Goal: Task Accomplishment & Management: Use online tool/utility

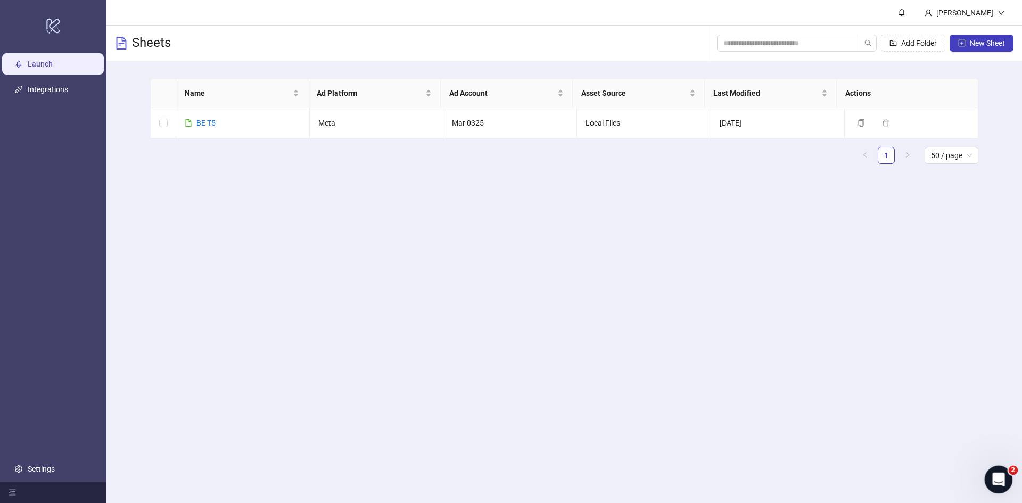
click at [998, 479] on icon "Open Intercom Messenger" at bounding box center [996, 478] width 7 height 9
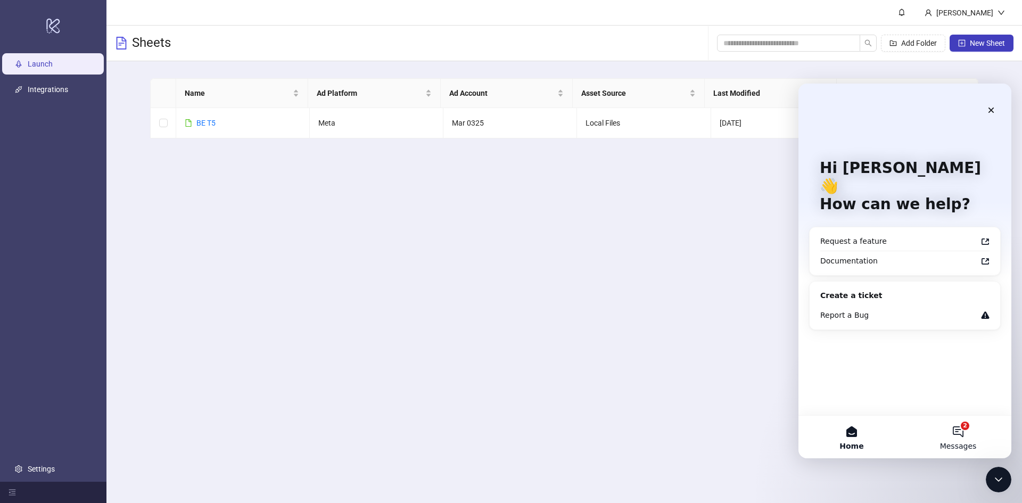
click at [952, 428] on button "2 Messages" at bounding box center [957, 437] width 106 height 43
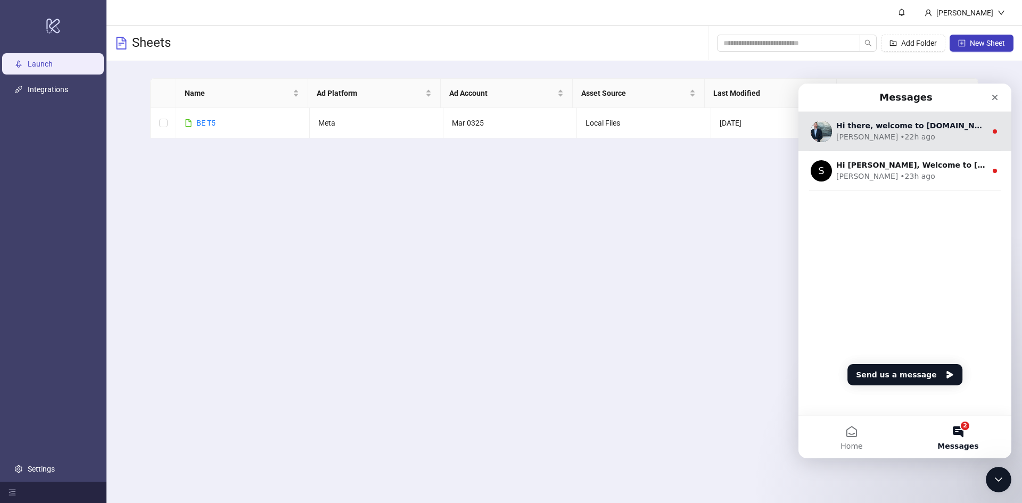
click at [900, 136] on div "• 22h ago" at bounding box center [917, 136] width 35 height 11
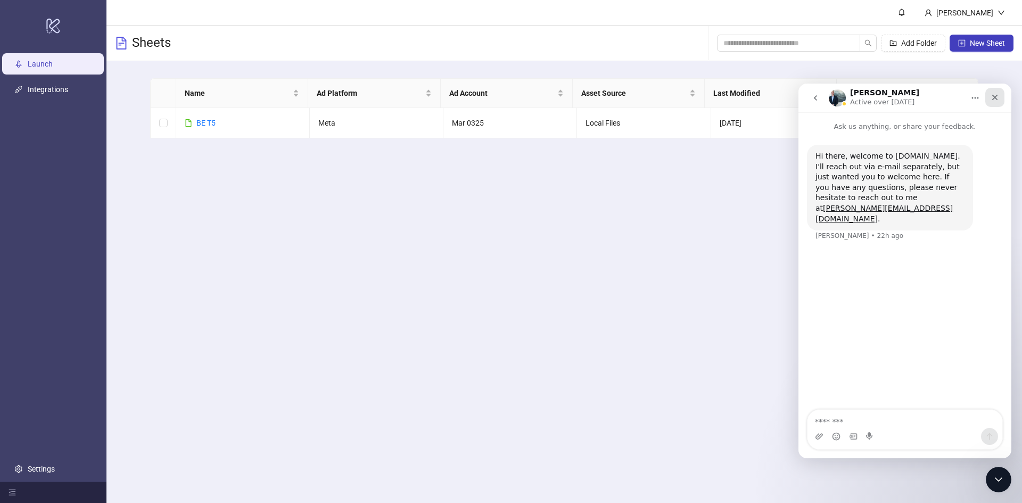
click at [995, 97] on icon "Close" at bounding box center [995, 98] width 6 height 6
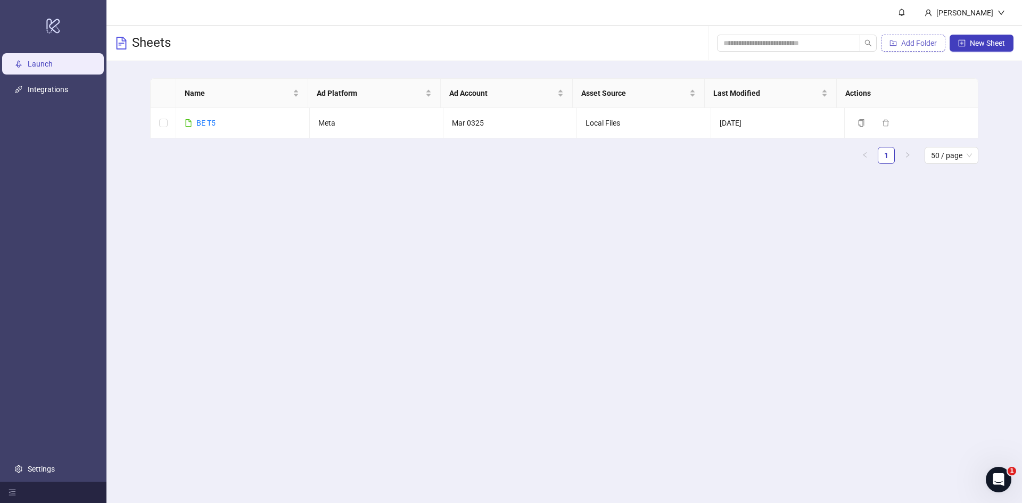
click at [917, 45] on span "Add Folder" at bounding box center [919, 43] width 36 height 9
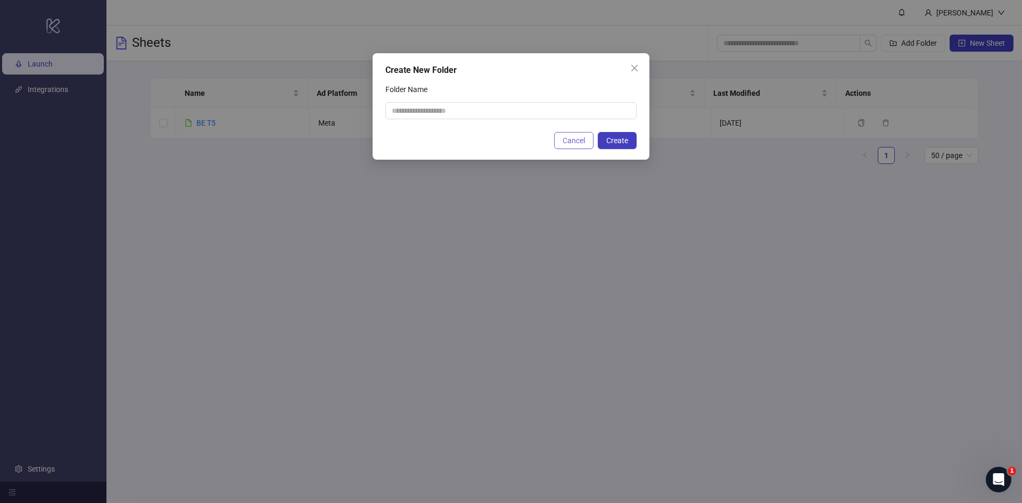
click at [569, 139] on span "Cancel" at bounding box center [573, 140] width 22 height 9
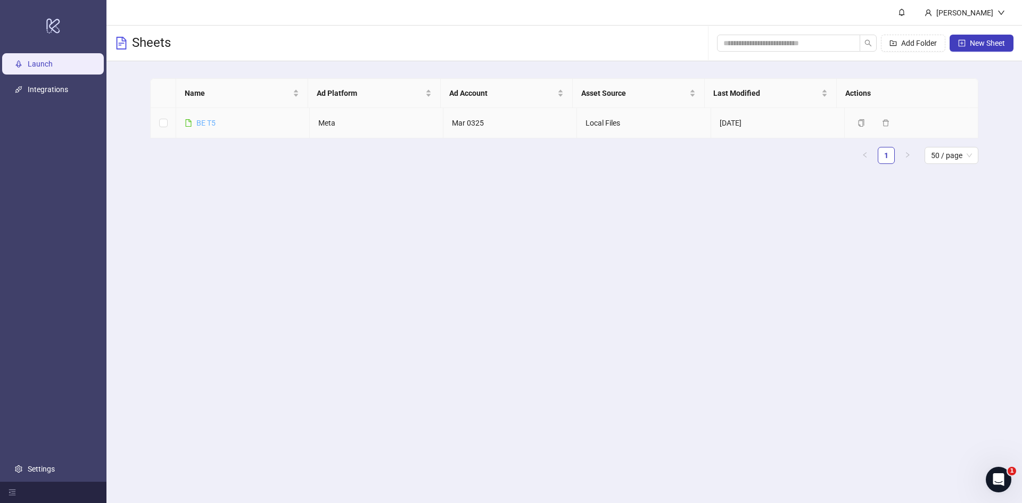
click at [205, 121] on link "BE T5" at bounding box center [205, 123] width 19 height 9
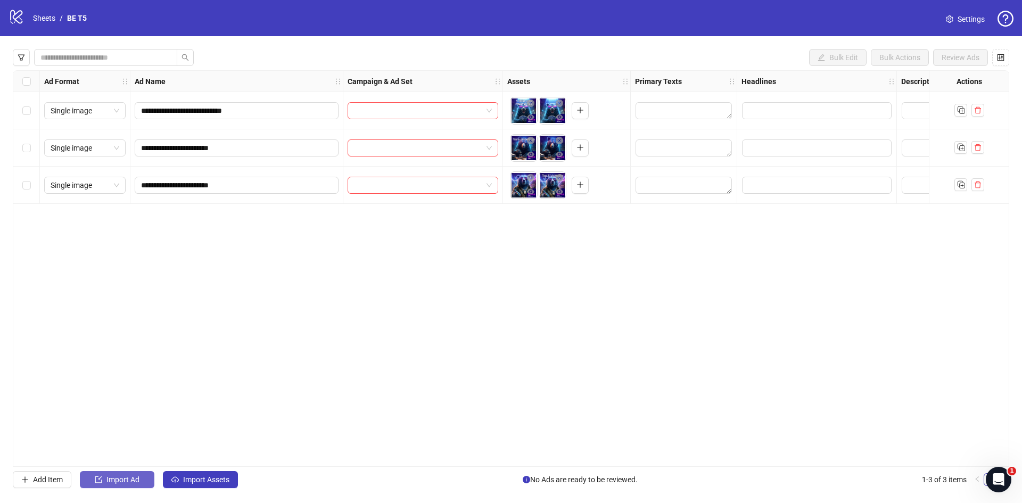
click at [123, 479] on span "Import Ad" at bounding box center [122, 479] width 33 height 9
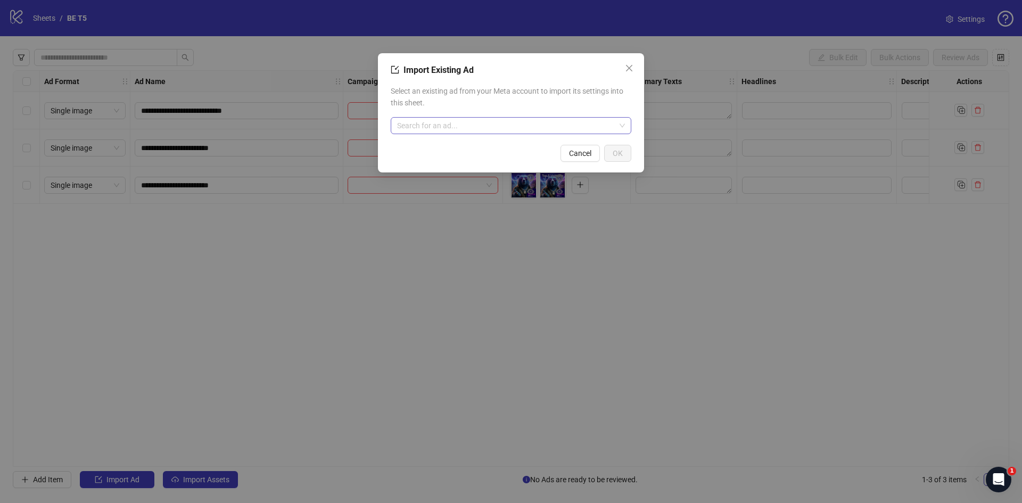
click at [500, 126] on input "search" at bounding box center [506, 126] width 218 height 16
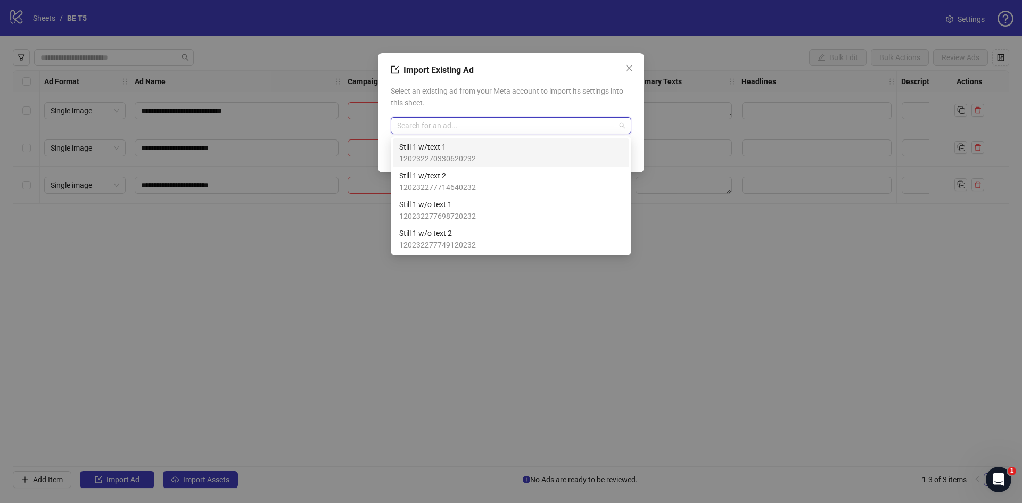
click at [481, 152] on div "Still 1 w/text 1 120232270330620232" at bounding box center [510, 152] width 223 height 23
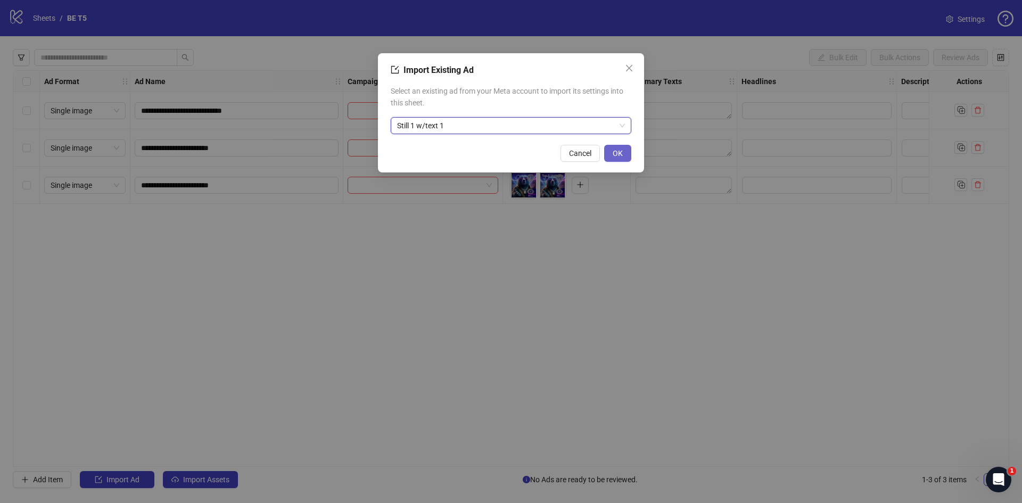
click at [619, 155] on span "OK" at bounding box center [617, 153] width 10 height 9
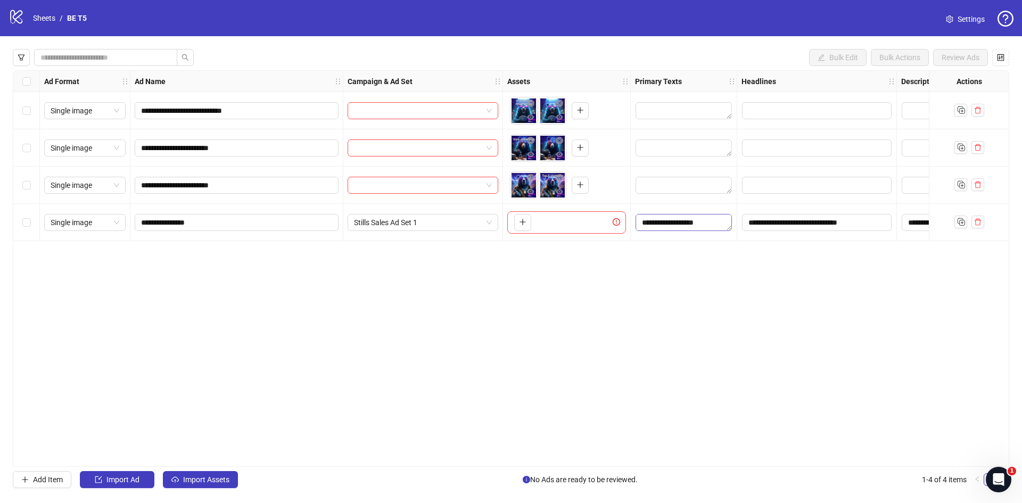
scroll to position [70, 0]
click at [974, 222] on icon "delete" at bounding box center [977, 221] width 7 height 7
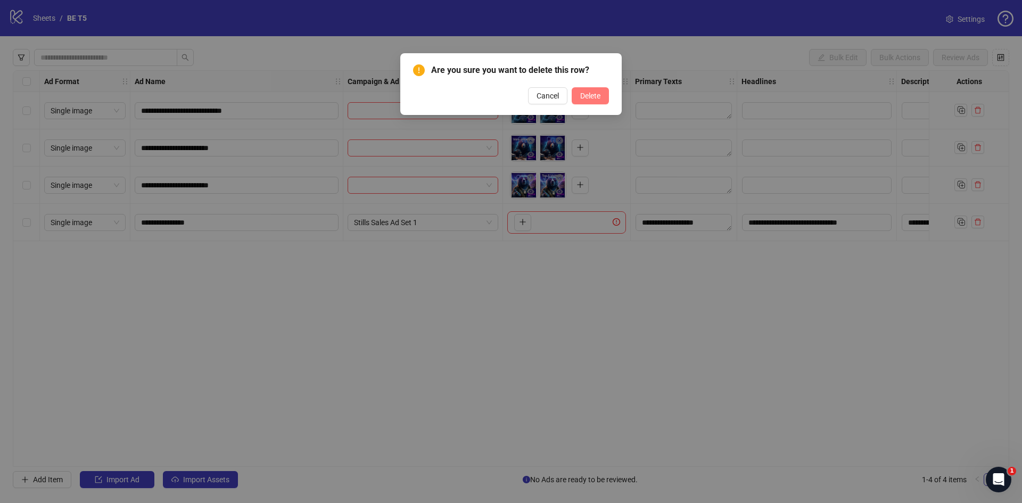
click at [587, 98] on span "Delete" at bounding box center [590, 96] width 20 height 9
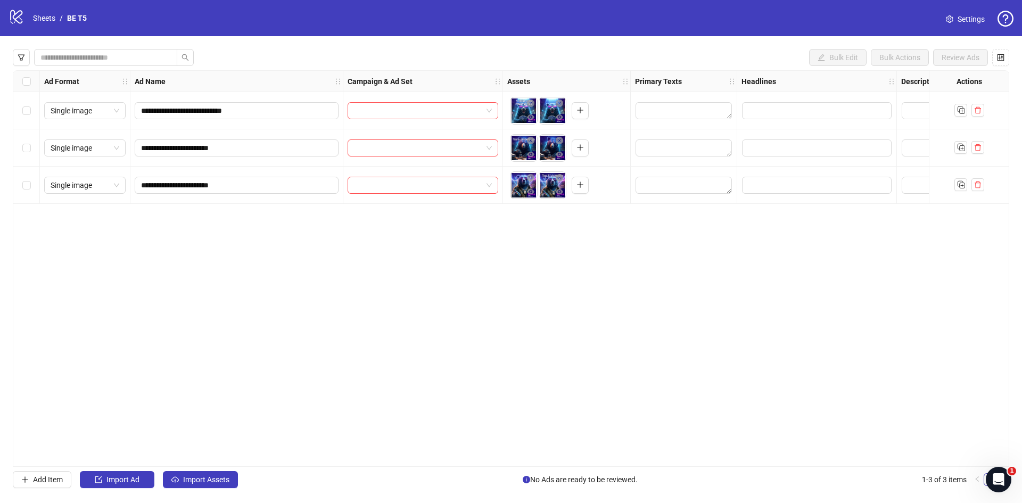
click at [961, 16] on span "Settings" at bounding box center [970, 19] width 27 height 12
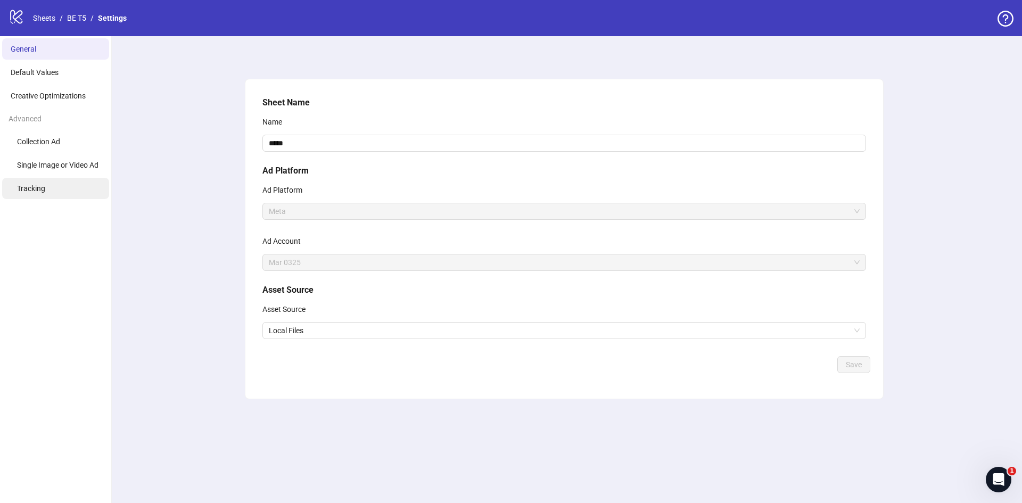
click at [38, 194] on li "Tracking" at bounding box center [55, 188] width 107 height 21
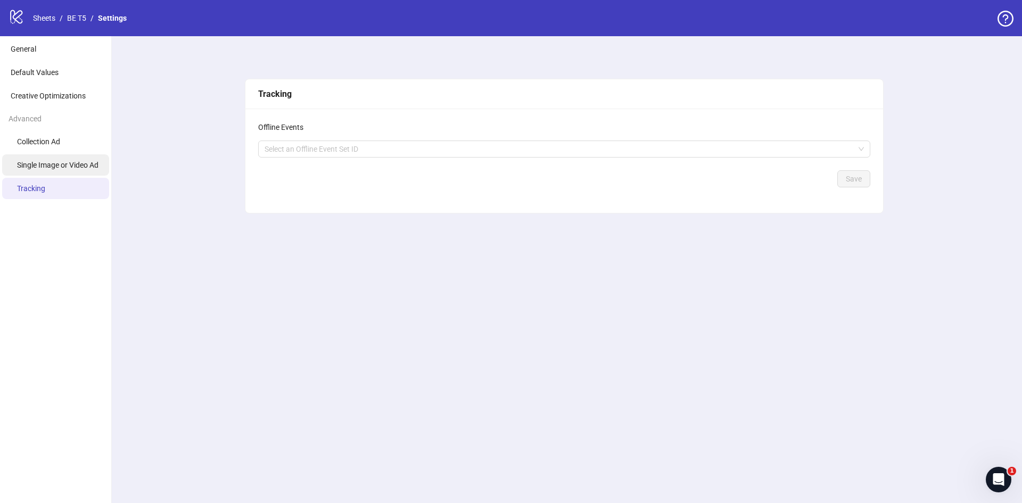
click at [41, 163] on span "Single Image or Video Ad" at bounding box center [57, 165] width 81 height 9
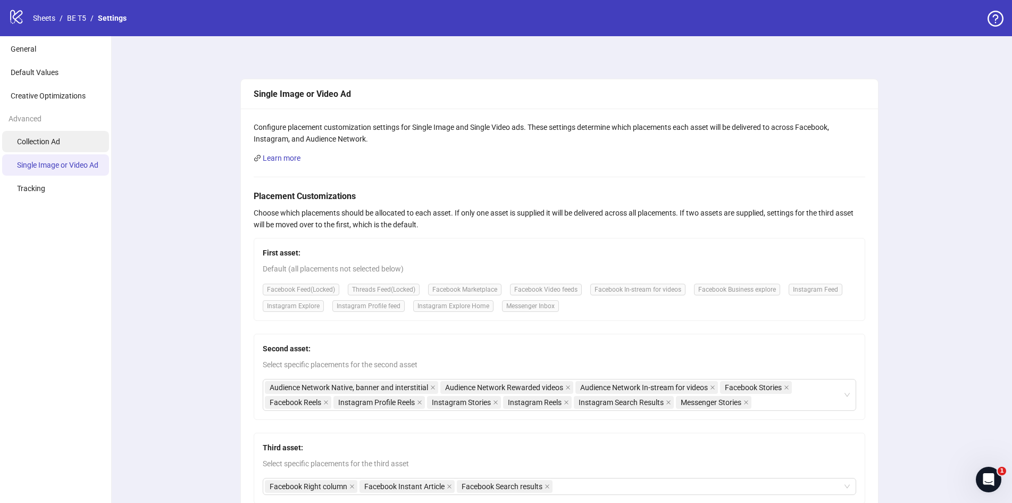
click at [39, 134] on li "Collection Ad" at bounding box center [55, 141] width 107 height 21
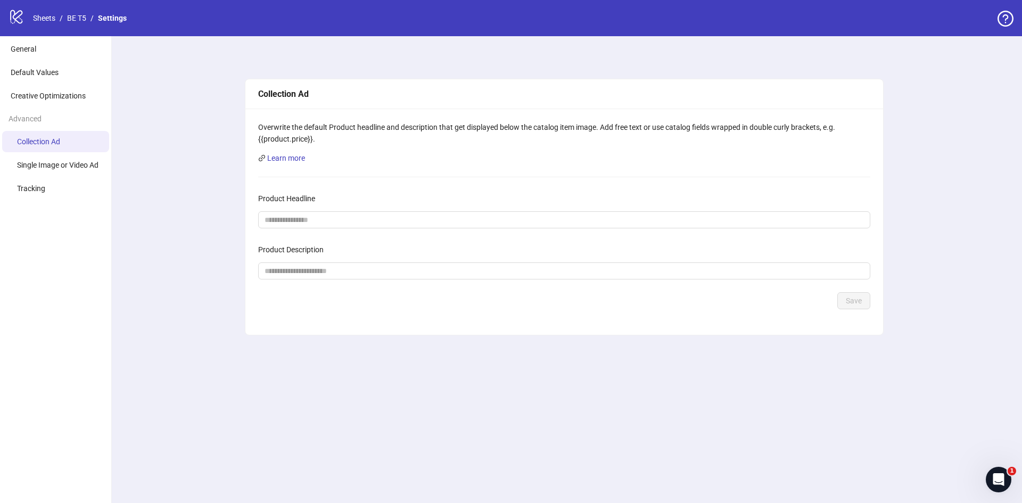
click at [37, 122] on div "Advanced" at bounding box center [55, 119] width 111 height 20
click at [38, 93] on span "Creative Optimizations" at bounding box center [48, 96] width 75 height 9
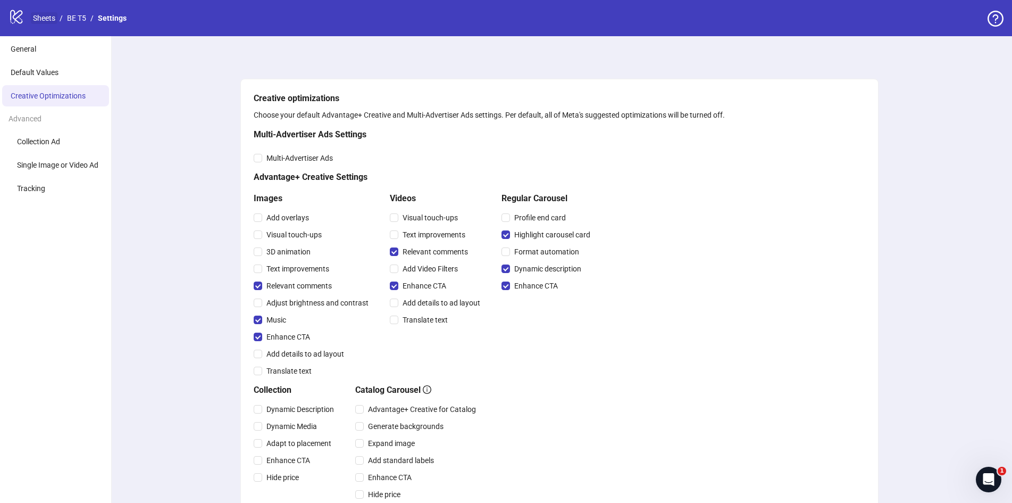
click at [41, 19] on link "Sheets" at bounding box center [44, 18] width 27 height 12
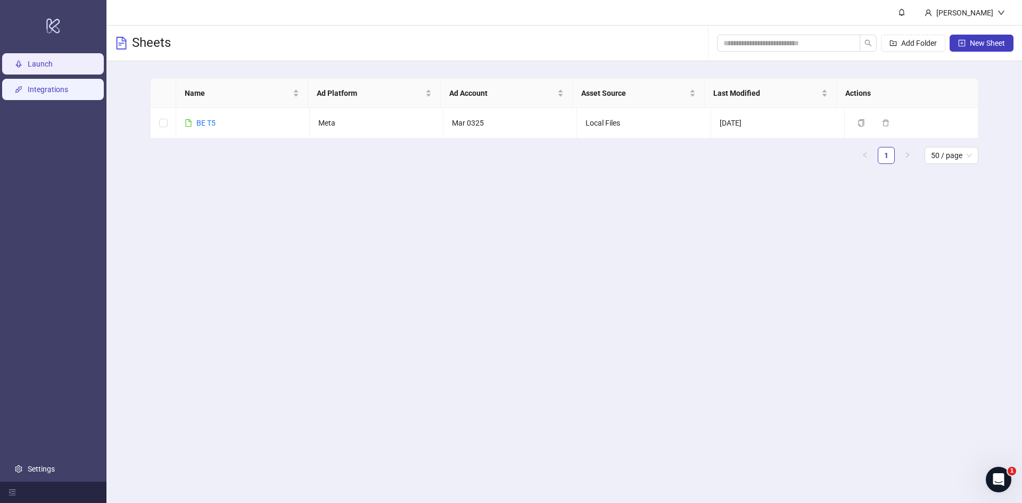
click at [44, 87] on link "Integrations" at bounding box center [48, 89] width 40 height 9
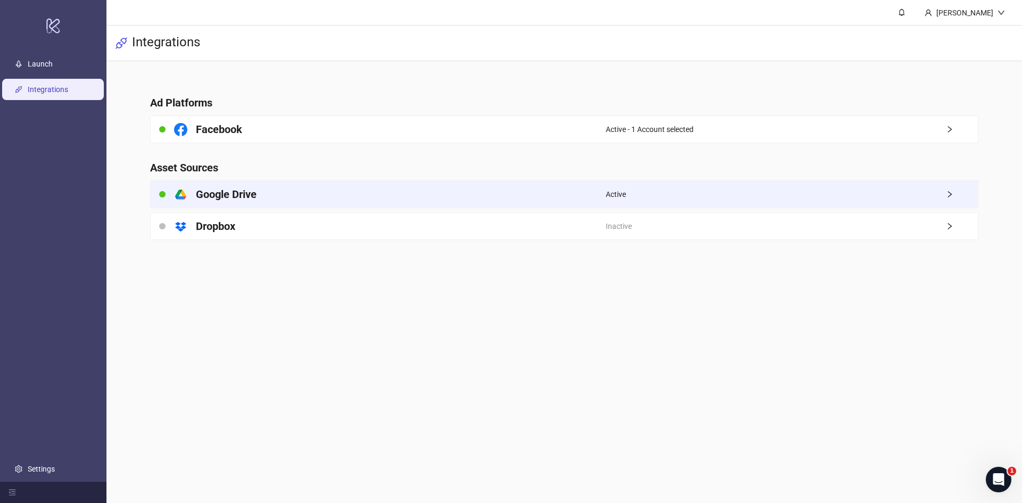
click at [951, 197] on icon "right" at bounding box center [948, 193] width 7 height 7
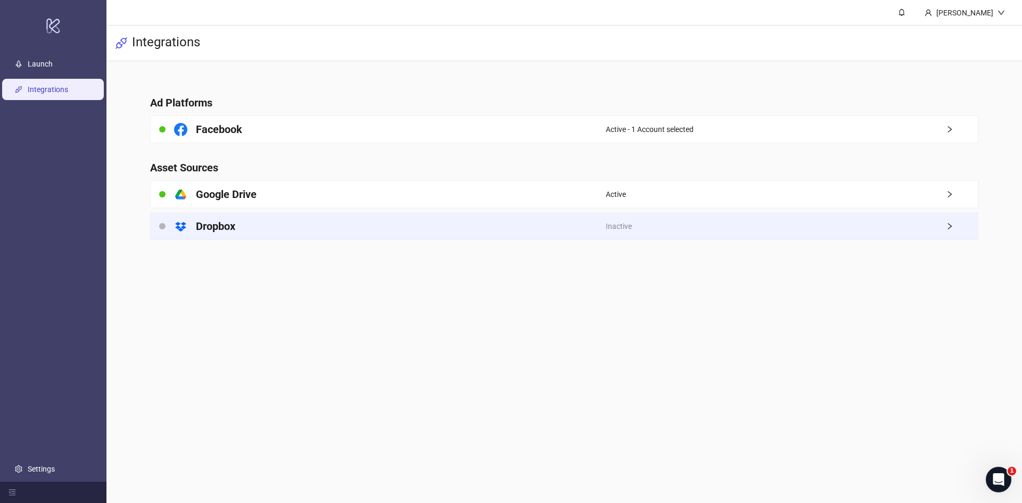
click at [935, 228] on div "Inactive" at bounding box center [791, 226] width 372 height 27
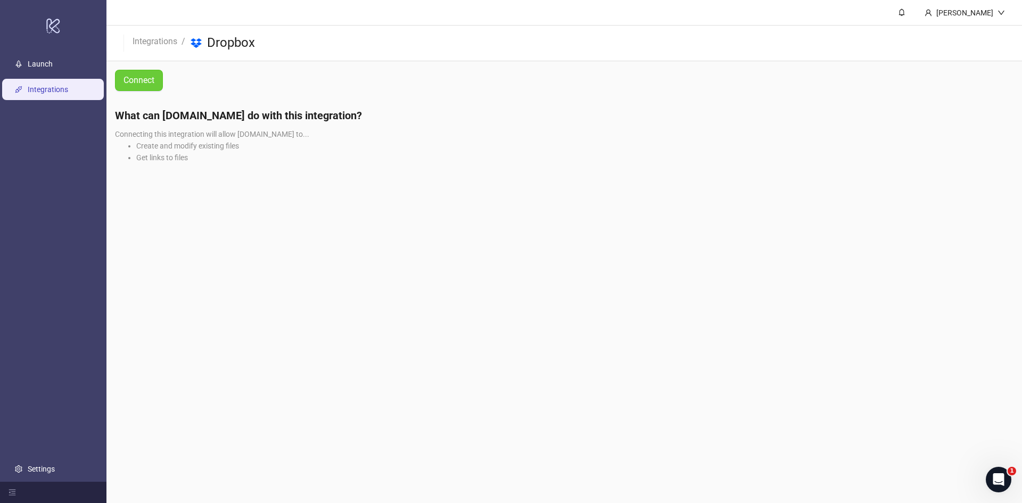
click at [142, 85] on span "Connect" at bounding box center [138, 79] width 31 height 13
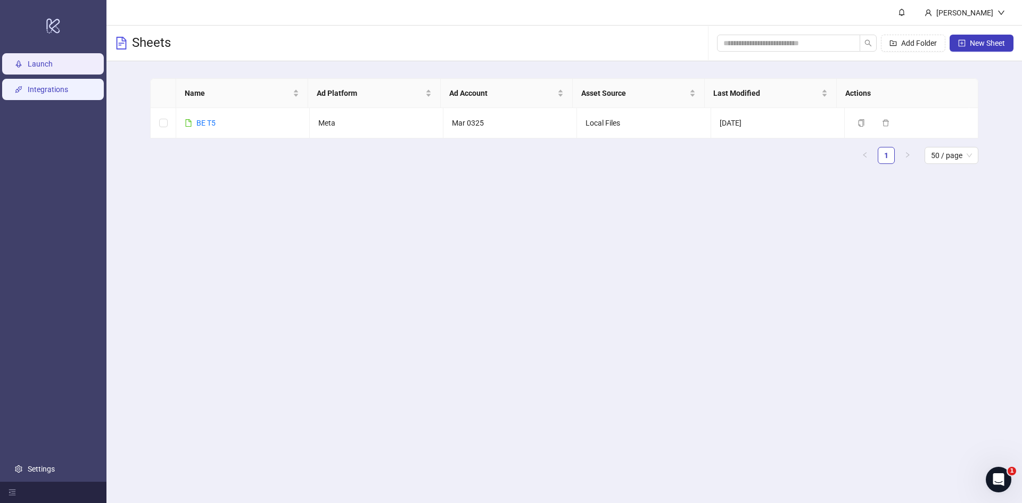
click at [58, 85] on link "Integrations" at bounding box center [48, 89] width 40 height 9
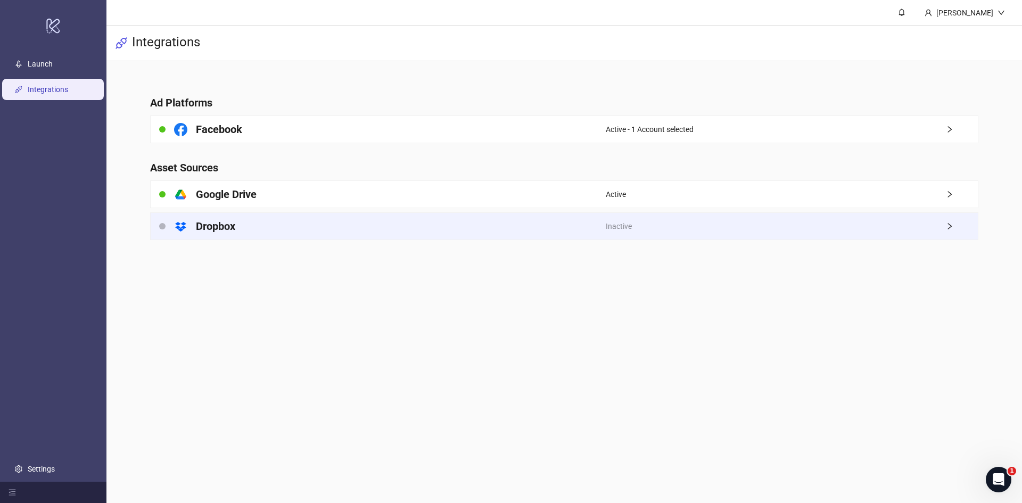
click at [717, 229] on div "Inactive" at bounding box center [791, 226] width 372 height 27
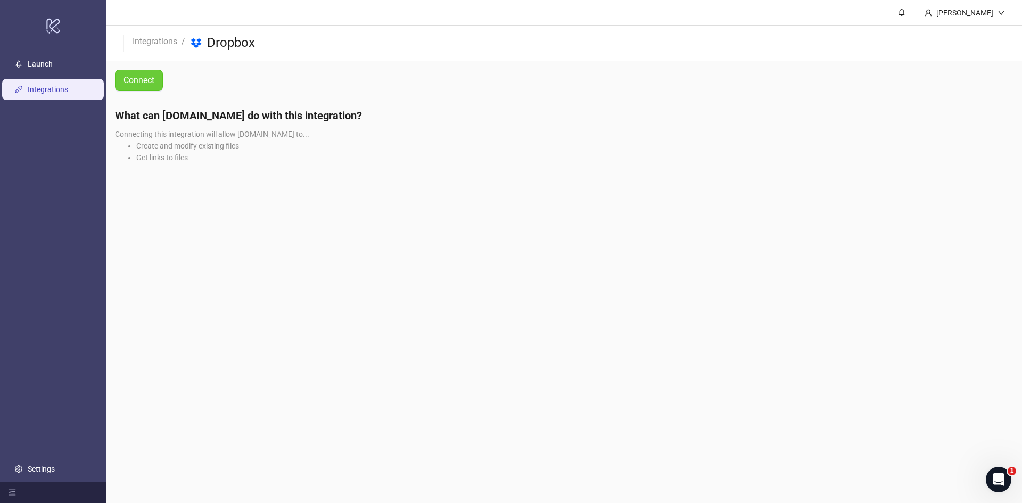
click at [142, 71] on link "Connect" at bounding box center [139, 80] width 48 height 21
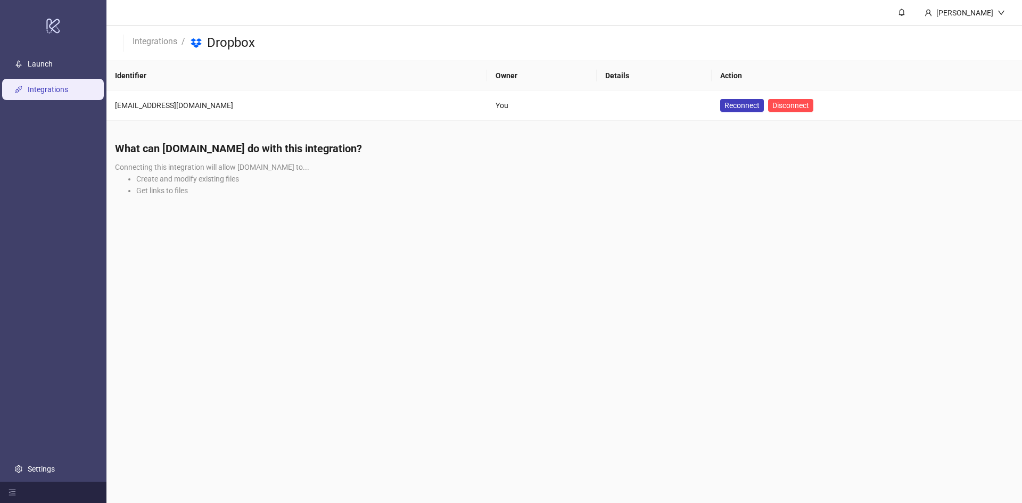
click at [62, 87] on link "Integrations" at bounding box center [48, 89] width 40 height 9
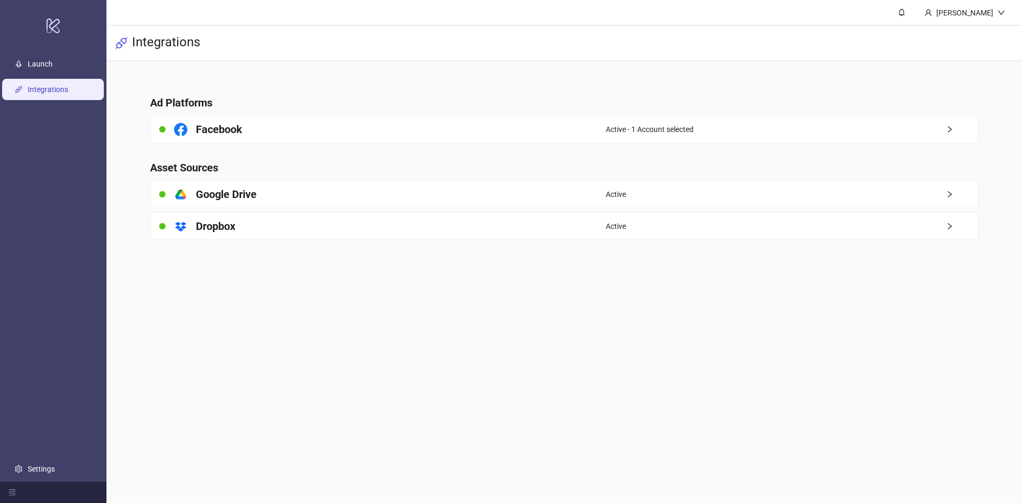
click at [947, 222] on icon "right" at bounding box center [948, 225] width 7 height 7
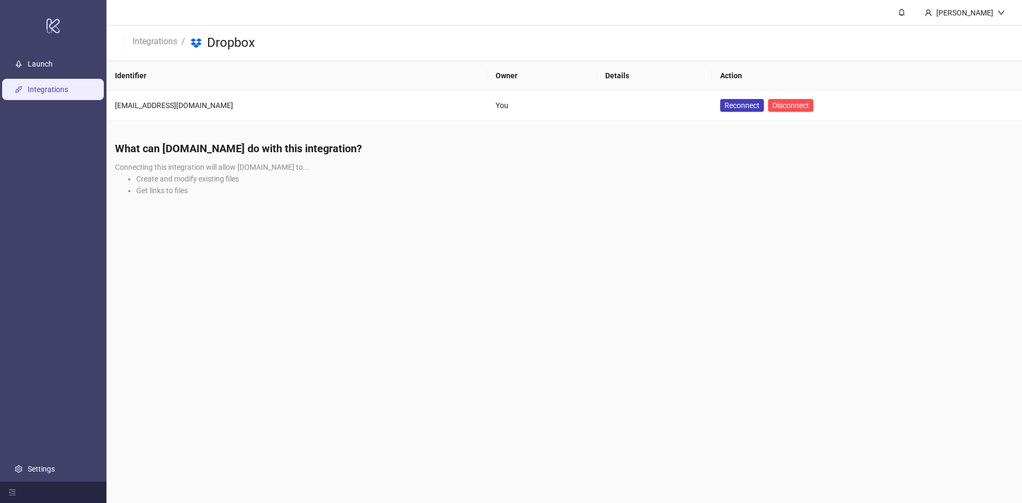
click at [68, 87] on link "Integrations" at bounding box center [48, 89] width 40 height 9
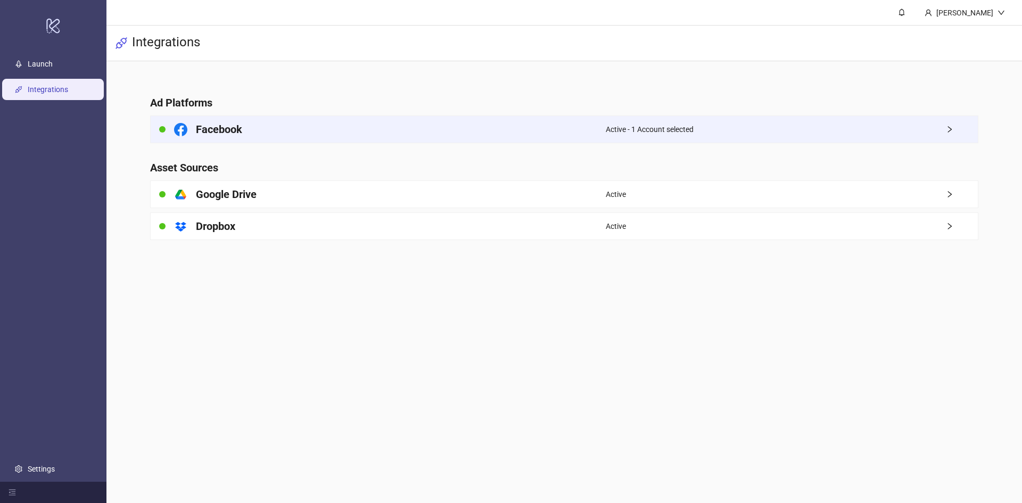
click at [787, 138] on div "Active - 1 Account selected" at bounding box center [791, 129] width 372 height 27
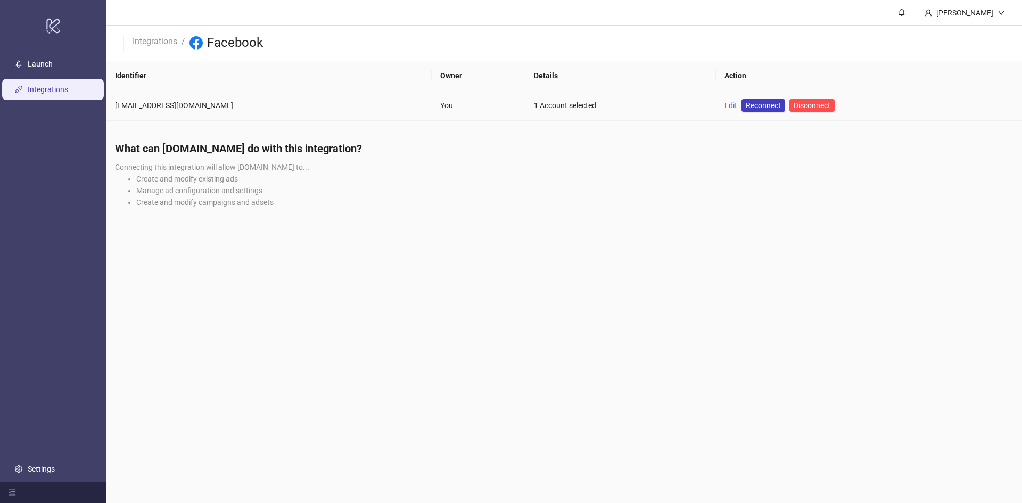
click at [716, 101] on td "Edit Reconnect Disconnect" at bounding box center [869, 105] width 306 height 30
click at [724, 104] on link "Edit" at bounding box center [730, 105] width 13 height 9
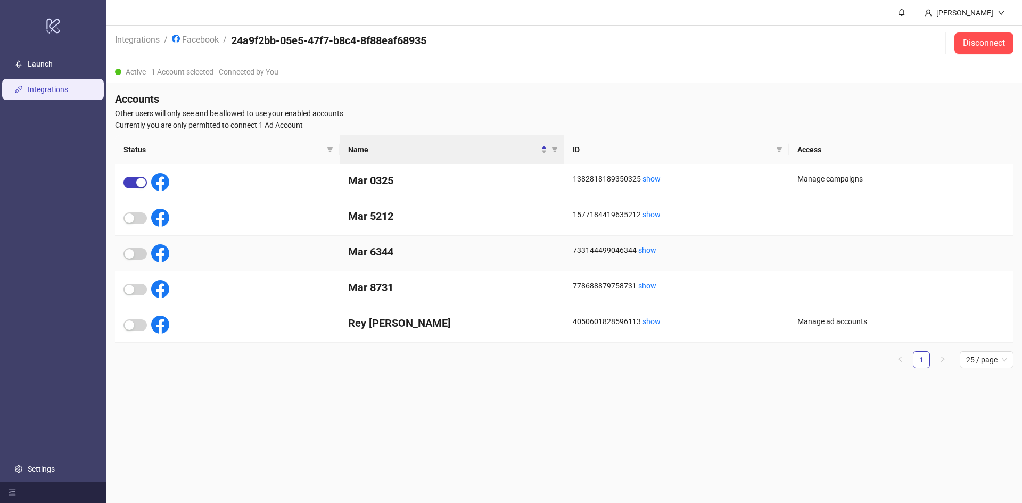
click at [188, 256] on div at bounding box center [227, 254] width 225 height 36
click at [660, 247] on div "733144499046344 show" at bounding box center [675, 250] width 207 height 12
click at [131, 181] on span "button" at bounding box center [134, 183] width 23 height 12
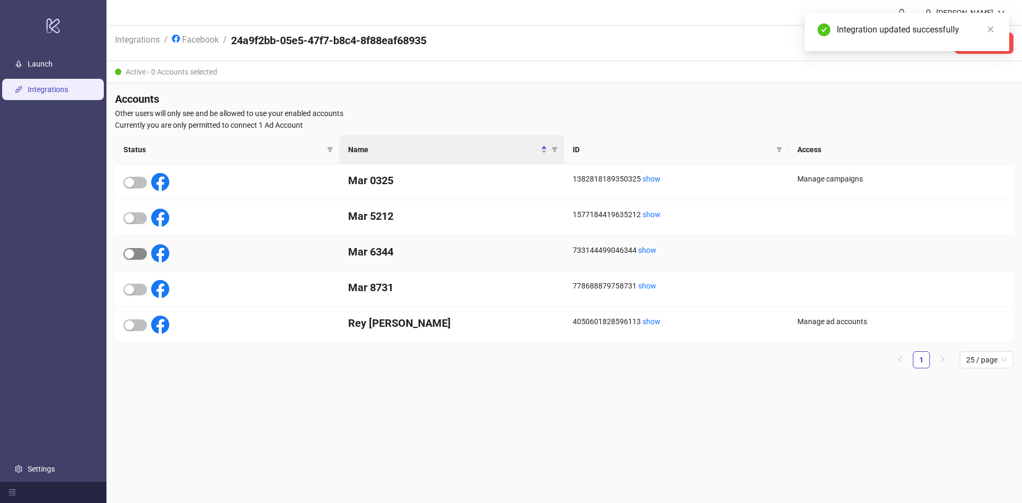
click at [137, 253] on span "button" at bounding box center [134, 254] width 23 height 12
click at [54, 21] on icon "logo/logo-mobile" at bounding box center [53, 26] width 15 height 26
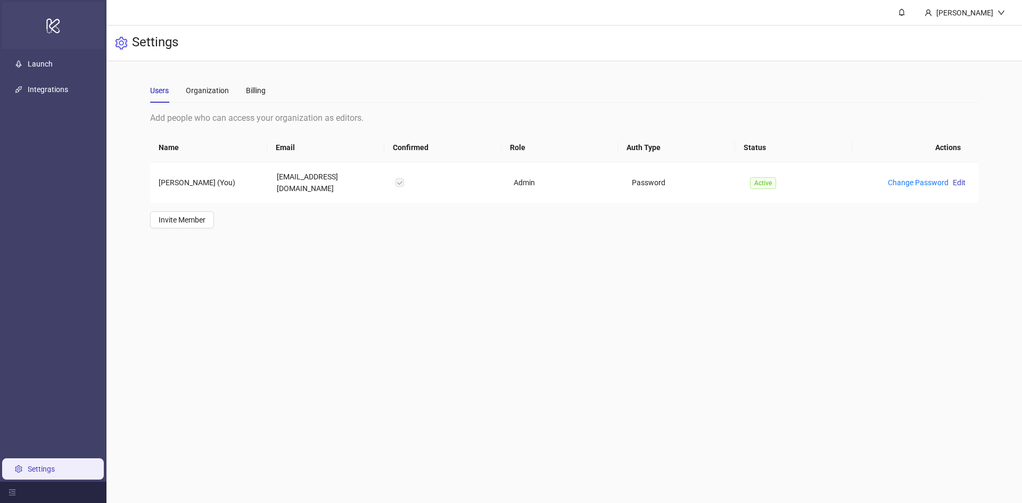
click at [55, 23] on icon "logo/logo-mobile" at bounding box center [53, 26] width 15 height 26
click at [31, 67] on link "Launch" at bounding box center [40, 64] width 25 height 9
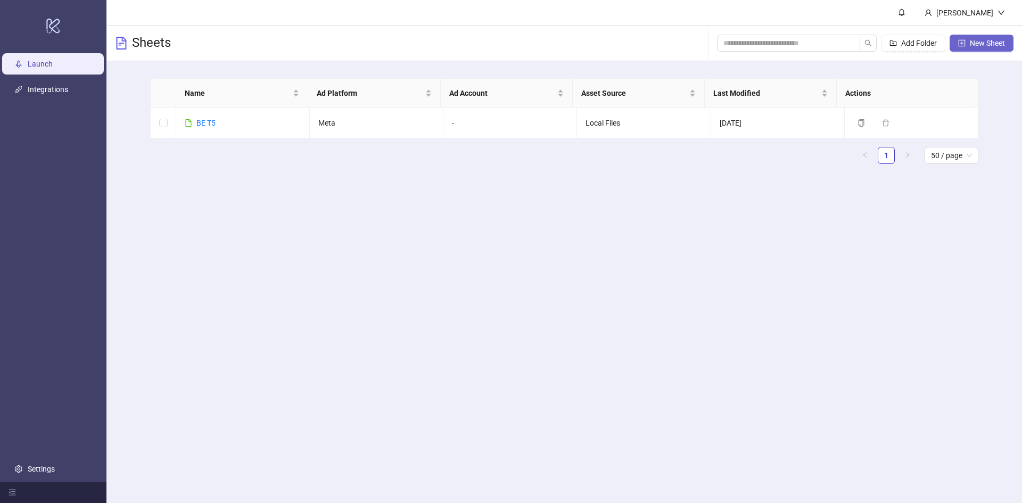
click at [987, 46] on span "New Sheet" at bounding box center [986, 43] width 35 height 9
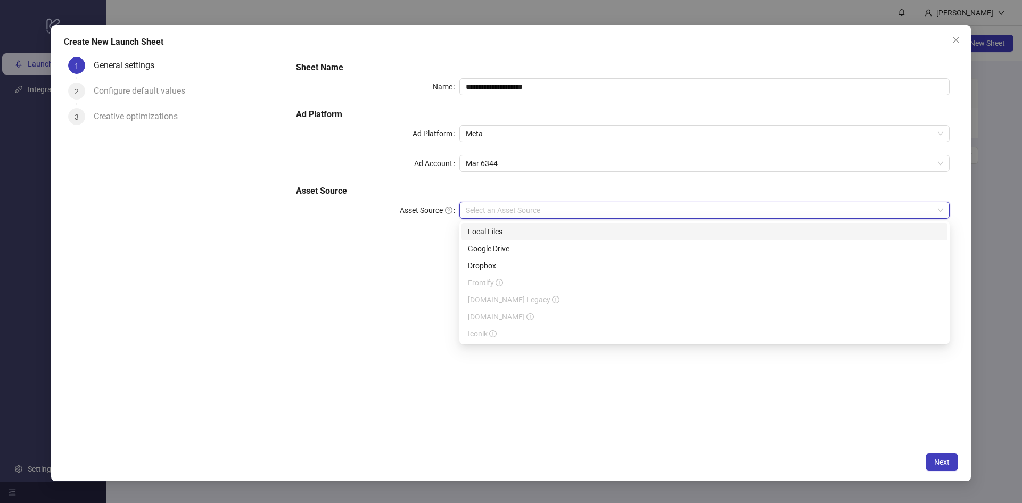
click at [546, 213] on input "Asset Source" at bounding box center [700, 210] width 468 height 16
click at [529, 228] on div "Local Files" at bounding box center [704, 232] width 473 height 12
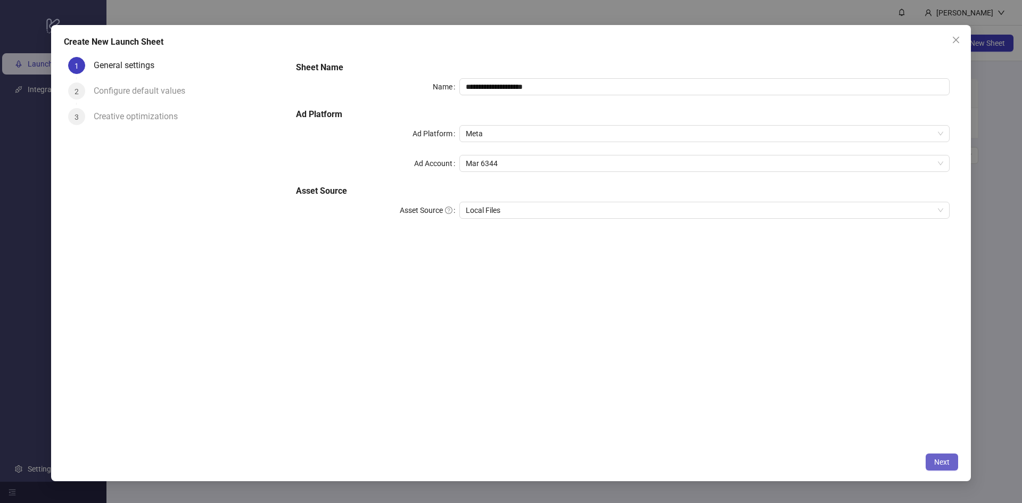
click at [936, 462] on span "Next" at bounding box center [941, 462] width 15 height 9
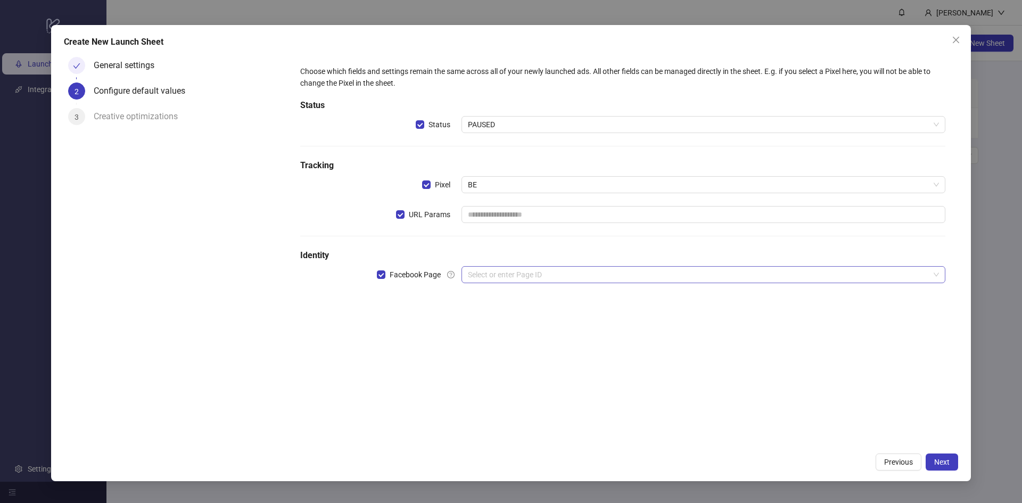
click at [539, 272] on input "search" at bounding box center [698, 275] width 461 height 16
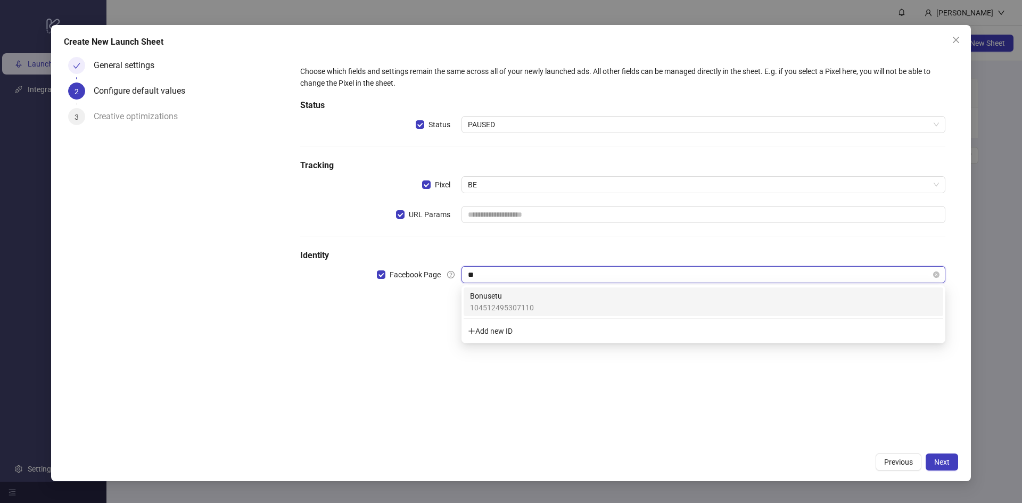
type input "***"
click at [512, 300] on span "Bonusetu" at bounding box center [502, 296] width 64 height 12
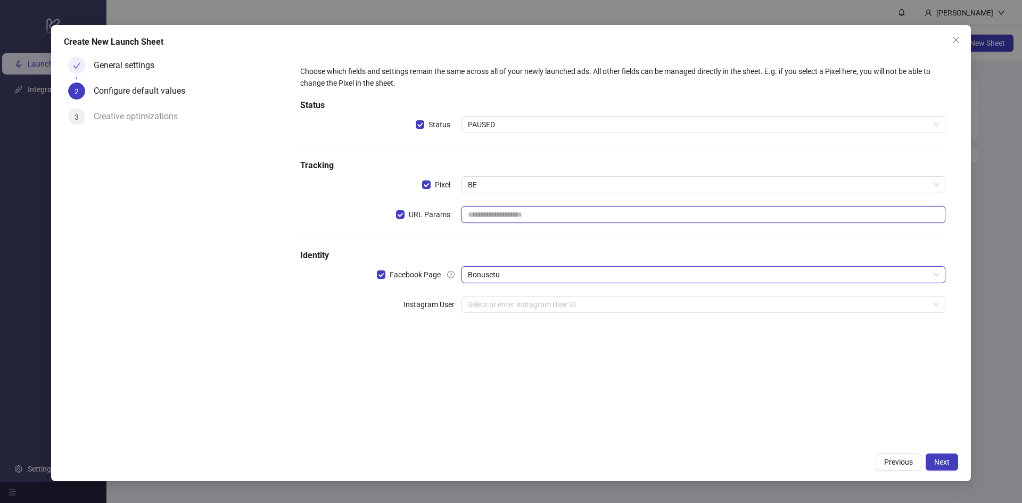
click at [518, 211] on input "text" at bounding box center [703, 214] width 484 height 17
paste input "**********"
type input "**********"
paste input "**********"
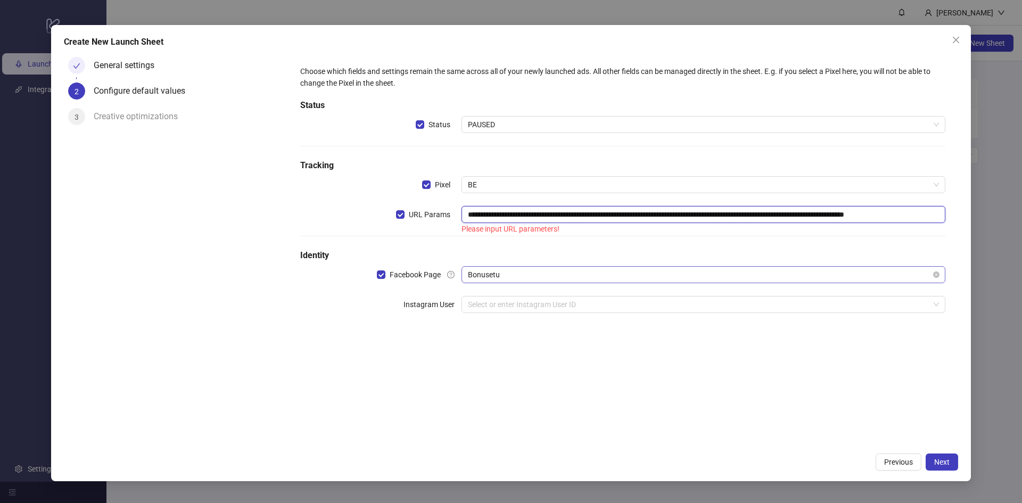
scroll to position [0, 55]
type input "**********"
click at [509, 310] on input "search" at bounding box center [698, 304] width 461 height 16
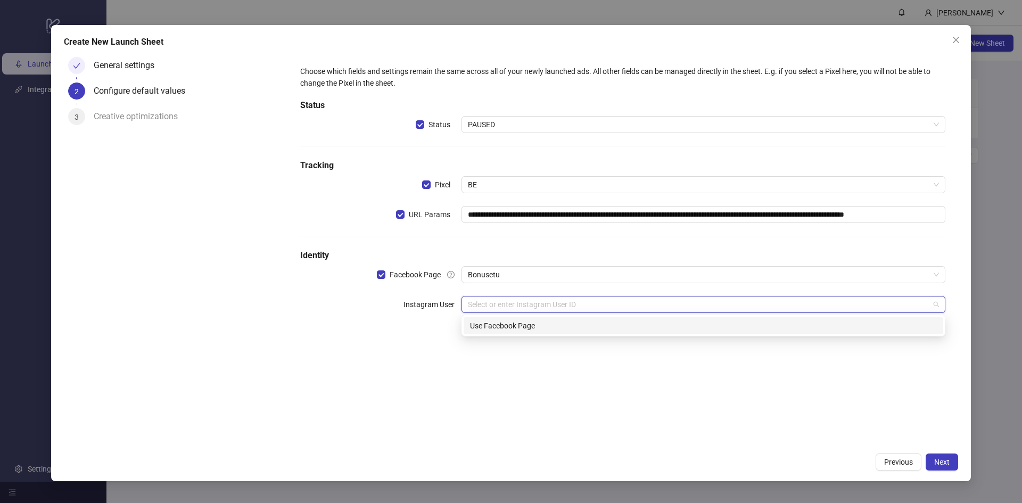
click at [513, 323] on div "Use Facebook Page" at bounding box center [703, 326] width 467 height 12
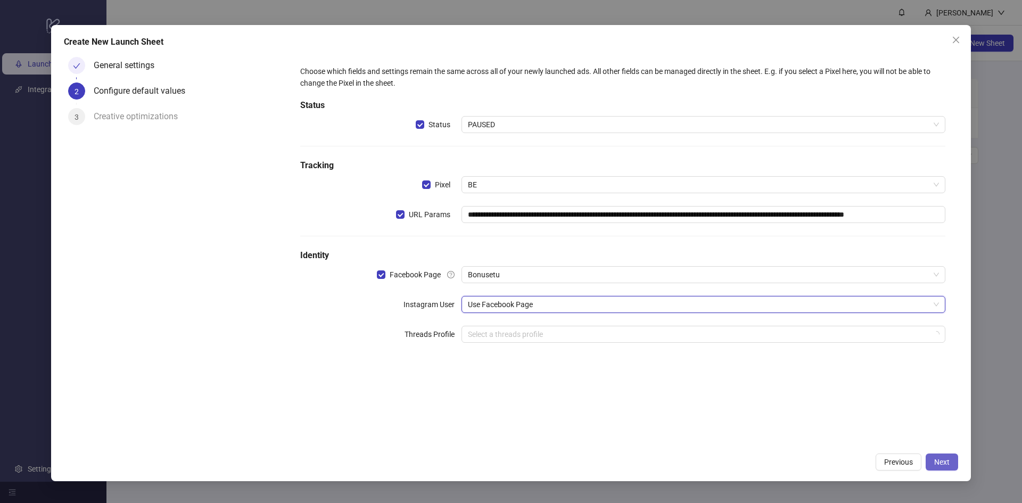
click at [944, 467] on button "Next" at bounding box center [941, 461] width 32 height 17
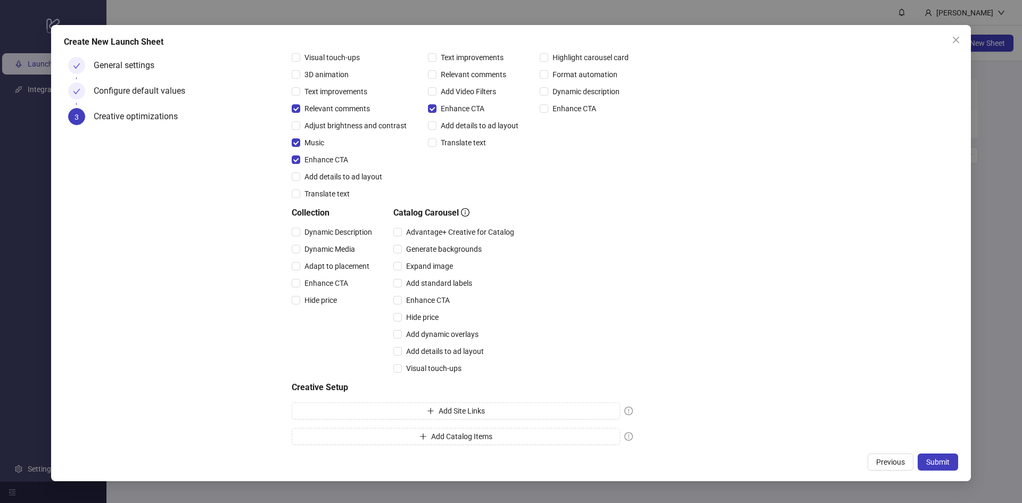
scroll to position [148, 0]
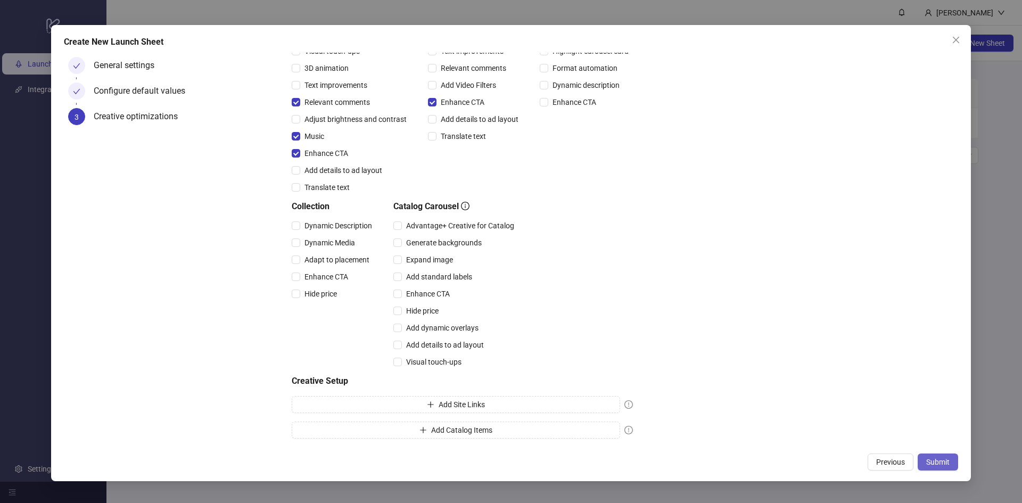
click at [940, 456] on button "Submit" at bounding box center [937, 461] width 40 height 17
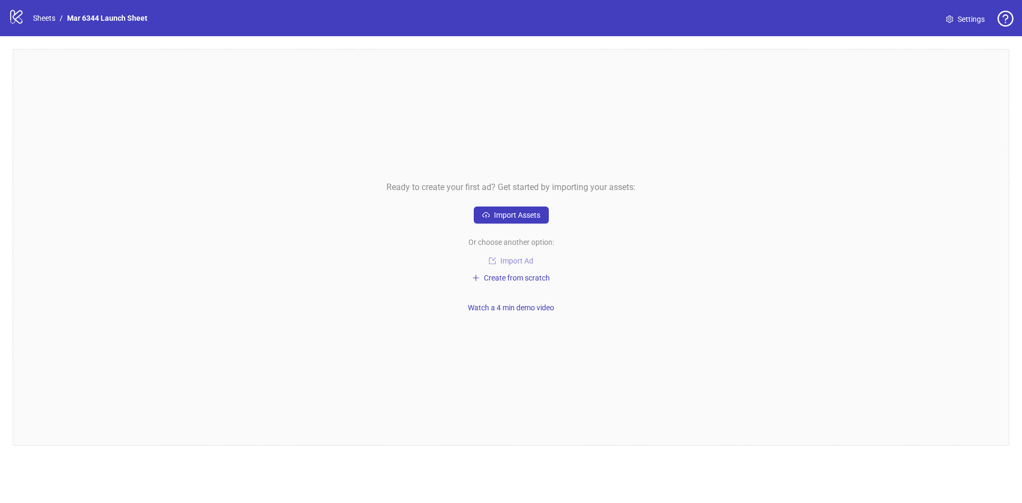
click at [515, 260] on span "Import Ad" at bounding box center [516, 260] width 33 height 9
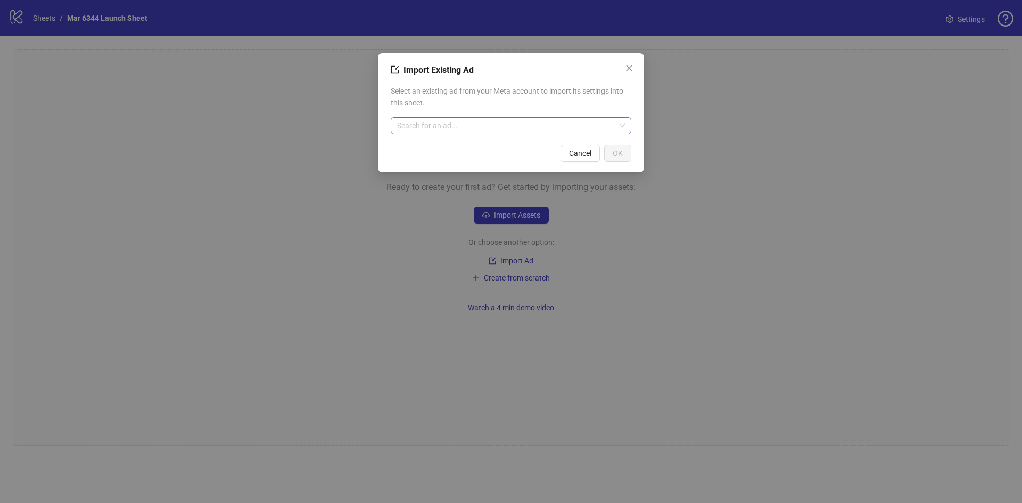
click at [459, 128] on input "search" at bounding box center [506, 126] width 218 height 16
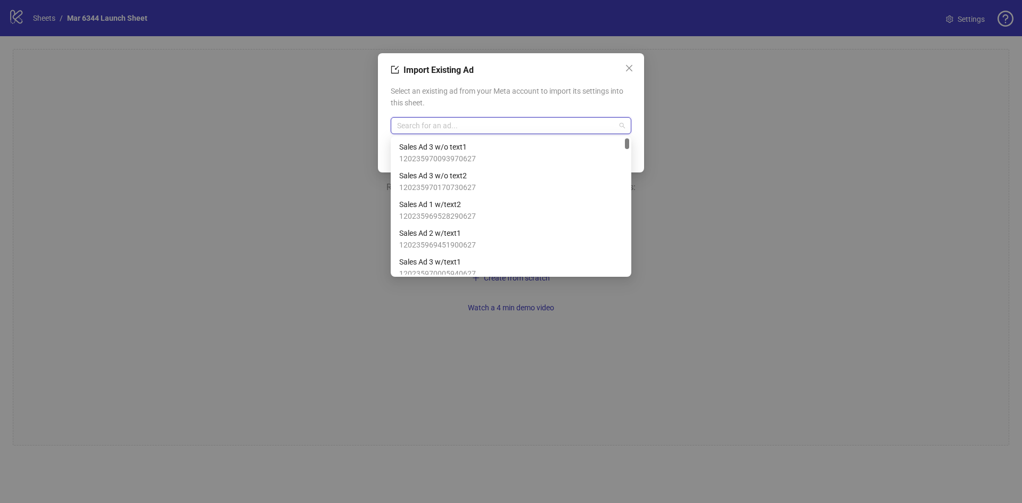
drag, startPoint x: 627, startPoint y: 265, endPoint x: 630, endPoint y: 129, distance: 135.7
click at [630, 129] on body "logo/logo-mobile Sheets / Mar 6344 Launch Sheet Settings Ready to create your f…" at bounding box center [511, 251] width 1022 height 503
click at [526, 71] on div "Import Existing Ad" at bounding box center [511, 70] width 240 height 13
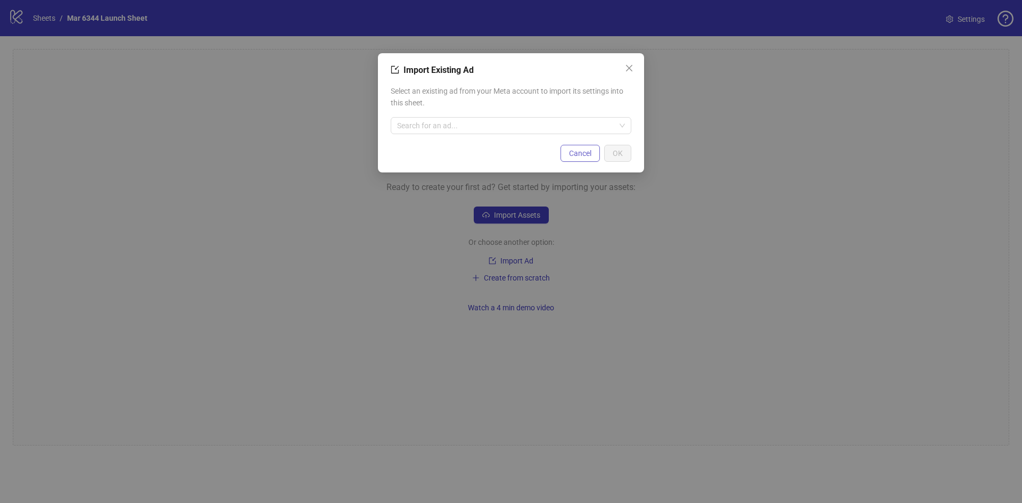
click at [580, 156] on span "Cancel" at bounding box center [580, 153] width 22 height 9
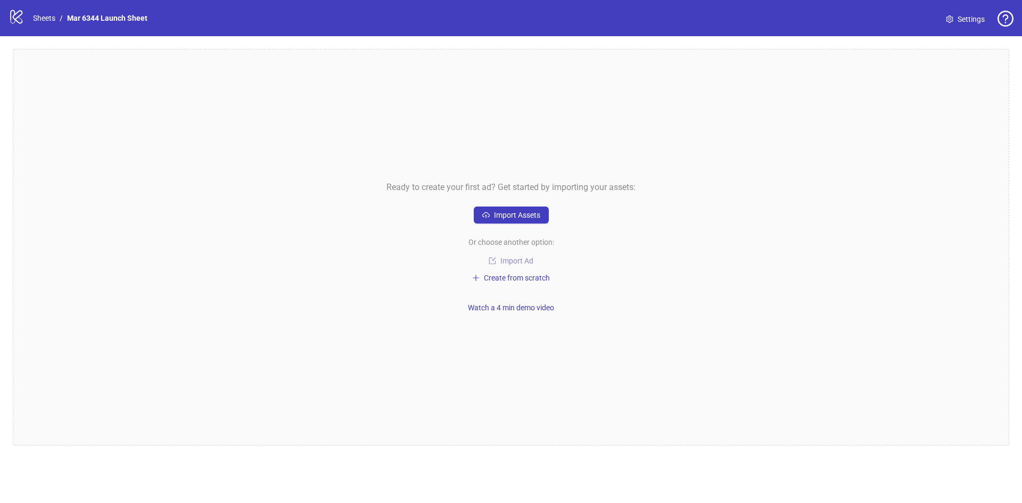
click at [516, 259] on span "Import Ad" at bounding box center [516, 260] width 33 height 9
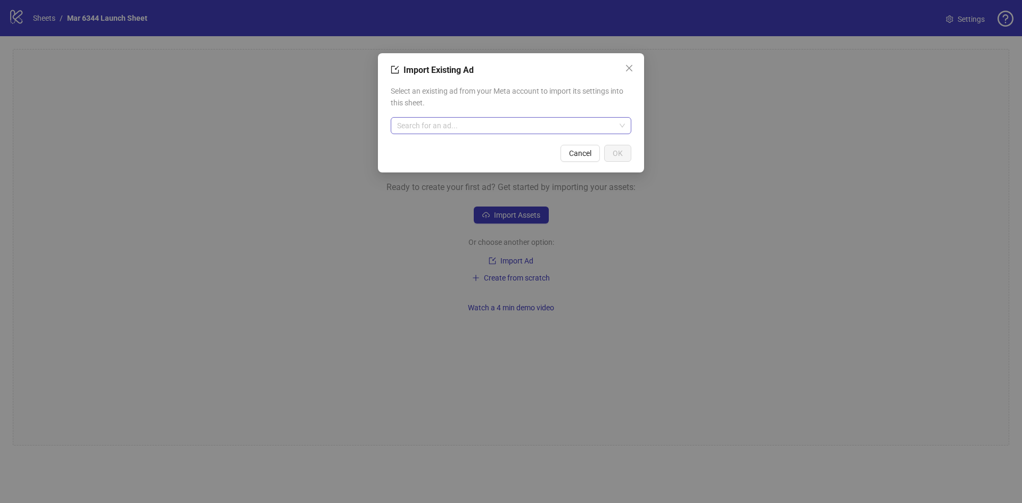
click at [556, 127] on input "search" at bounding box center [506, 126] width 218 height 16
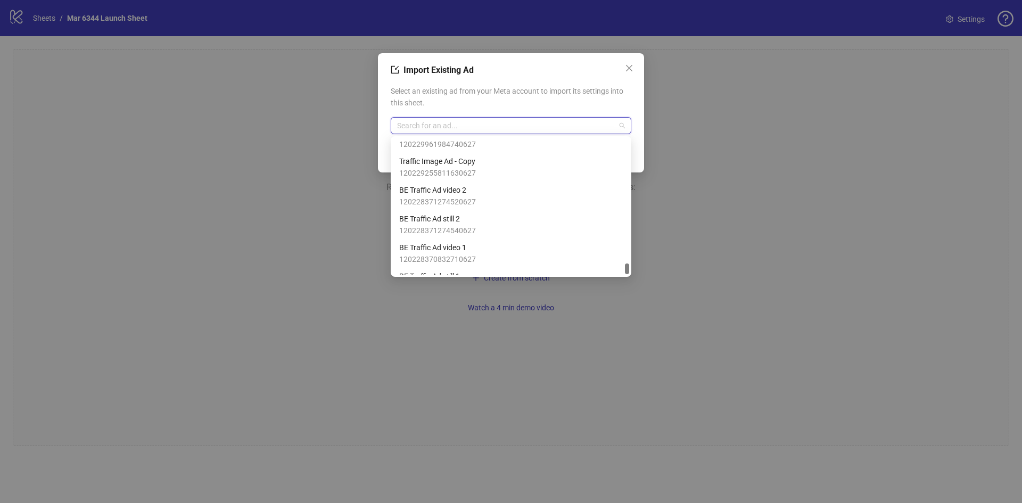
scroll to position [4260, 0]
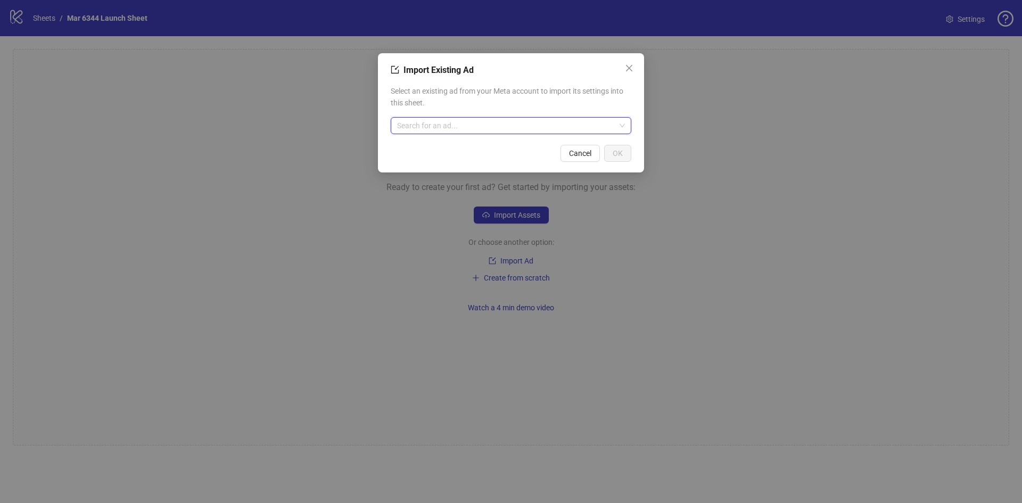
click at [557, 127] on input "search" at bounding box center [506, 126] width 218 height 16
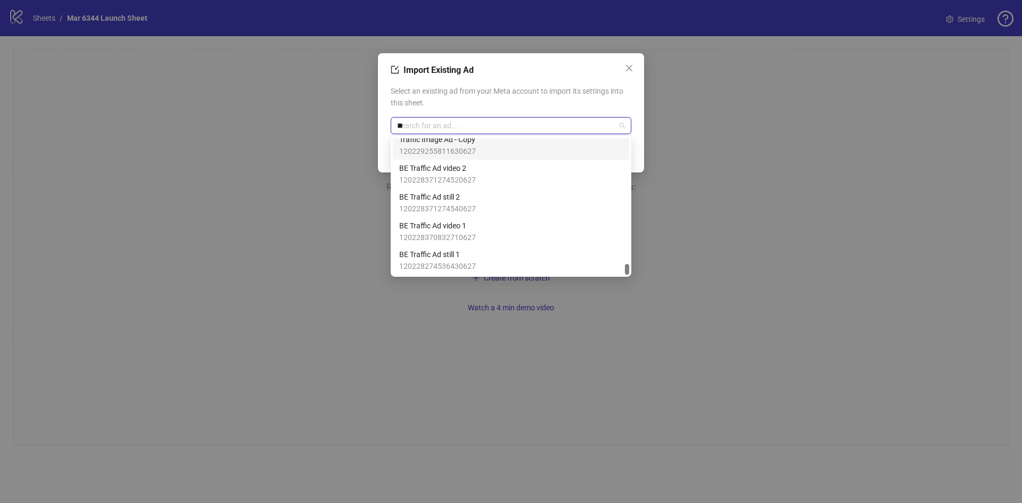
scroll to position [122, 0]
type input "****"
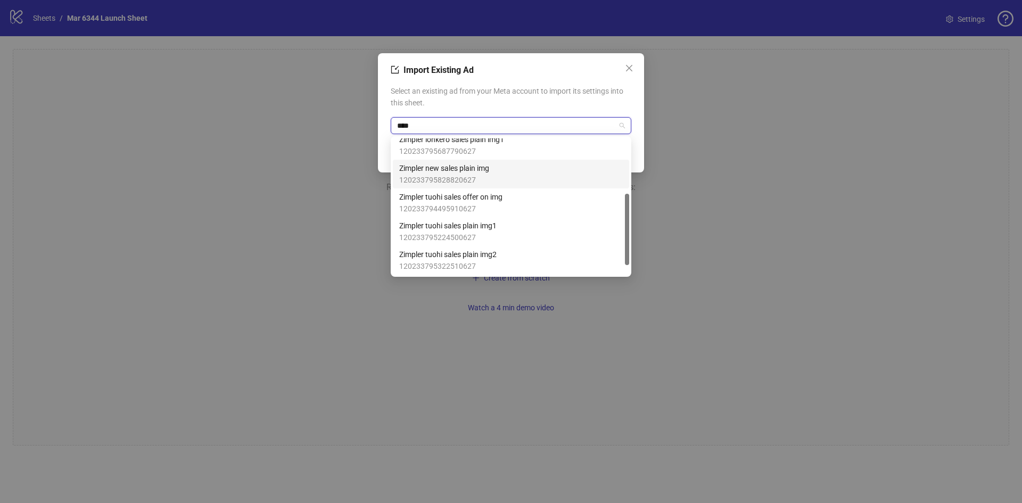
scroll to position [104, 0]
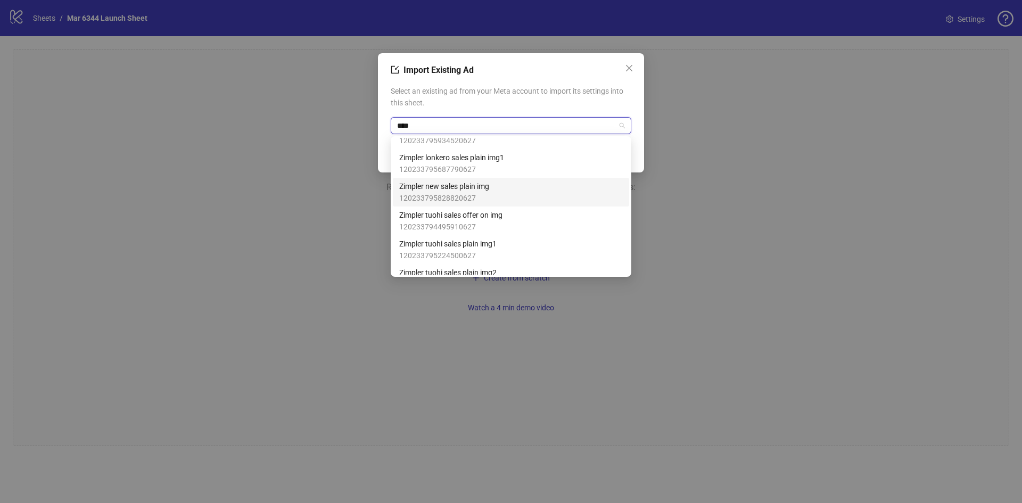
click at [476, 190] on span "Zimpler new sales plain img" at bounding box center [444, 186] width 90 height 12
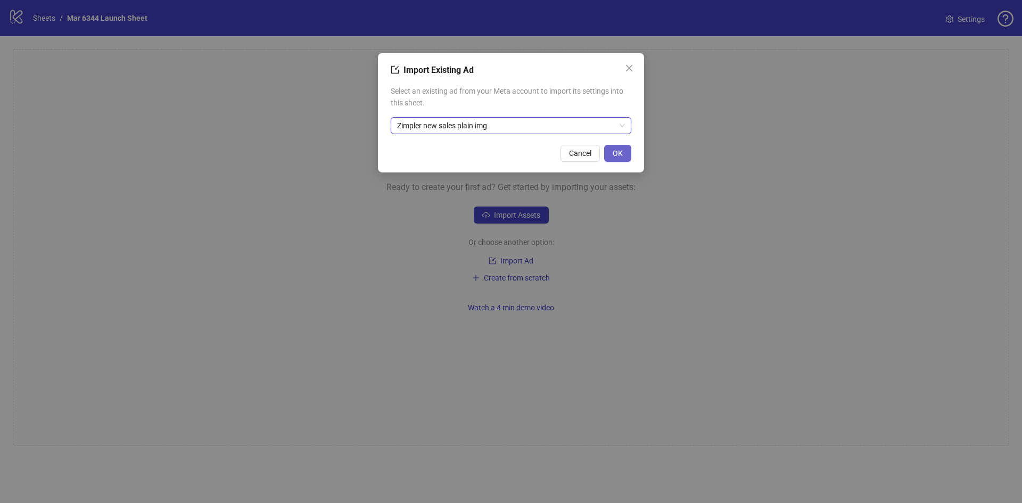
click at [621, 150] on span "OK" at bounding box center [617, 153] width 10 height 9
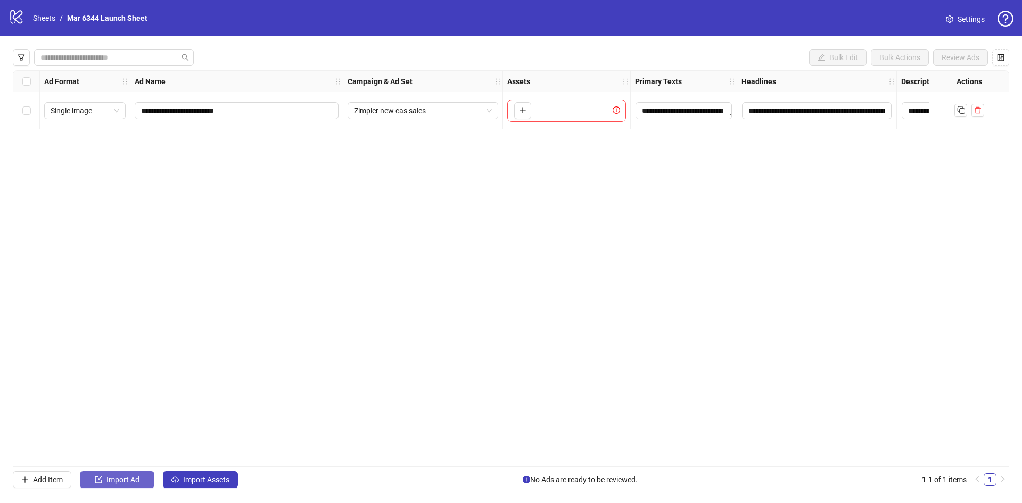
click at [121, 476] on span "Import Ad" at bounding box center [122, 479] width 33 height 9
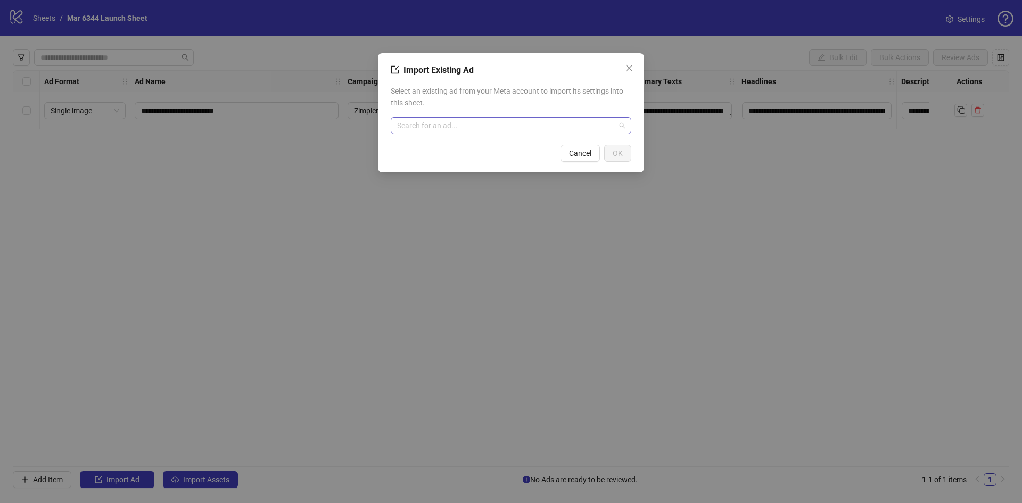
click at [489, 131] on input "search" at bounding box center [506, 126] width 218 height 16
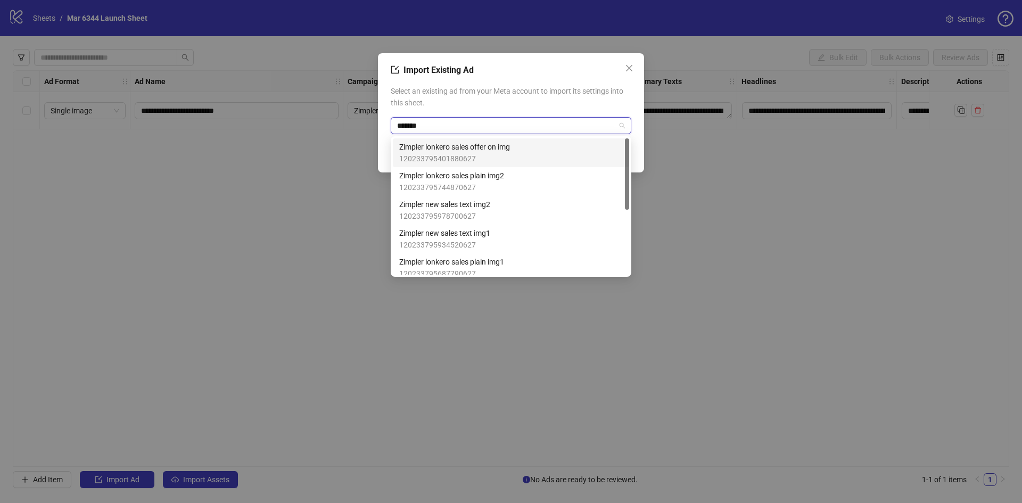
type input "*******"
type input "*****"
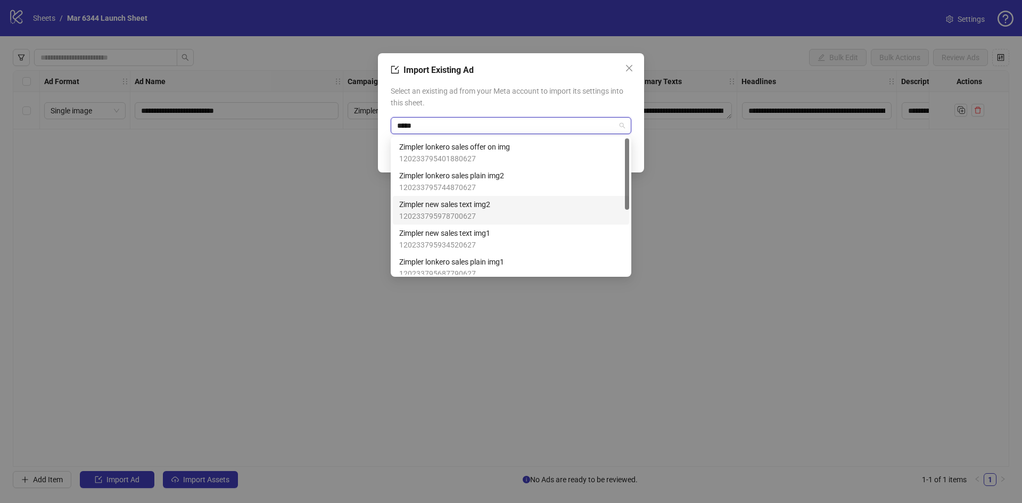
click at [468, 209] on span "Zimpler new sales text img2" at bounding box center [444, 204] width 91 height 12
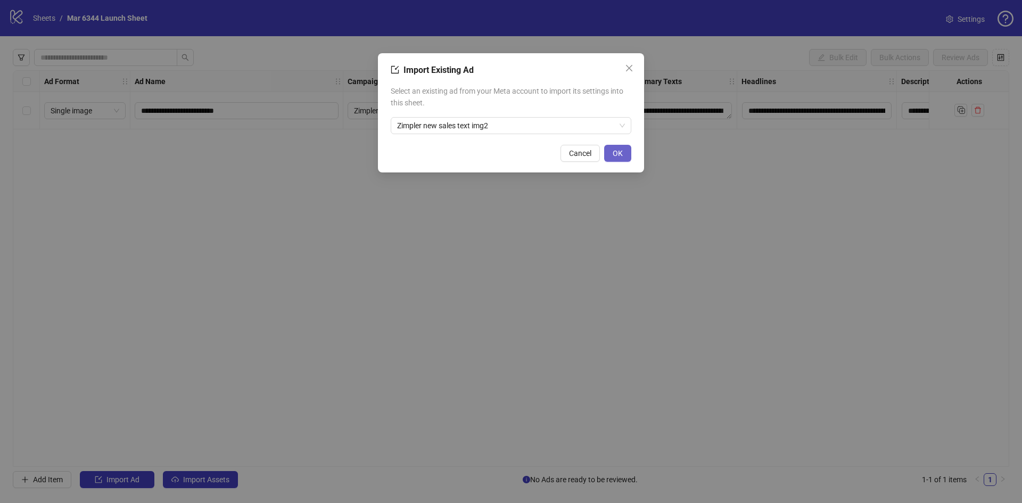
click at [622, 153] on button "OK" at bounding box center [617, 153] width 27 height 17
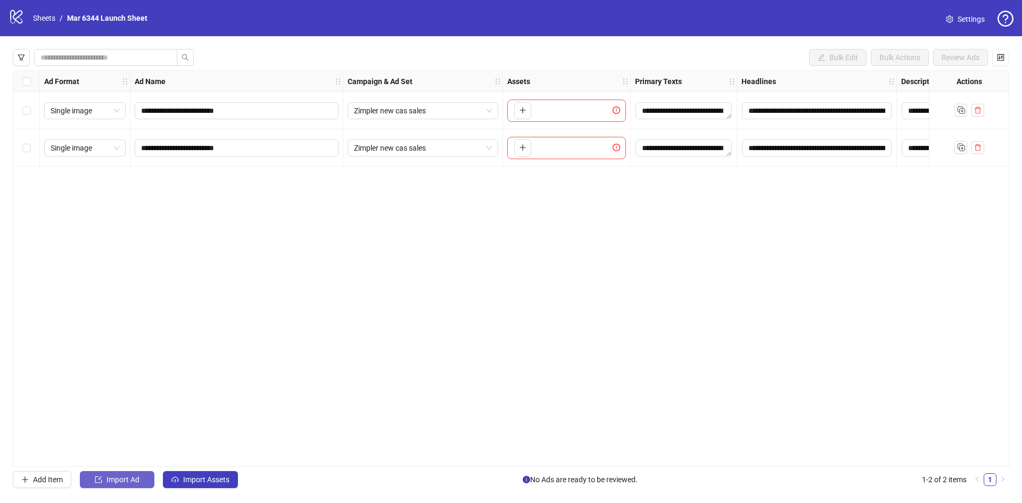
click at [141, 481] on button "Import Ad" at bounding box center [117, 479] width 74 height 17
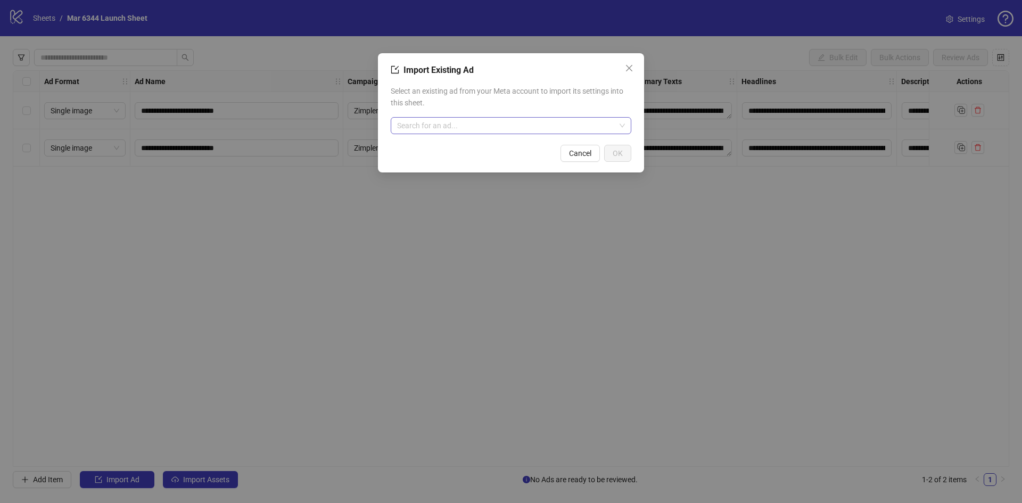
click at [463, 126] on input "search" at bounding box center [506, 126] width 218 height 16
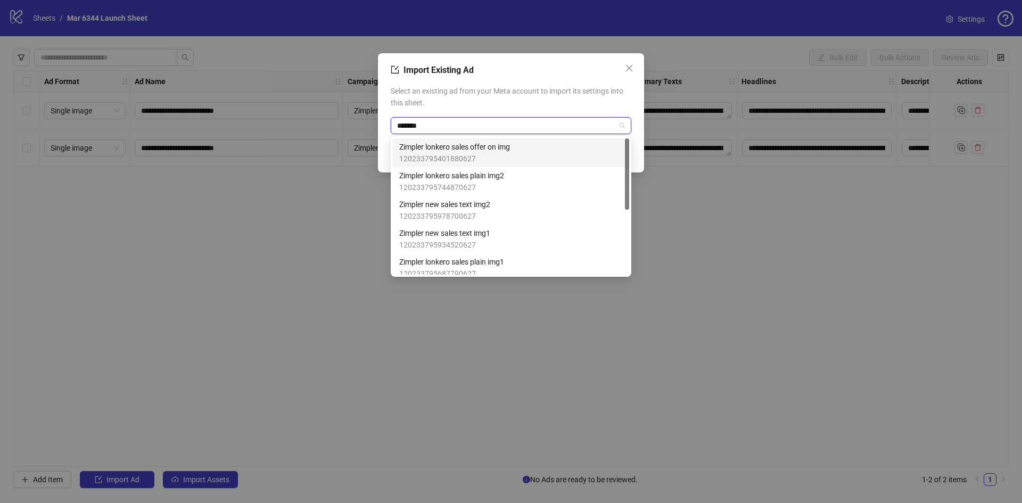
type input "*******"
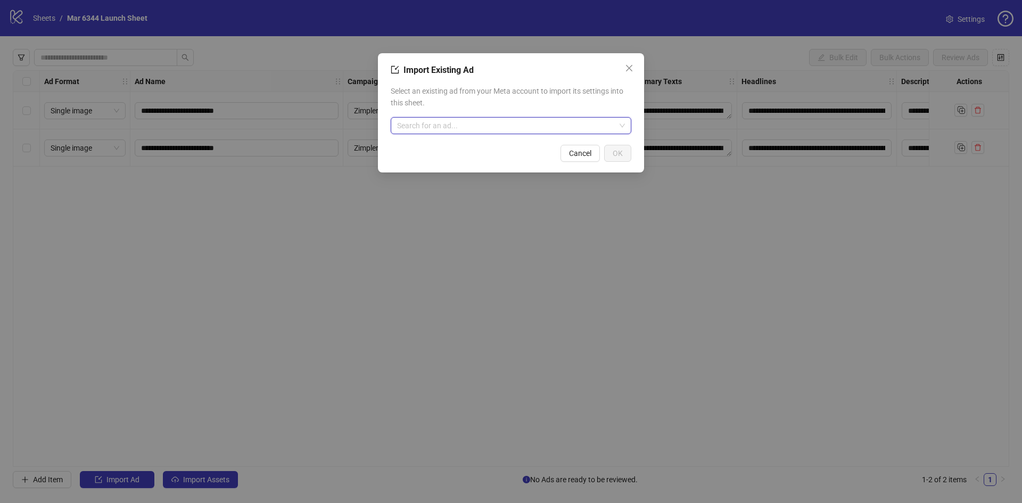
click at [475, 126] on input "search" at bounding box center [506, 126] width 218 height 16
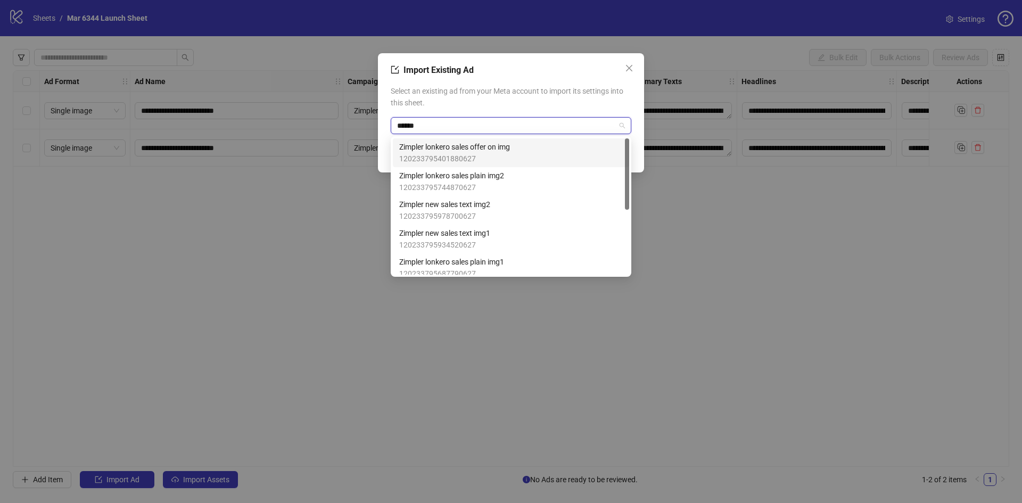
type input "*******"
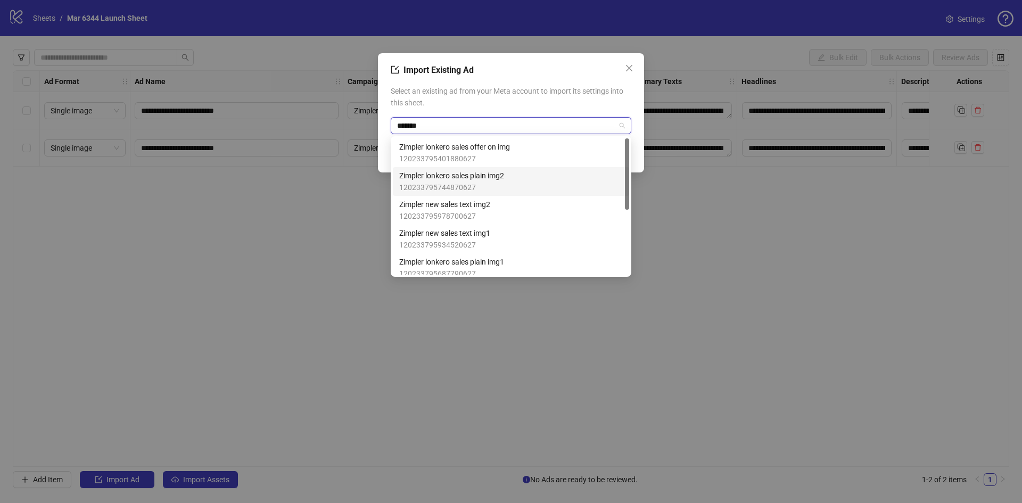
click at [473, 178] on span "Zimpler lonkero sales plain img2" at bounding box center [451, 176] width 105 height 12
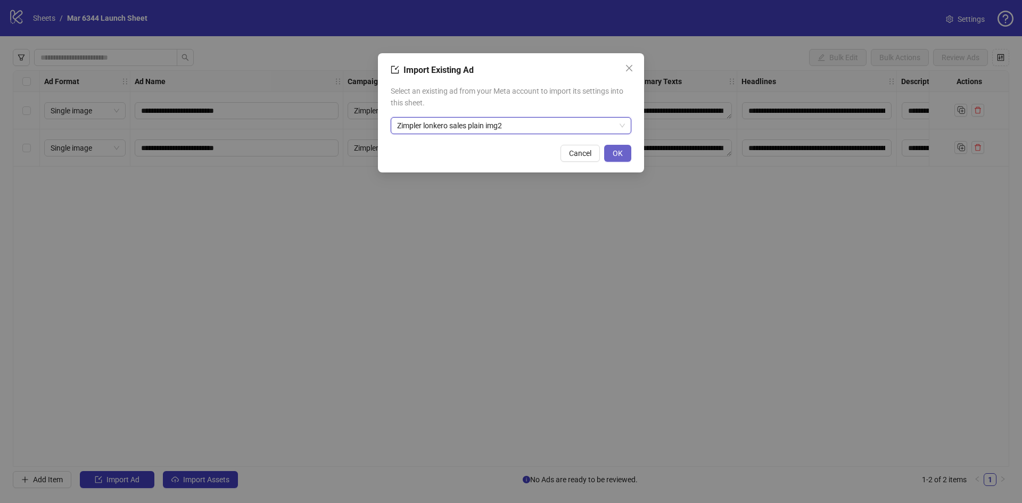
click at [624, 152] on button "OK" at bounding box center [617, 153] width 27 height 17
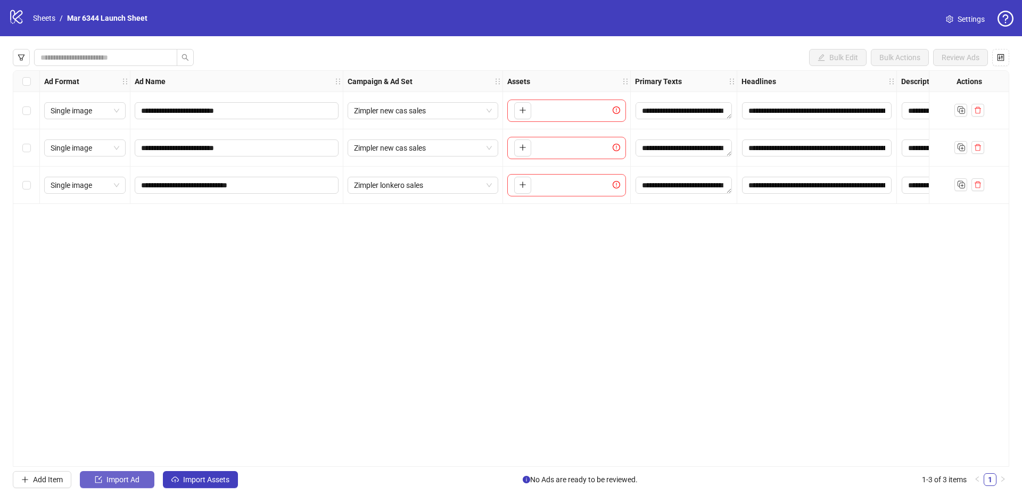
click at [119, 487] on button "Import Ad" at bounding box center [117, 479] width 74 height 17
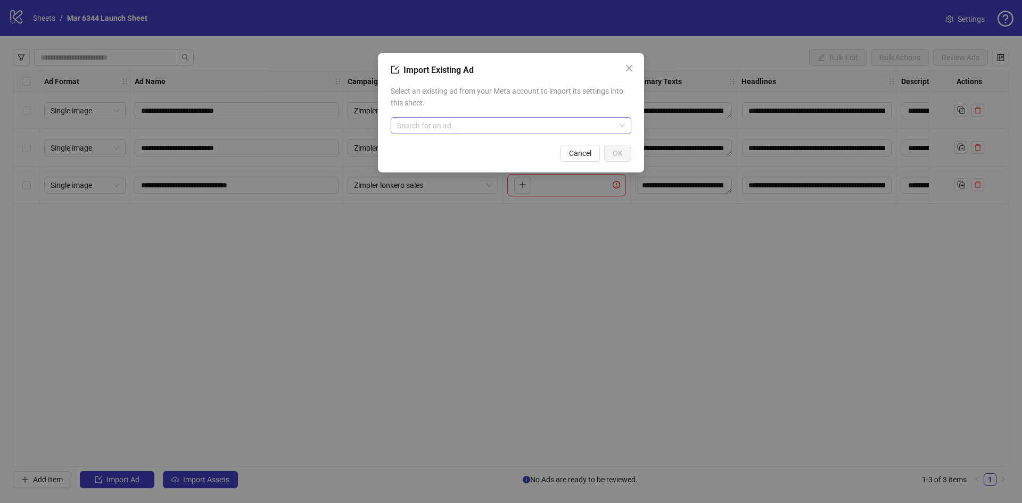
click at [465, 122] on input "search" at bounding box center [506, 126] width 218 height 16
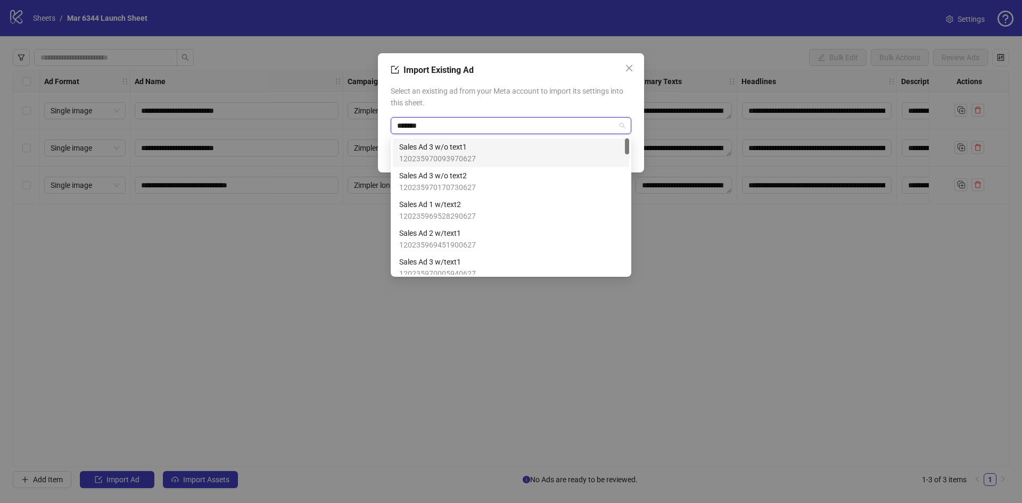
type input "********"
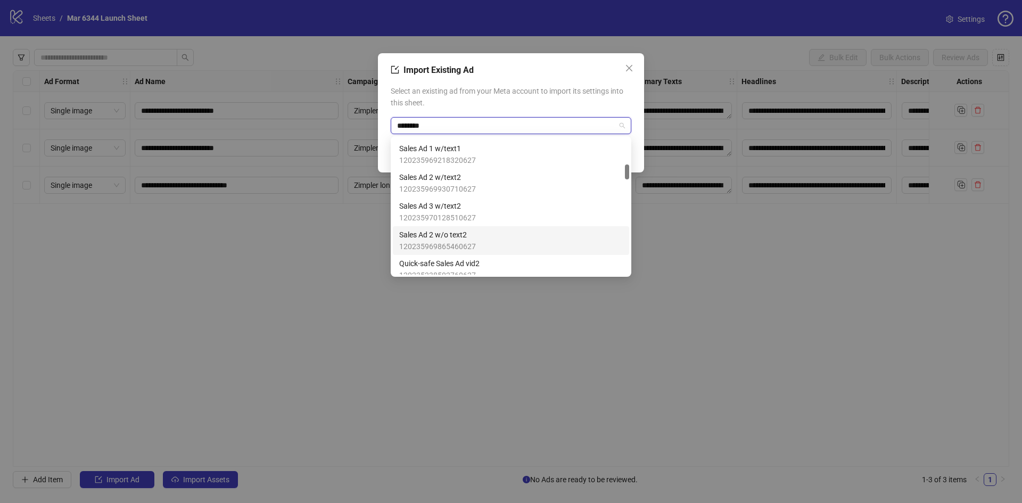
click at [458, 238] on span "Sales Ad 2 w/o text2" at bounding box center [437, 235] width 77 height 12
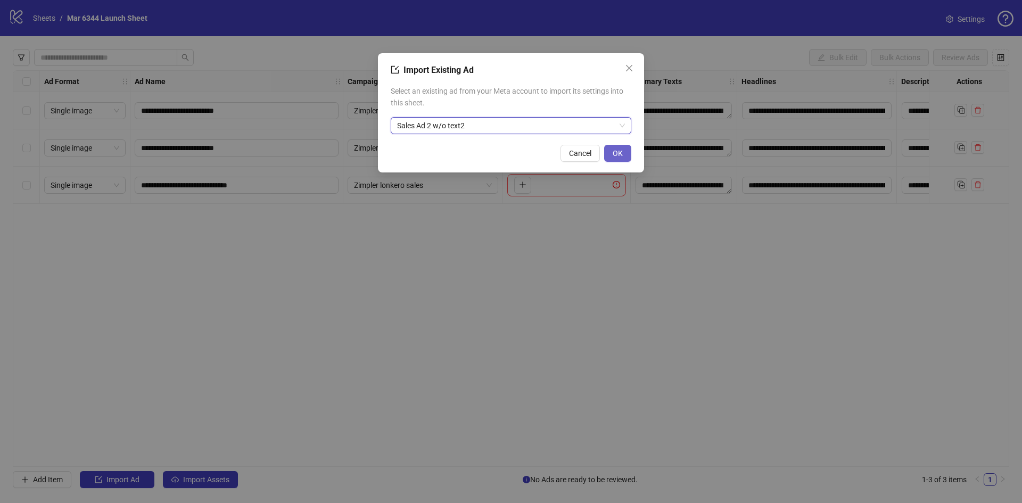
click at [621, 155] on span "OK" at bounding box center [617, 153] width 10 height 9
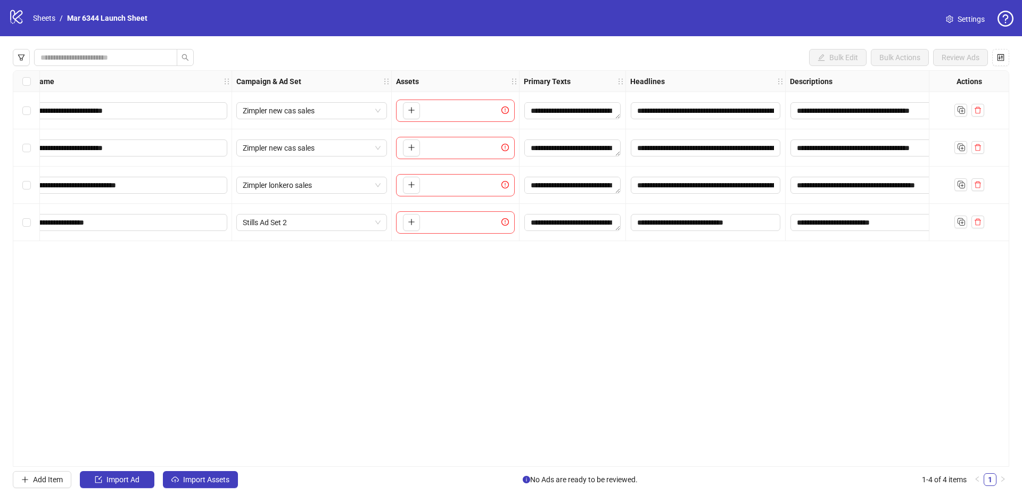
scroll to position [0, 112]
click at [979, 226] on span "button" at bounding box center [977, 222] width 7 height 9
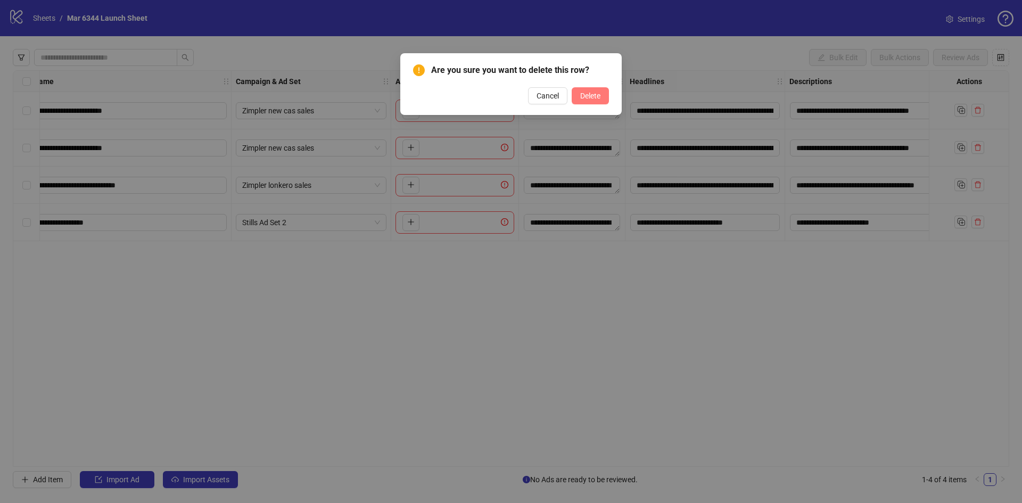
click at [598, 102] on button "Delete" at bounding box center [589, 95] width 37 height 17
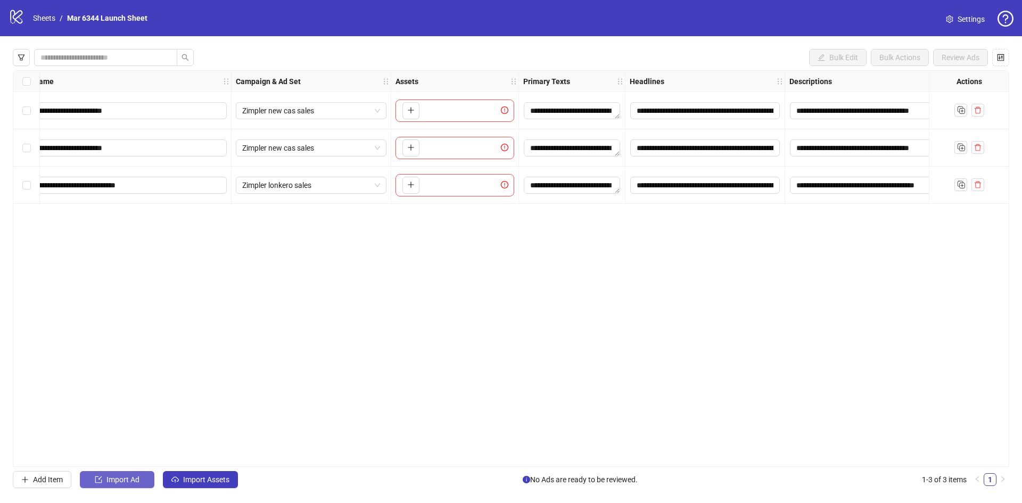
click at [129, 478] on span "Import Ad" at bounding box center [122, 479] width 33 height 9
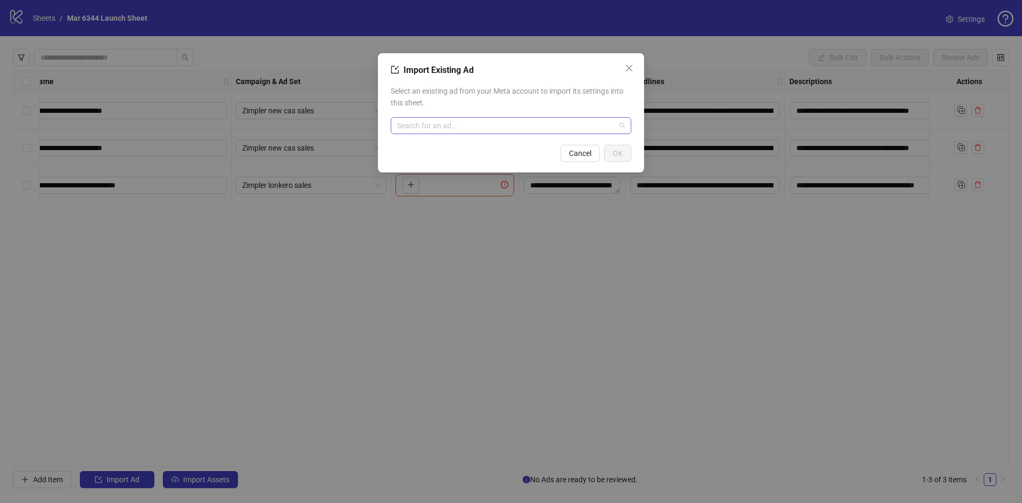
click at [469, 125] on input "search" at bounding box center [506, 126] width 218 height 16
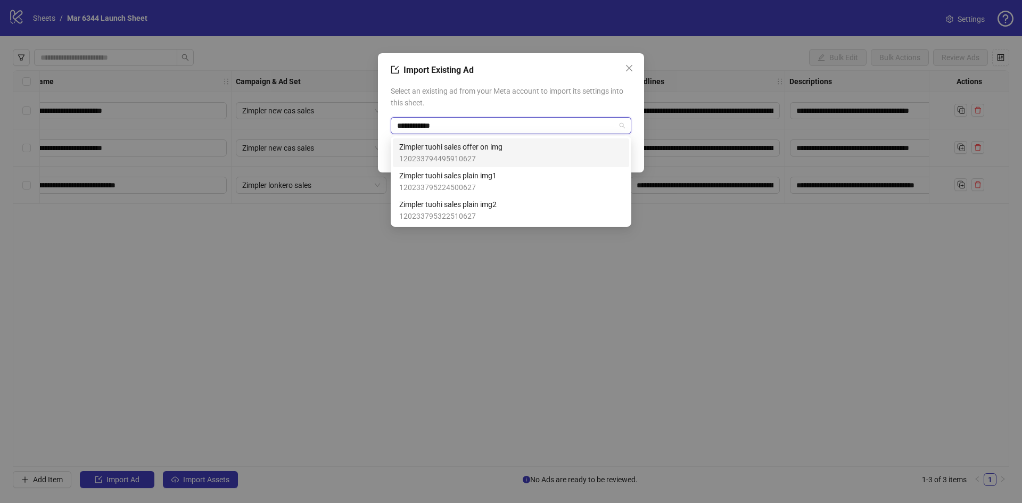
type input "**********"
click at [514, 148] on div "Zimpler tuohi sales offer on img 120233794495910627" at bounding box center [510, 152] width 223 height 23
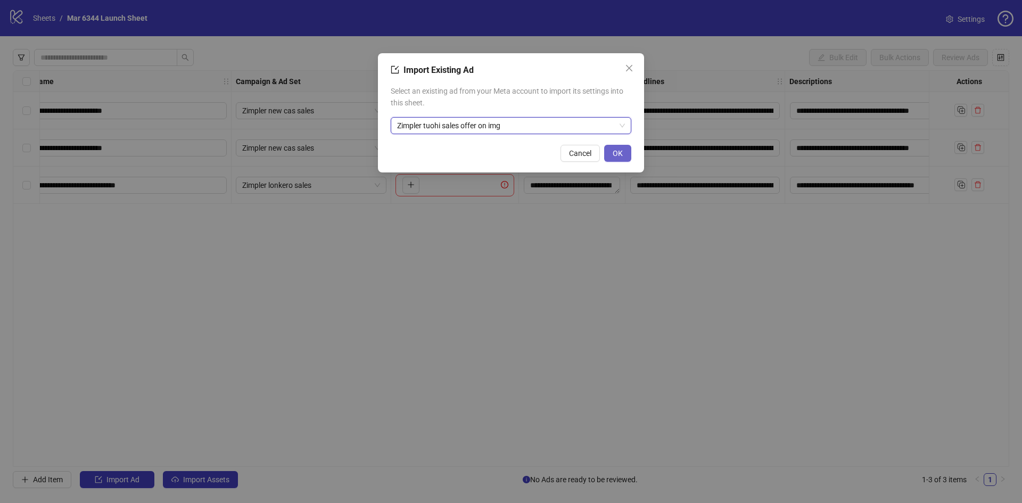
click at [612, 153] on span "OK" at bounding box center [617, 153] width 10 height 9
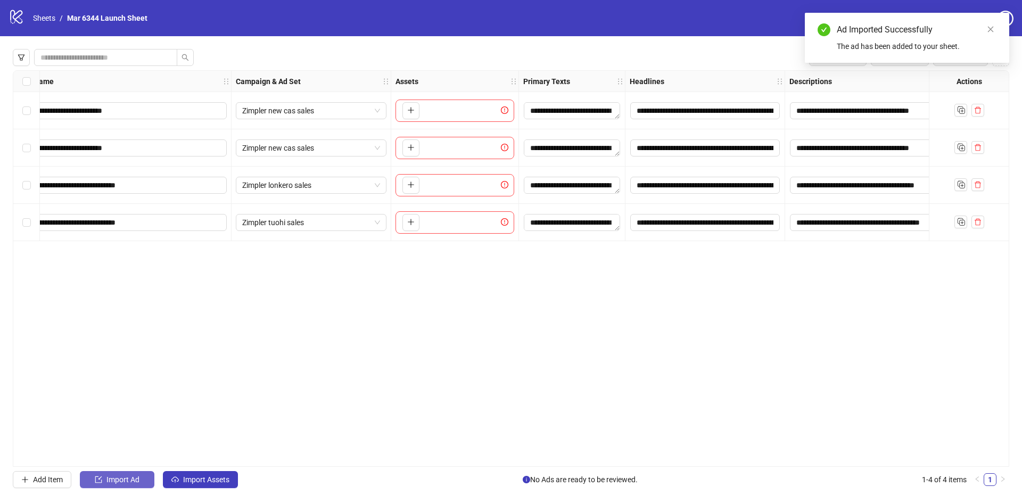
click at [126, 477] on span "Import Ad" at bounding box center [122, 479] width 33 height 9
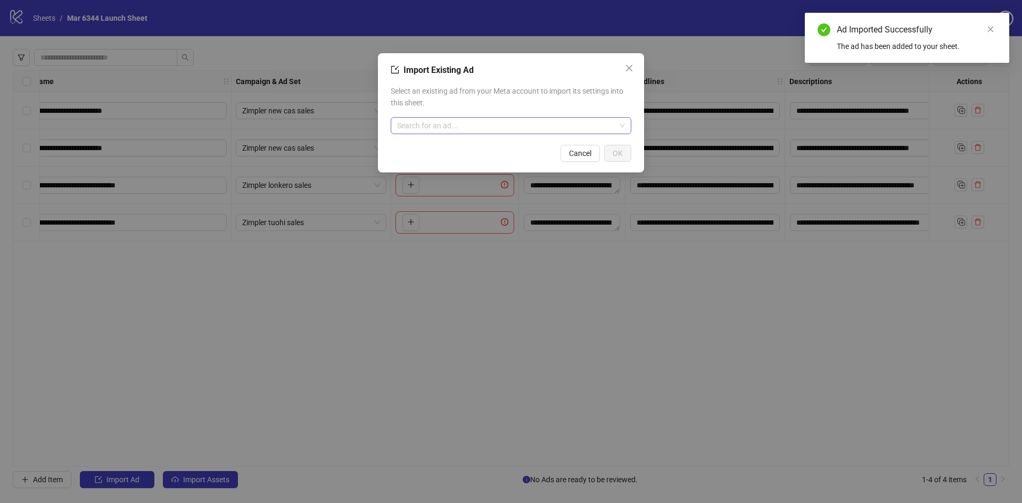
click at [469, 128] on input "search" at bounding box center [506, 126] width 218 height 16
paste input "**********"
type input "**********"
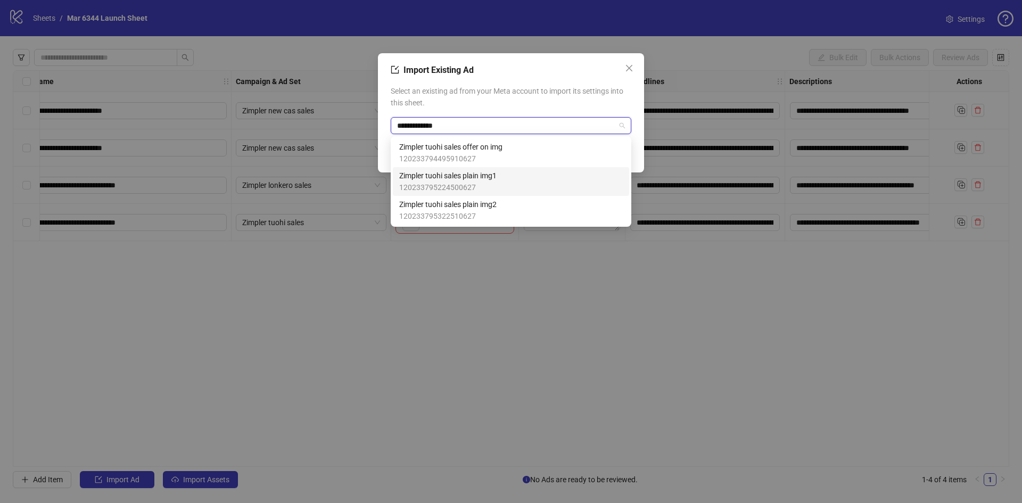
click at [486, 172] on span "Zimpler tuohi sales plain img1" at bounding box center [447, 176] width 97 height 12
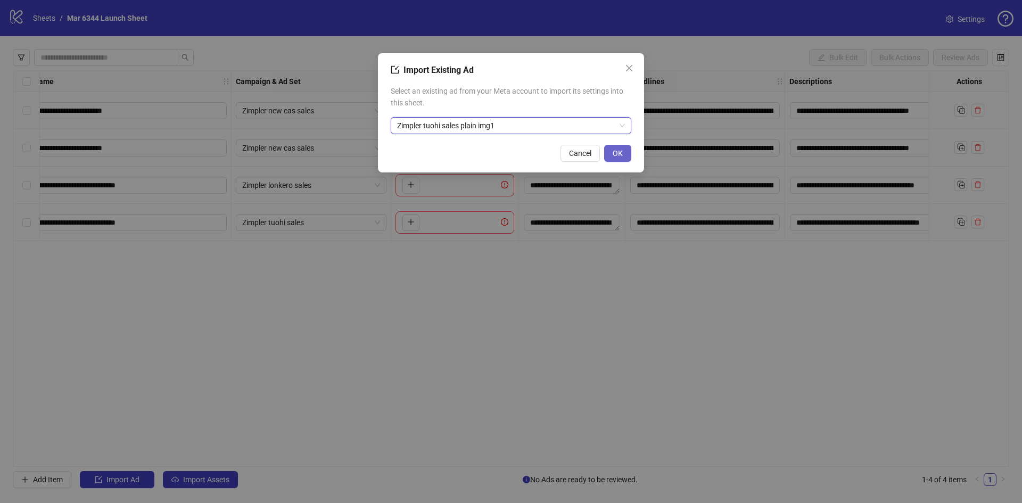
click at [623, 155] on button "OK" at bounding box center [617, 153] width 27 height 17
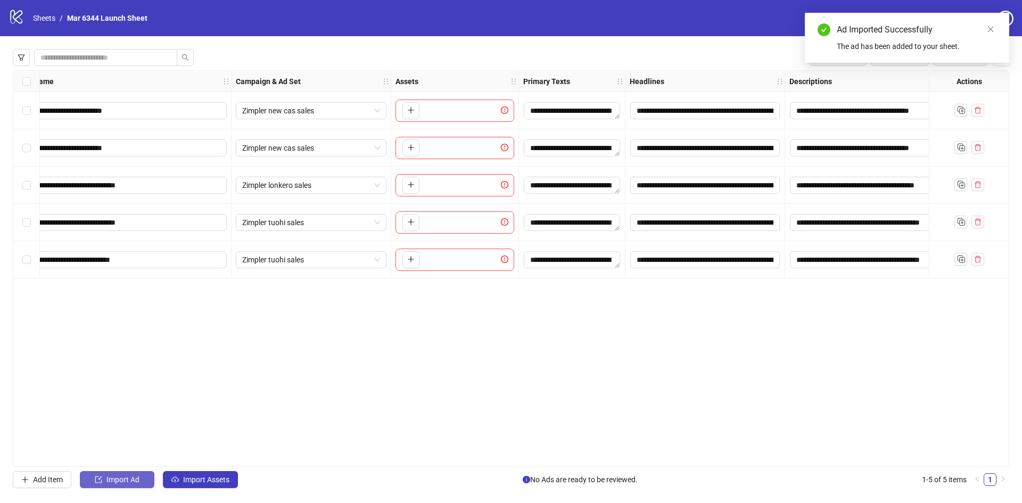
click at [122, 478] on span "Import Ad" at bounding box center [122, 479] width 33 height 9
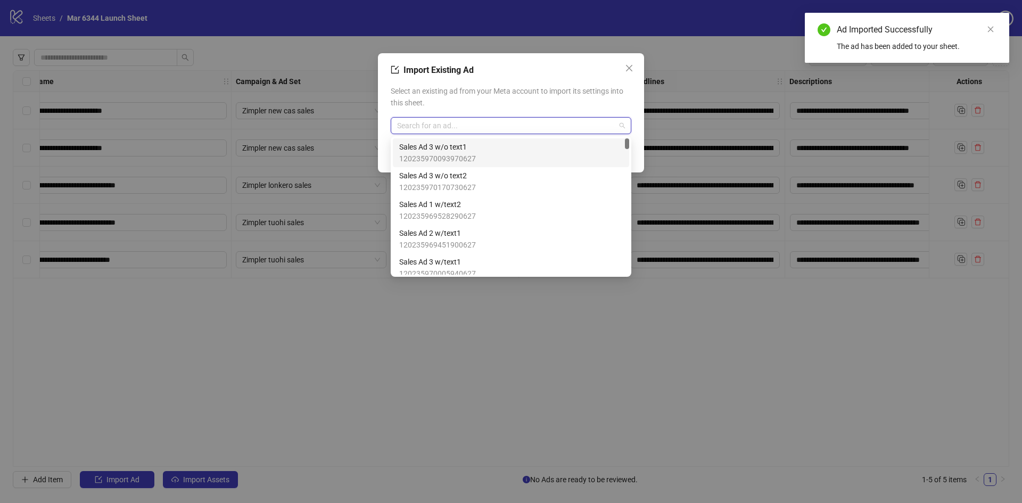
click at [451, 128] on input "search" at bounding box center [506, 126] width 218 height 16
paste input "**********"
type input "**********"
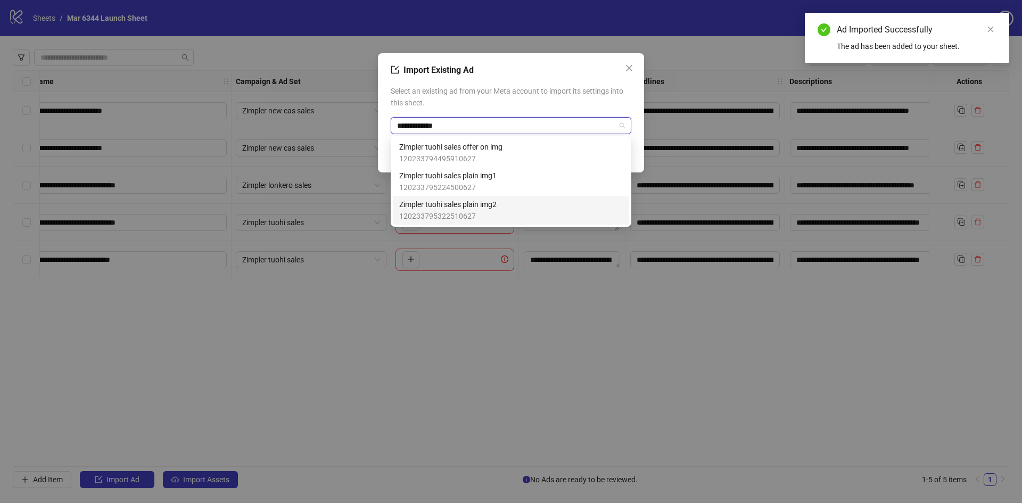
click at [505, 199] on div "Zimpler tuohi sales plain img2 120233795322510627" at bounding box center [510, 209] width 223 height 23
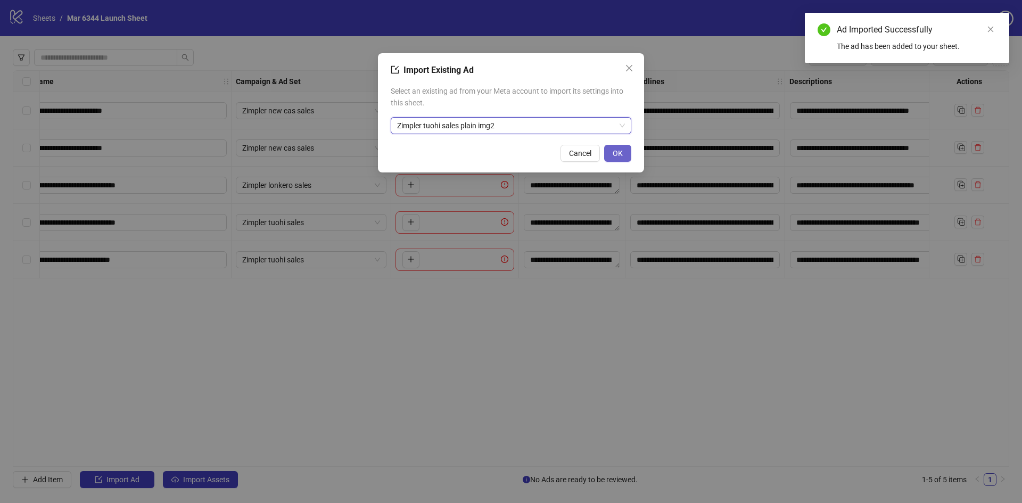
click at [617, 149] on span "OK" at bounding box center [617, 153] width 10 height 9
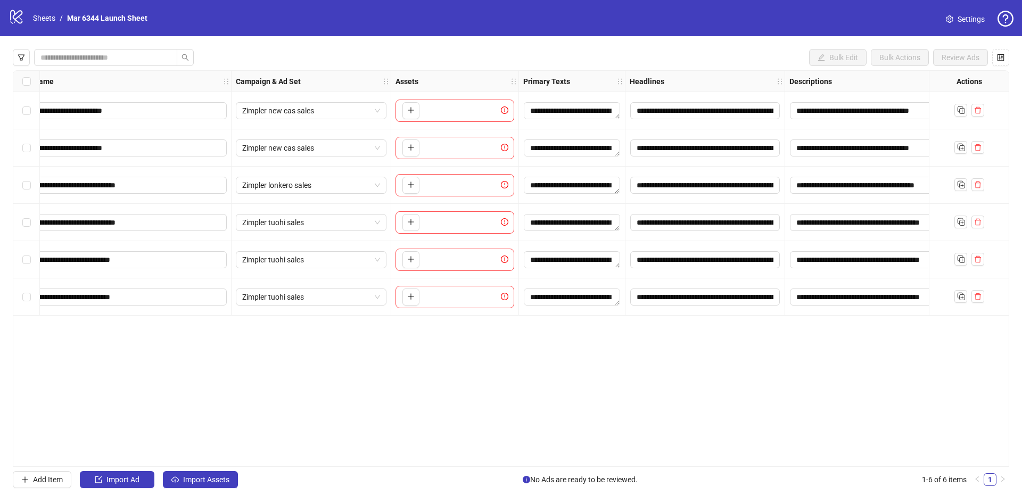
scroll to position [0, 0]
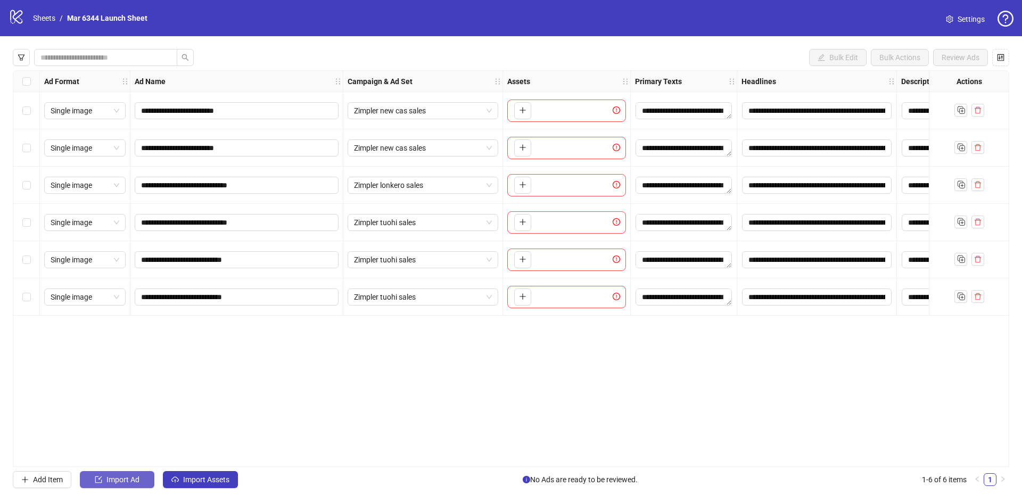
click at [123, 475] on button "Import Ad" at bounding box center [117, 479] width 74 height 17
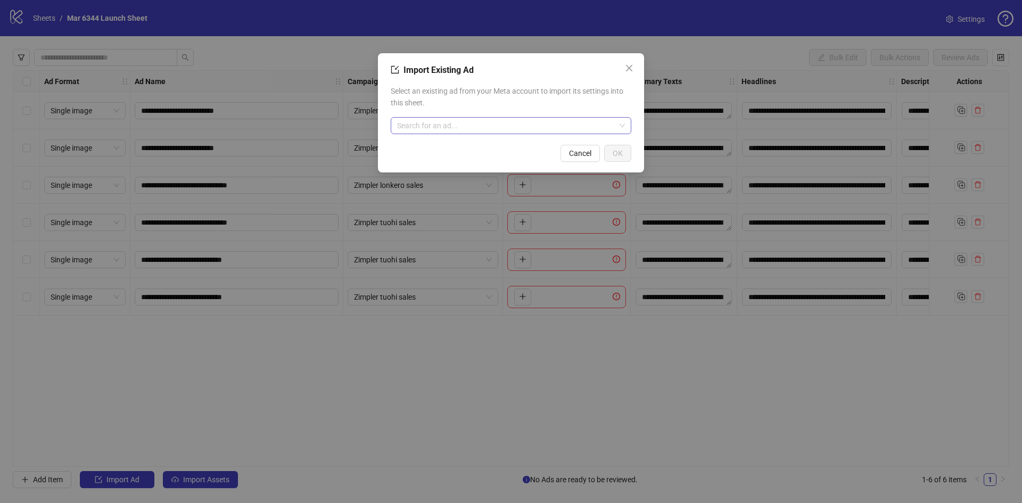
click at [481, 131] on input "search" at bounding box center [506, 126] width 218 height 16
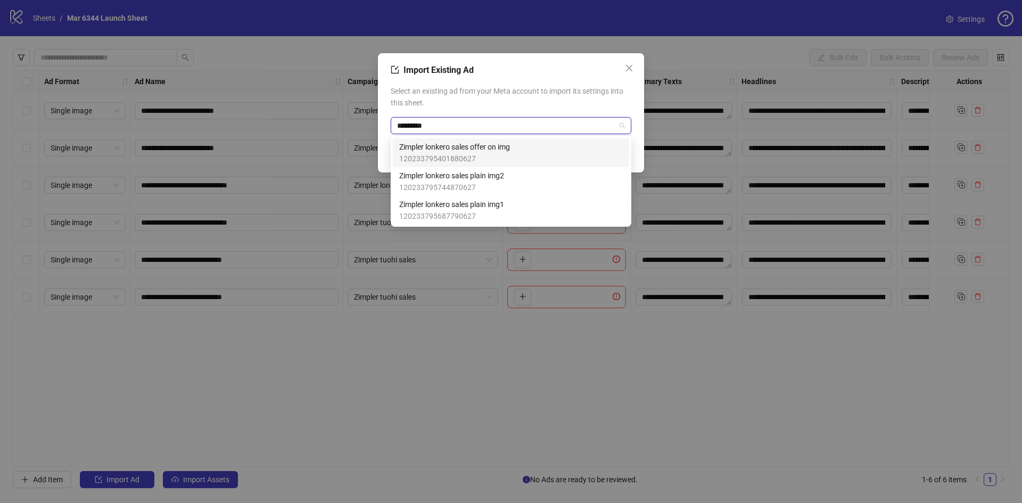
type input "**********"
click at [469, 149] on span "Zimpler lonkero sales offer on img" at bounding box center [454, 147] width 111 height 12
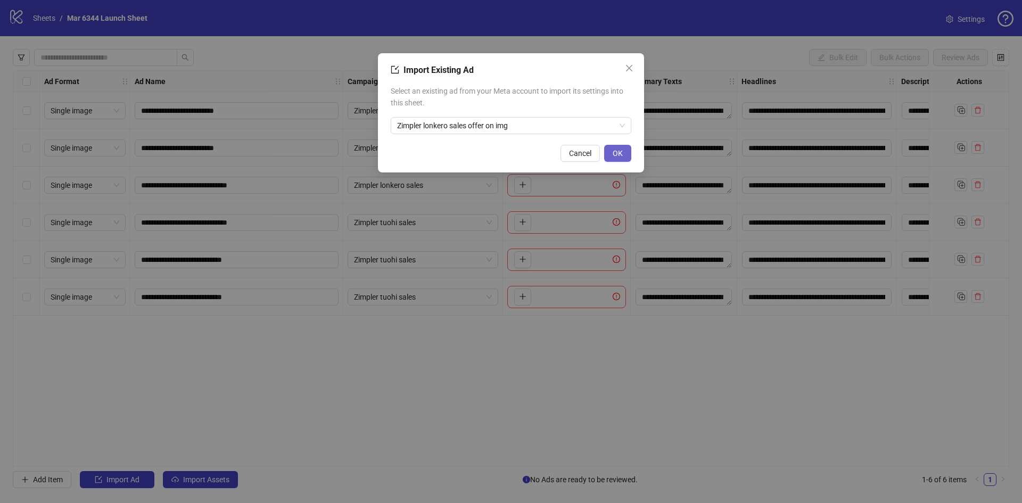
click at [619, 149] on span "OK" at bounding box center [617, 153] width 10 height 9
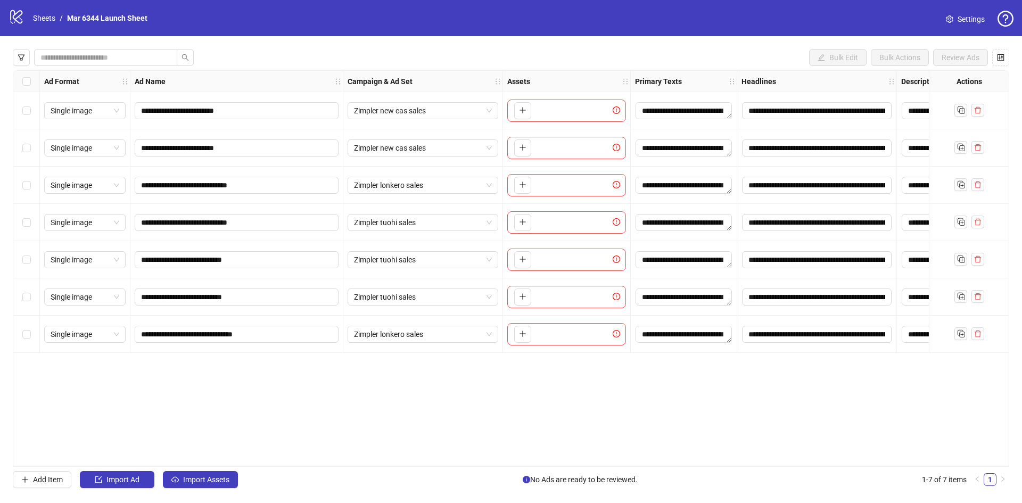
click at [461, 417] on div "**********" at bounding box center [511, 268] width 996 height 396
click at [54, 477] on span "Add Item" at bounding box center [48, 479] width 30 height 9
click at [979, 372] on icon "delete" at bounding box center [977, 371] width 6 height 7
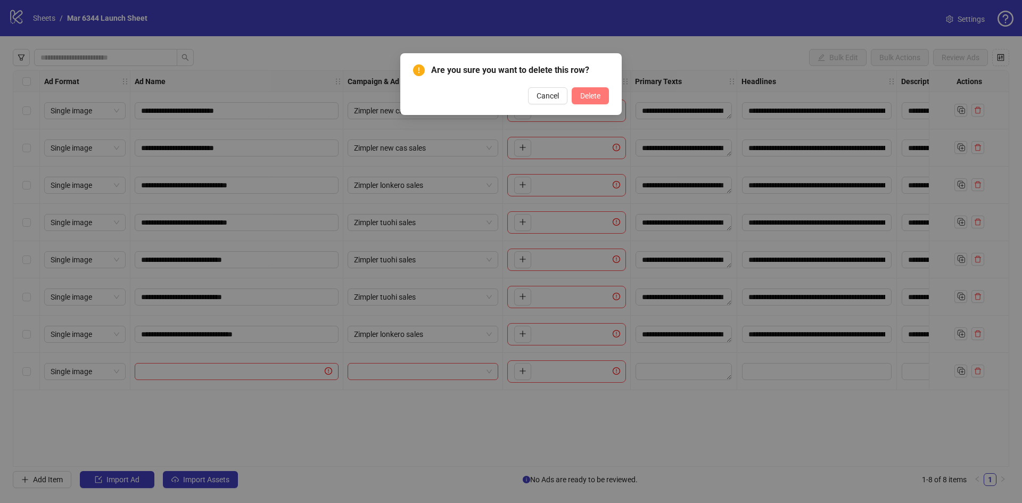
click at [595, 100] on span "Delete" at bounding box center [590, 96] width 20 height 9
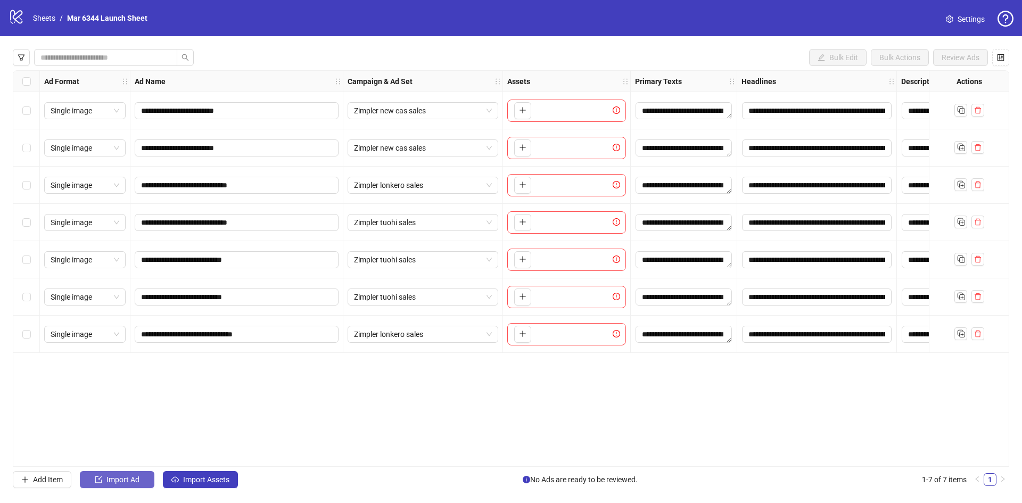
click at [107, 478] on span "Import Ad" at bounding box center [122, 479] width 33 height 9
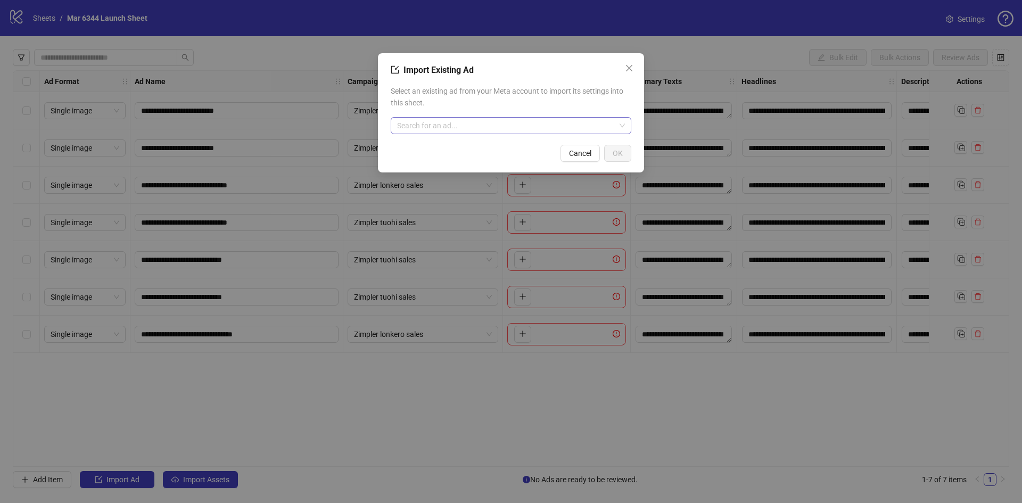
click at [467, 129] on input "search" at bounding box center [506, 126] width 218 height 16
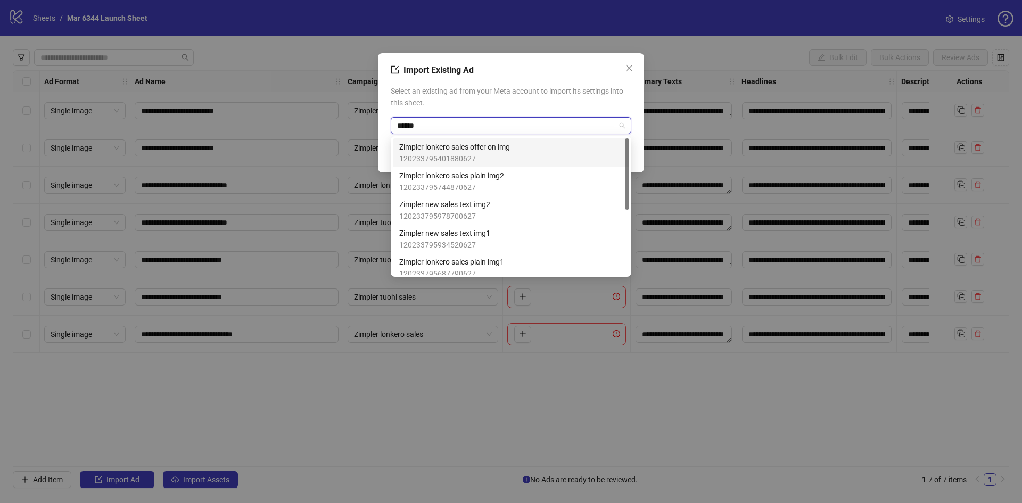
type input "*******"
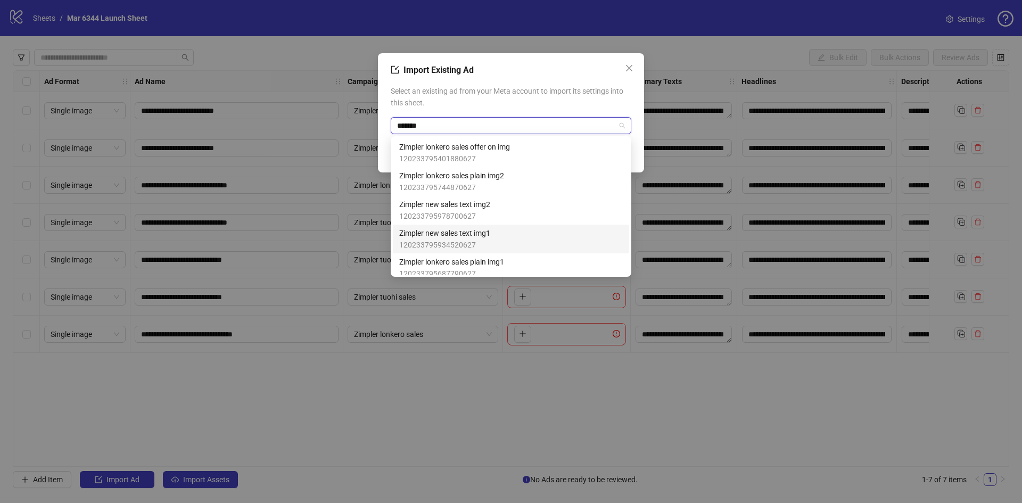
click at [499, 229] on div "Zimpler new sales text img1 120233795934520627" at bounding box center [510, 238] width 223 height 23
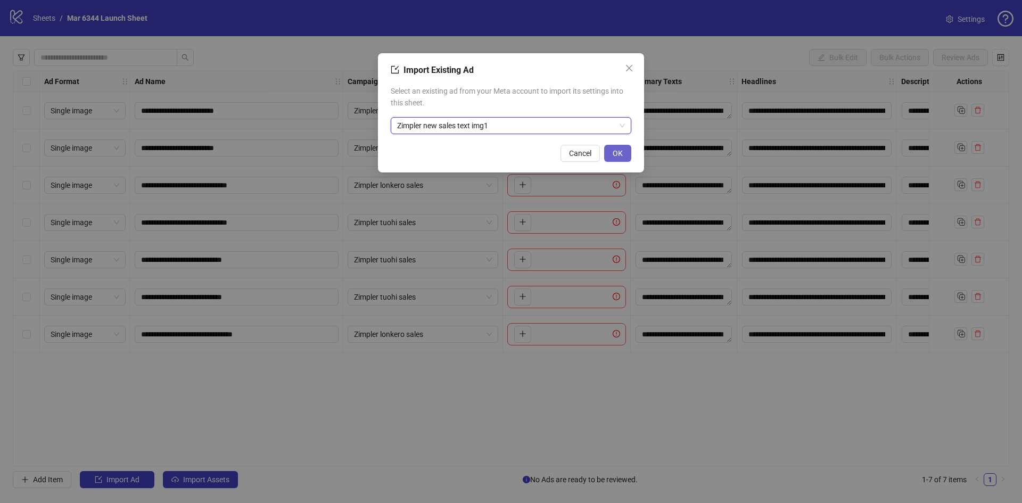
click at [624, 151] on button "OK" at bounding box center [617, 153] width 27 height 17
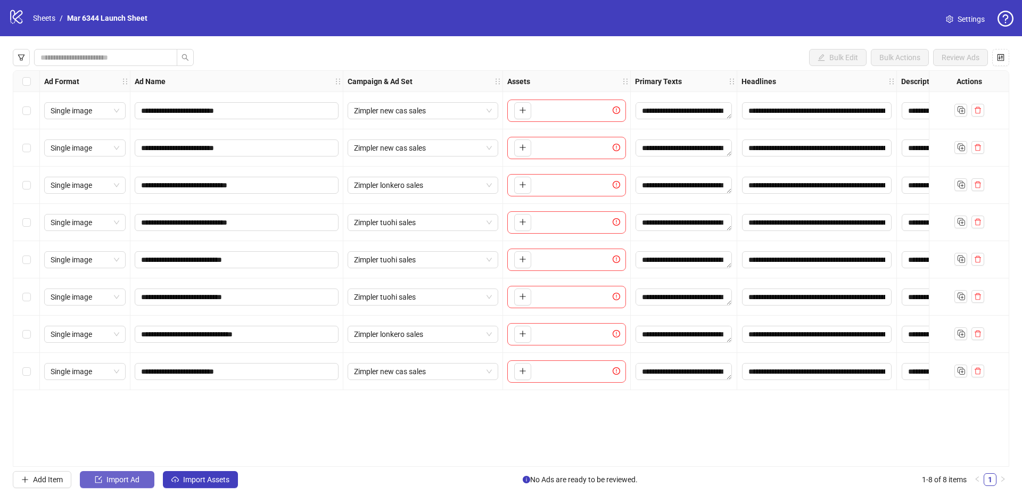
click at [123, 478] on span "Import Ad" at bounding box center [122, 479] width 33 height 9
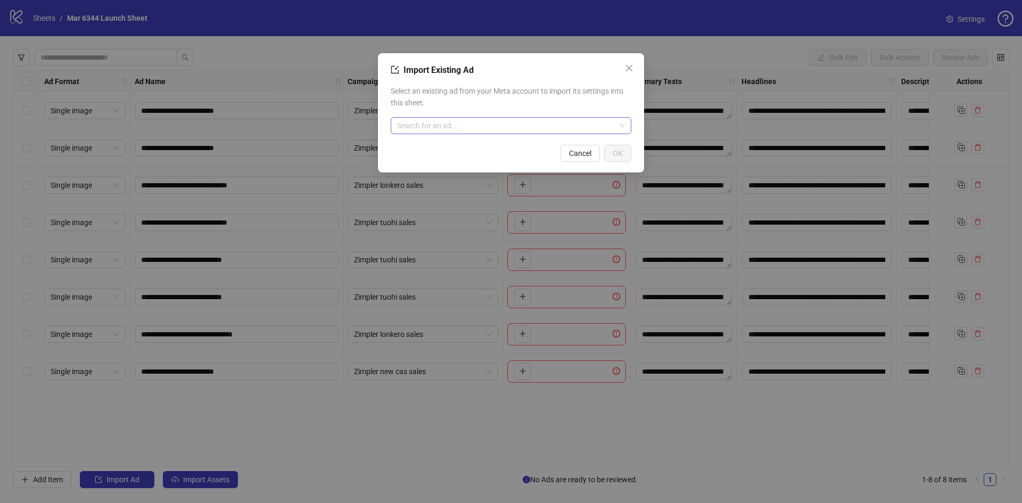
click at [455, 118] on input "search" at bounding box center [506, 126] width 218 height 16
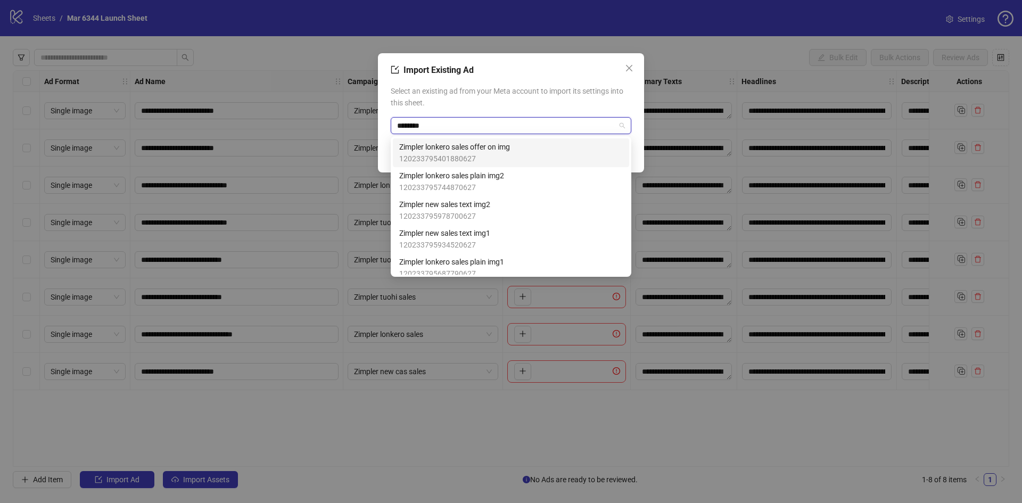
type input "*********"
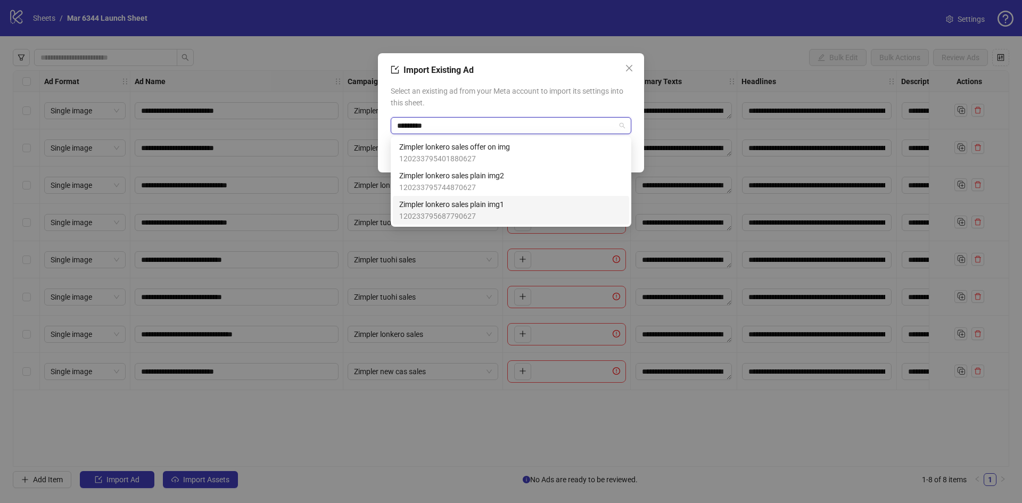
click at [471, 206] on span "Zimpler lonkero sales plain img1" at bounding box center [451, 204] width 105 height 12
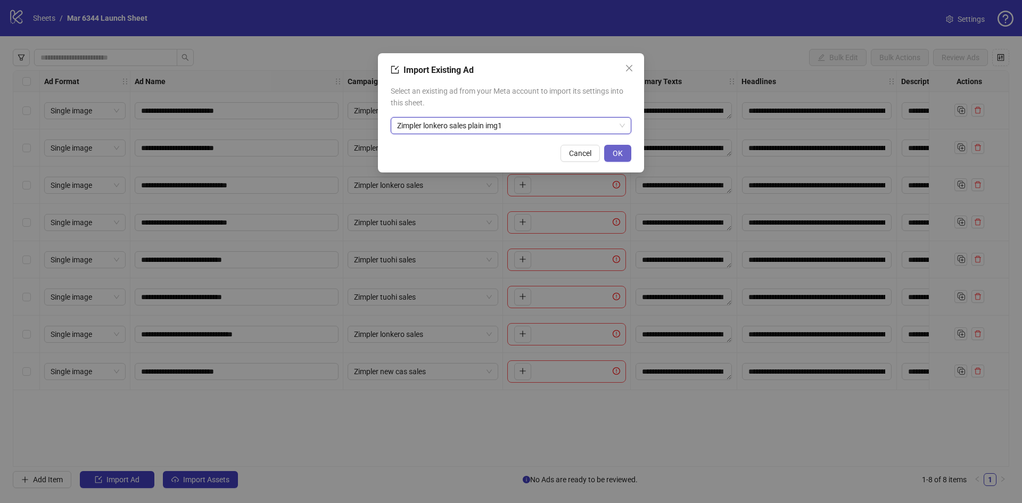
click at [618, 157] on span "OK" at bounding box center [617, 153] width 10 height 9
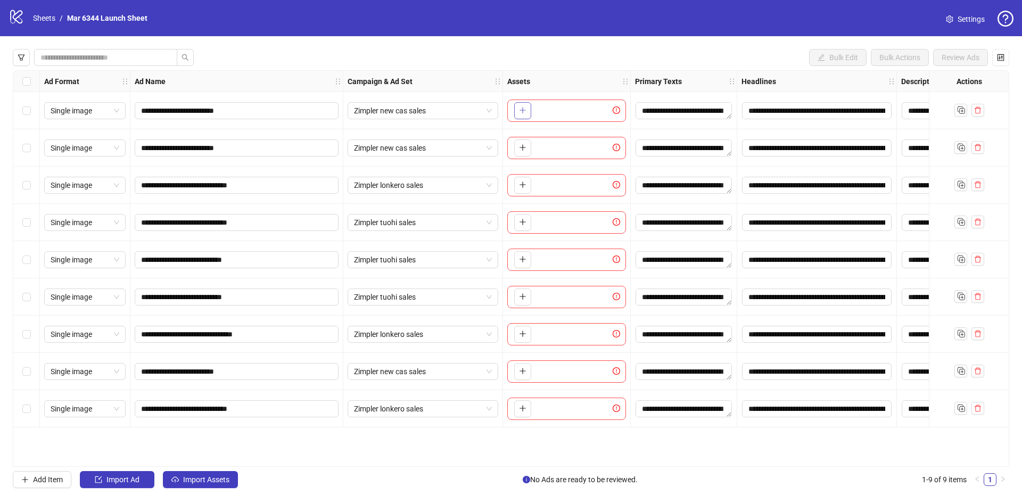
click at [519, 111] on icon "plus" at bounding box center [522, 109] width 7 height 7
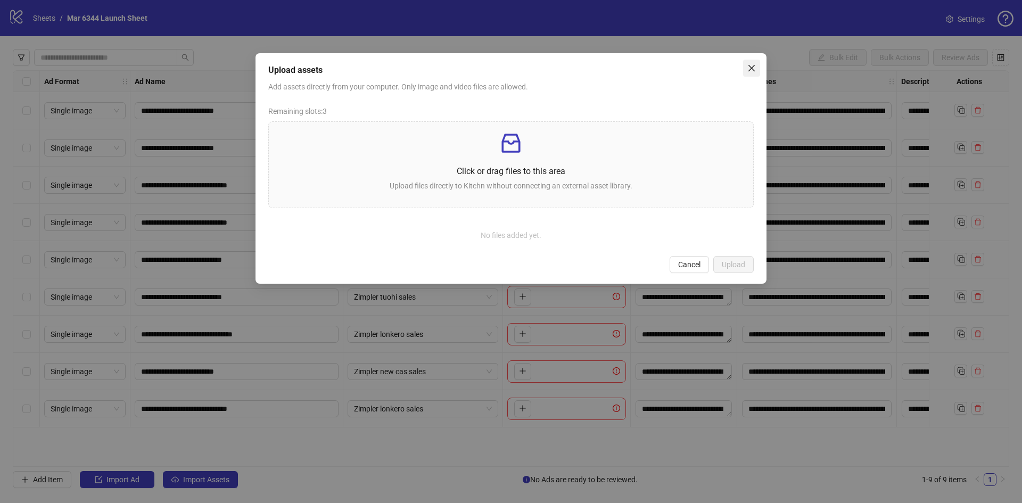
click at [748, 65] on icon "close" at bounding box center [751, 68] width 9 height 9
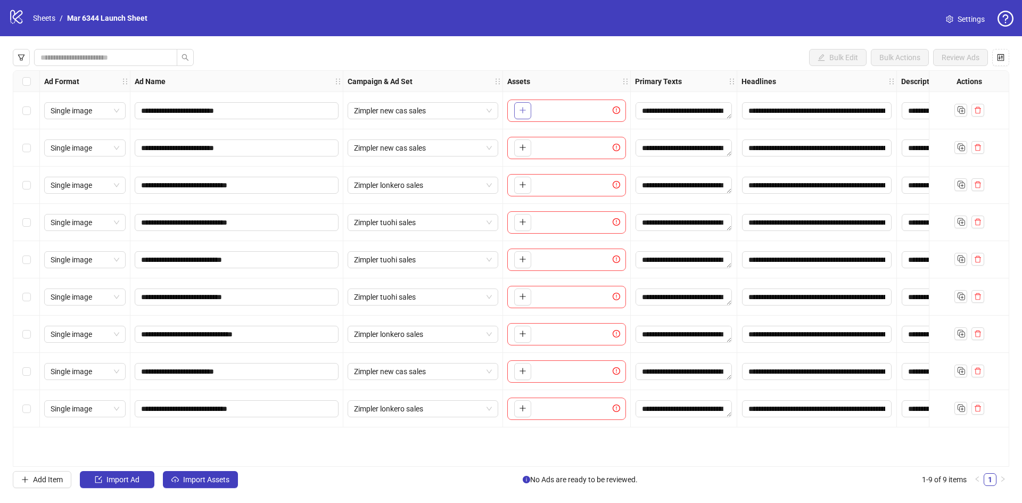
click at [516, 111] on button "button" at bounding box center [522, 110] width 17 height 17
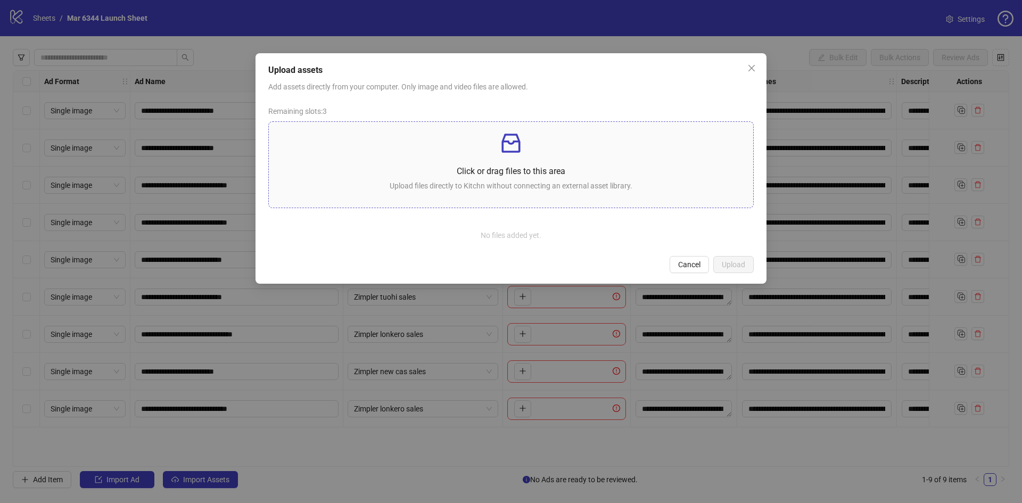
click at [502, 186] on p "Upload files directly to Kitchn without connecting an external asset library." at bounding box center [510, 186] width 467 height 12
click at [686, 273] on button "Cancel" at bounding box center [688, 264] width 39 height 17
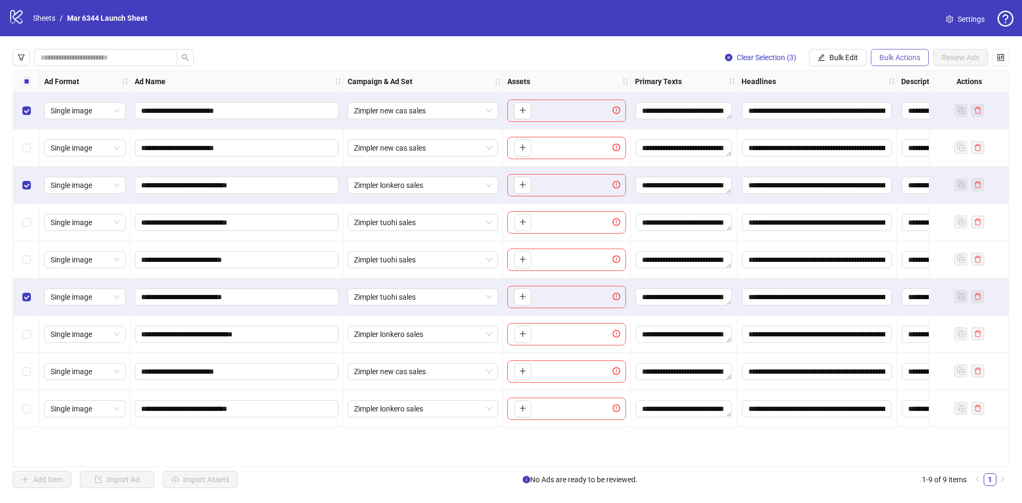
click at [894, 62] on span "Bulk Actions" at bounding box center [899, 57] width 41 height 9
click at [833, 57] on span "Bulk Edit" at bounding box center [843, 57] width 29 height 9
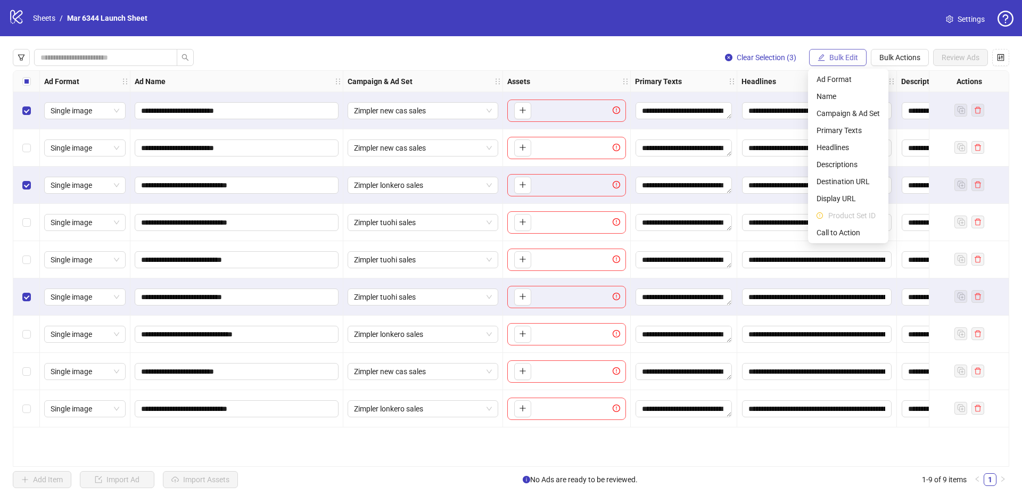
click at [834, 57] on span "Bulk Edit" at bounding box center [843, 57] width 29 height 9
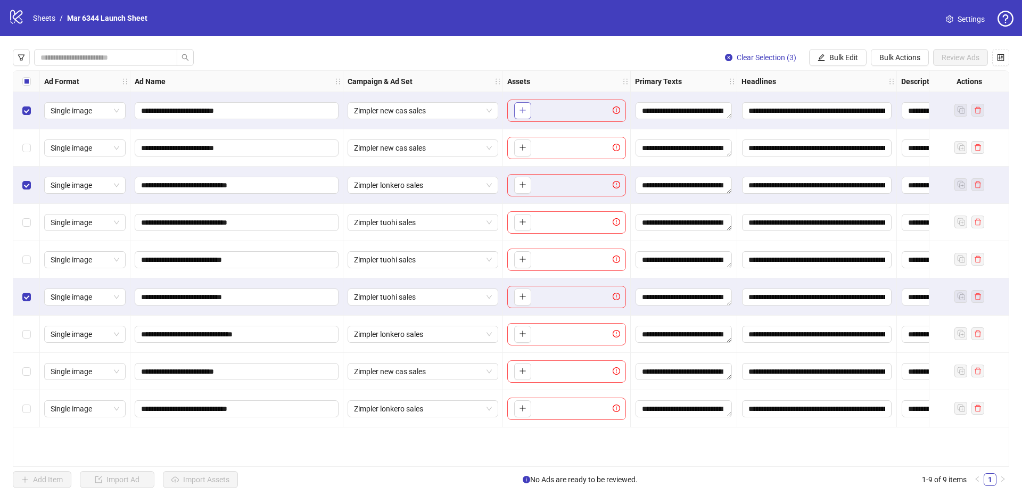
click at [525, 106] on button "button" at bounding box center [522, 110] width 17 height 17
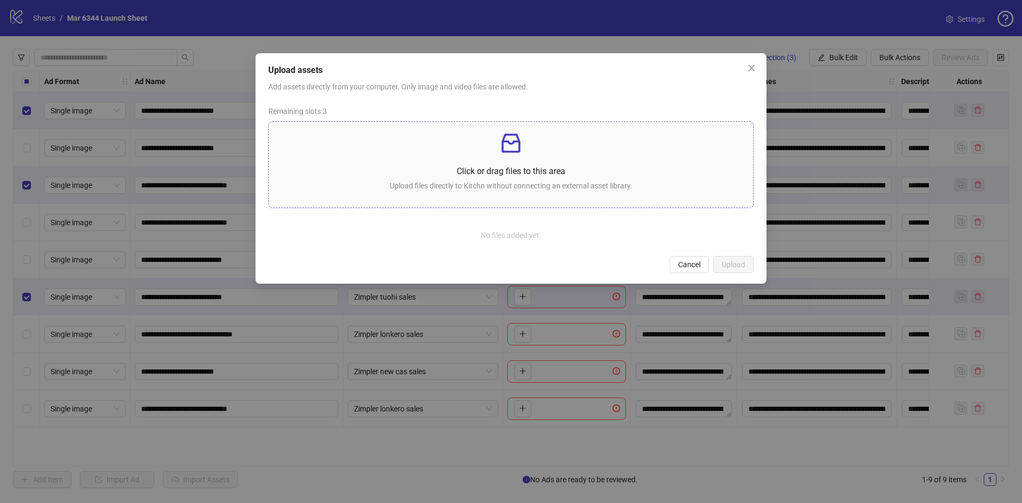
click at [525, 160] on div "Click or drag files to this area Upload files directly to Kitchn without connec…" at bounding box center [510, 164] width 467 height 69
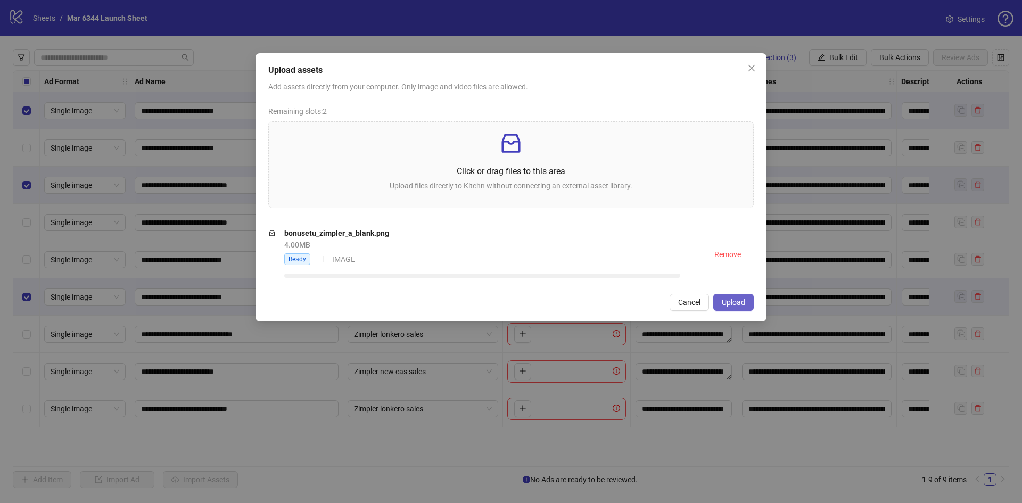
click at [733, 303] on span "Upload" at bounding box center [732, 302] width 23 height 9
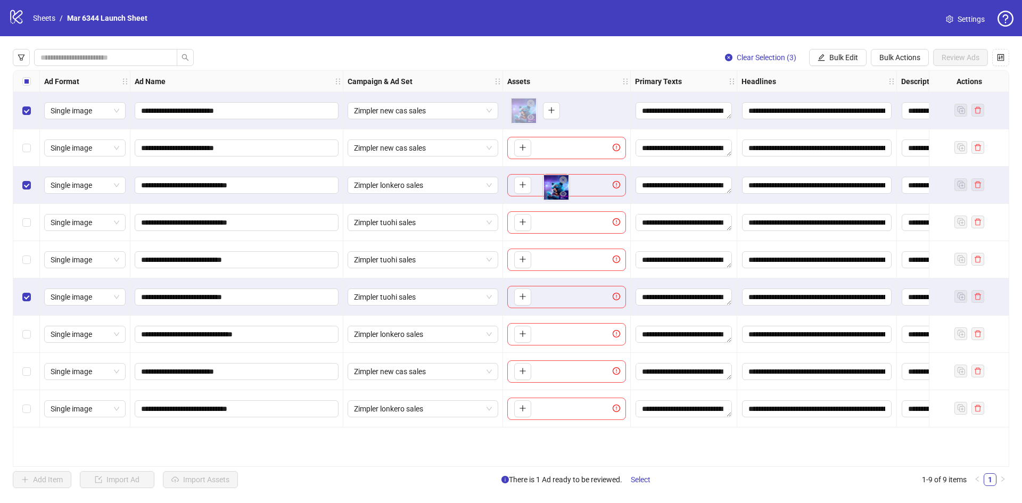
drag, startPoint x: 521, startPoint y: 118, endPoint x: 553, endPoint y: 194, distance: 82.7
click at [553, 194] on body "**********" at bounding box center [511, 251] width 1022 height 503
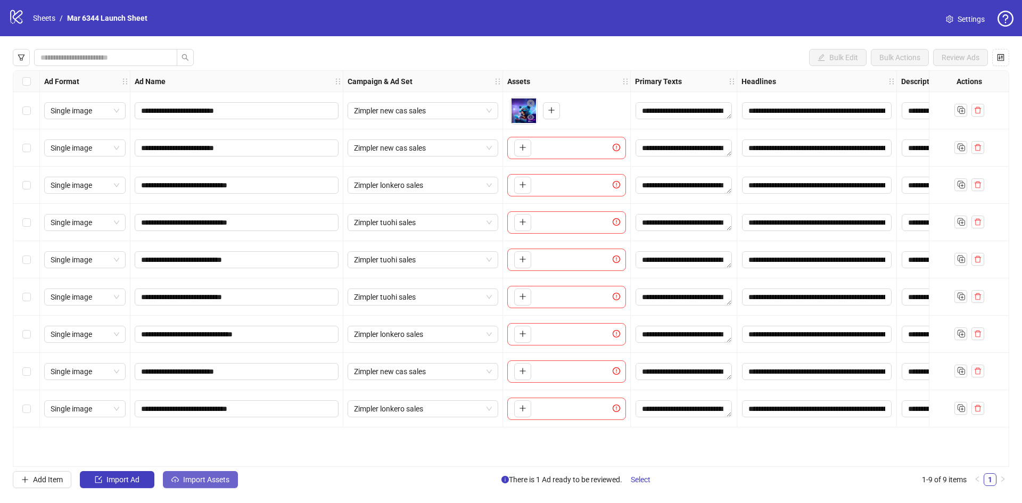
click at [216, 481] on span "Import Assets" at bounding box center [206, 479] width 46 height 9
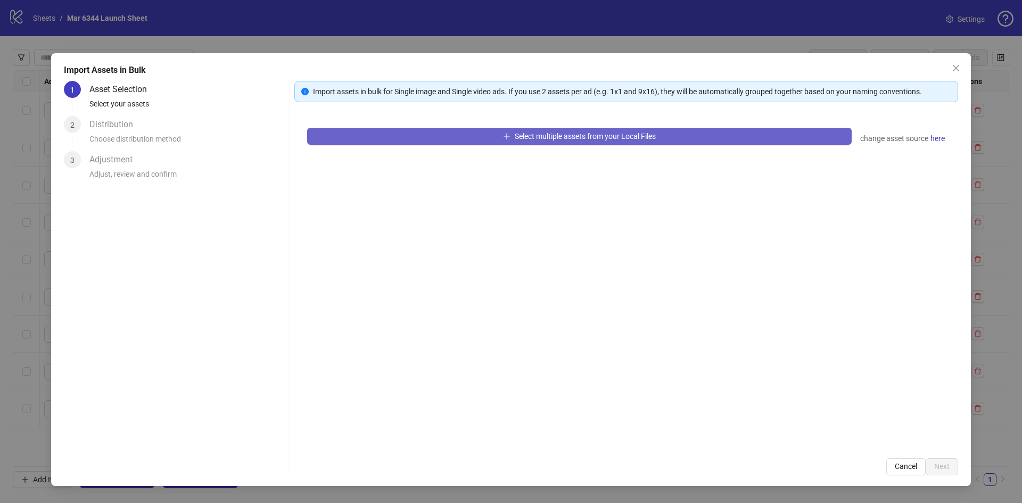
click at [612, 138] on span "Select multiple assets from your Local Files" at bounding box center [584, 136] width 141 height 9
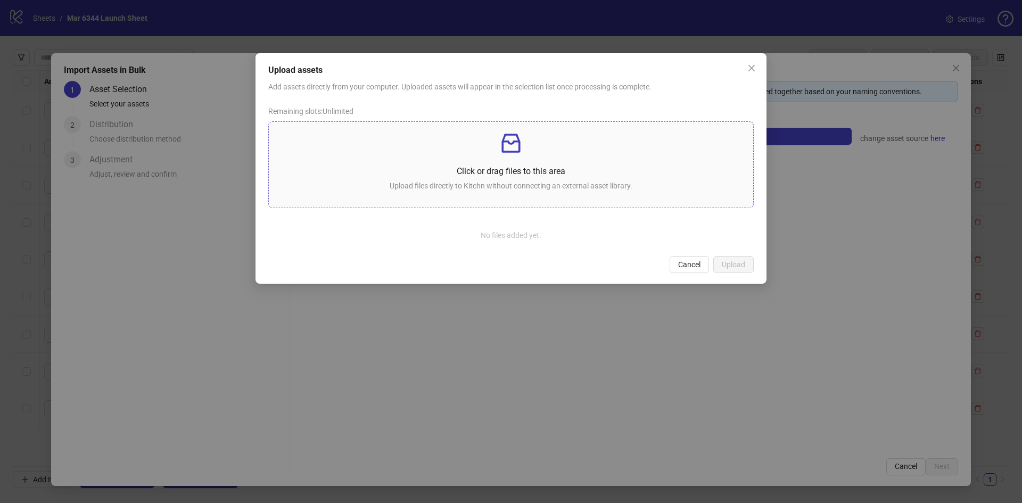
click at [509, 163] on div "Click or drag files to this area Upload files directly to Kitchn without connec…" at bounding box center [510, 164] width 467 height 69
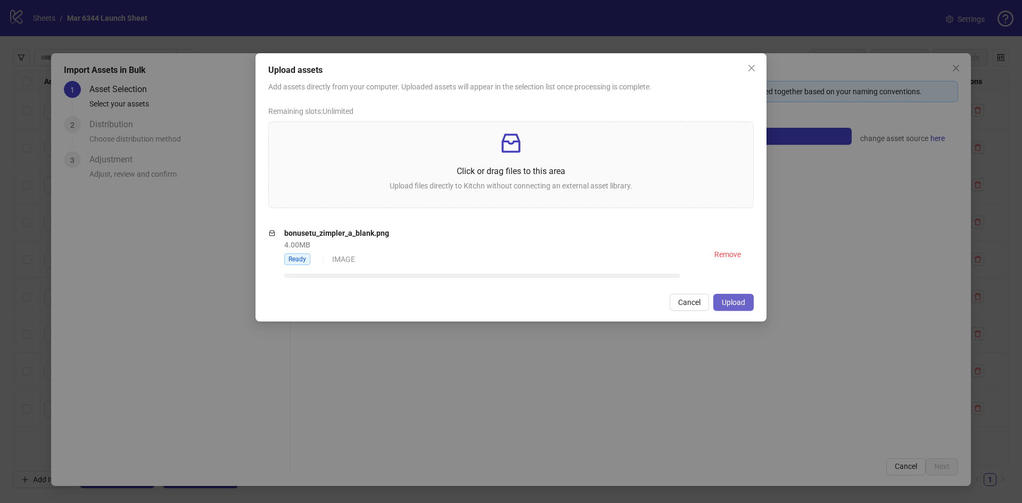
click at [739, 294] on button "Upload" at bounding box center [733, 302] width 40 height 17
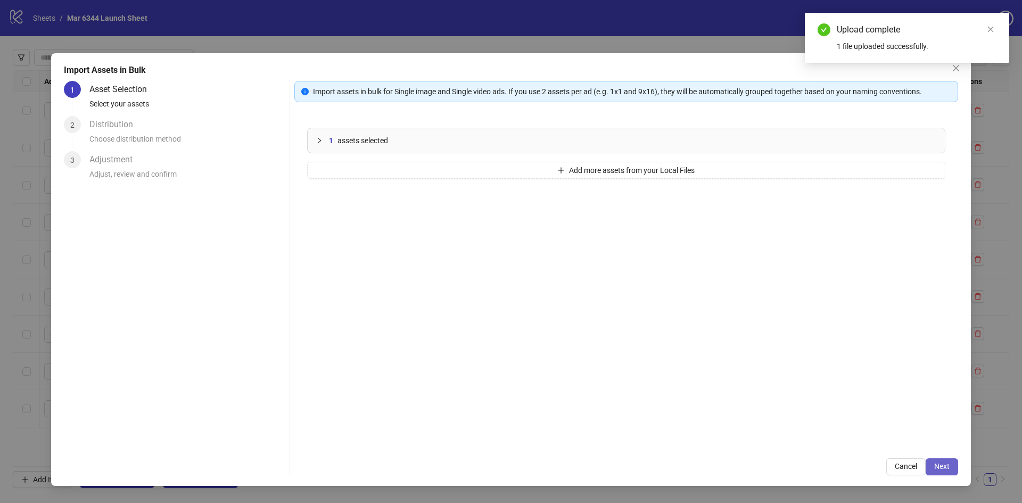
click at [939, 467] on span "Next" at bounding box center [941, 466] width 15 height 9
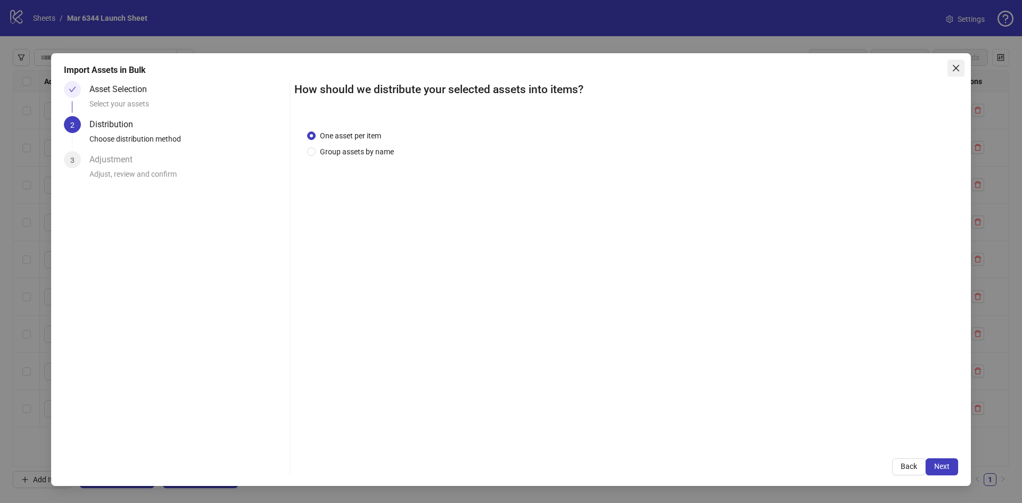
click at [958, 69] on icon "close" at bounding box center [955, 68] width 9 height 9
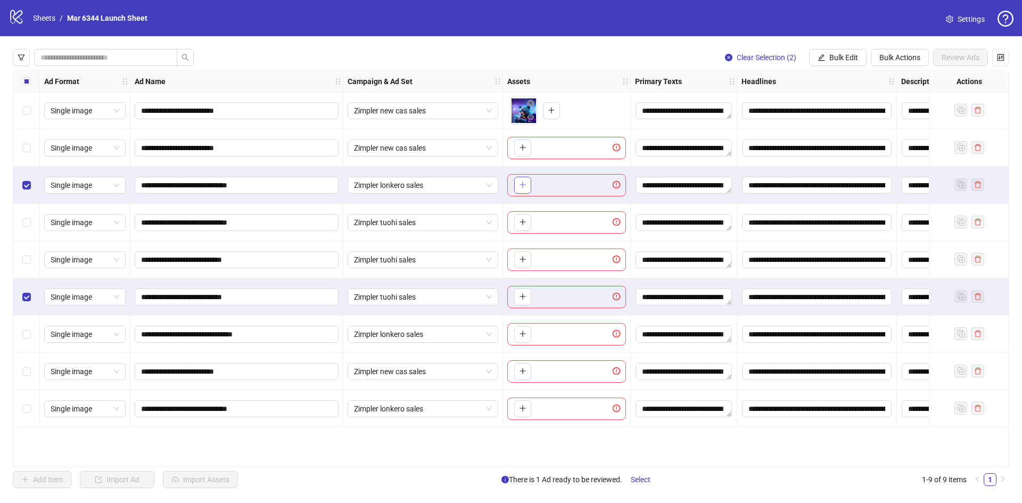
click at [516, 186] on button "button" at bounding box center [522, 185] width 17 height 17
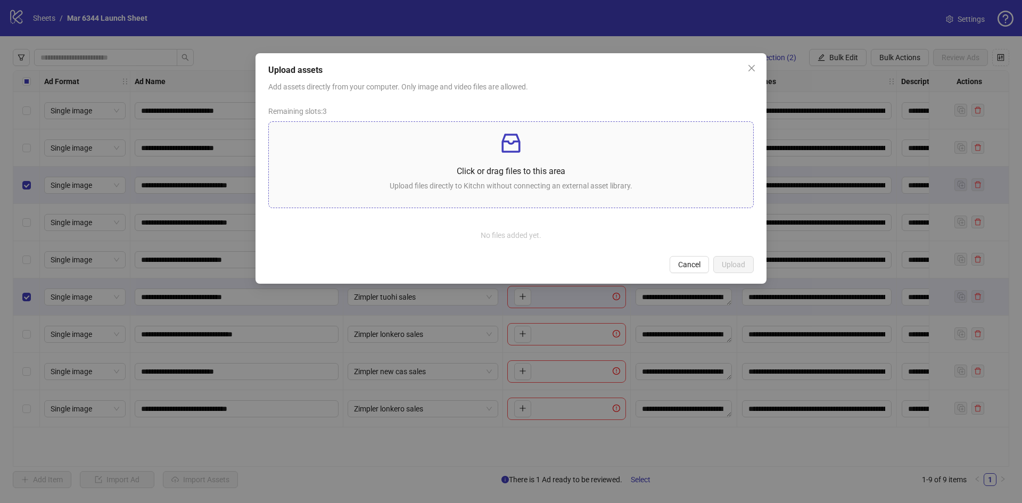
click at [518, 150] on icon "inbox" at bounding box center [510, 143] width 19 height 19
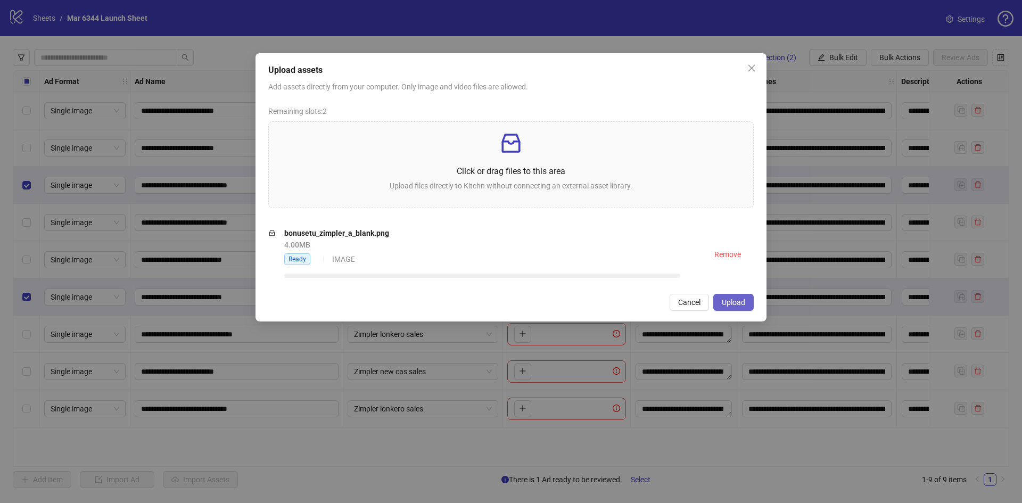
click at [735, 298] on span "Upload" at bounding box center [732, 302] width 23 height 9
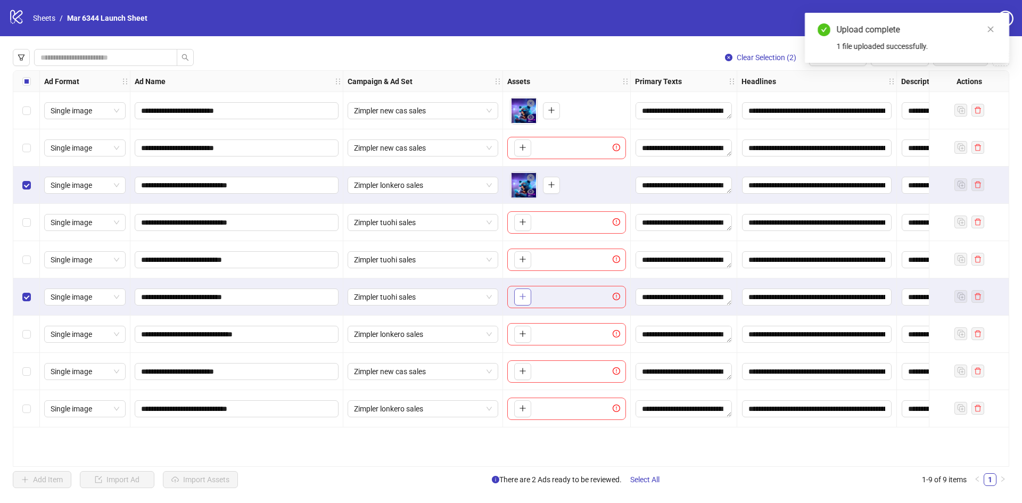
click at [517, 297] on button "button" at bounding box center [522, 296] width 17 height 17
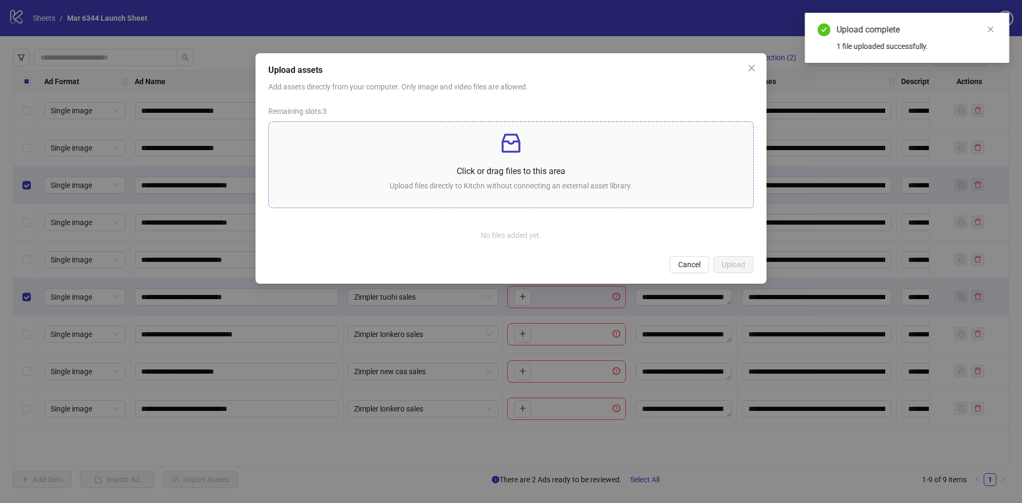
click at [542, 173] on p "Click or drag files to this area" at bounding box center [510, 170] width 467 height 13
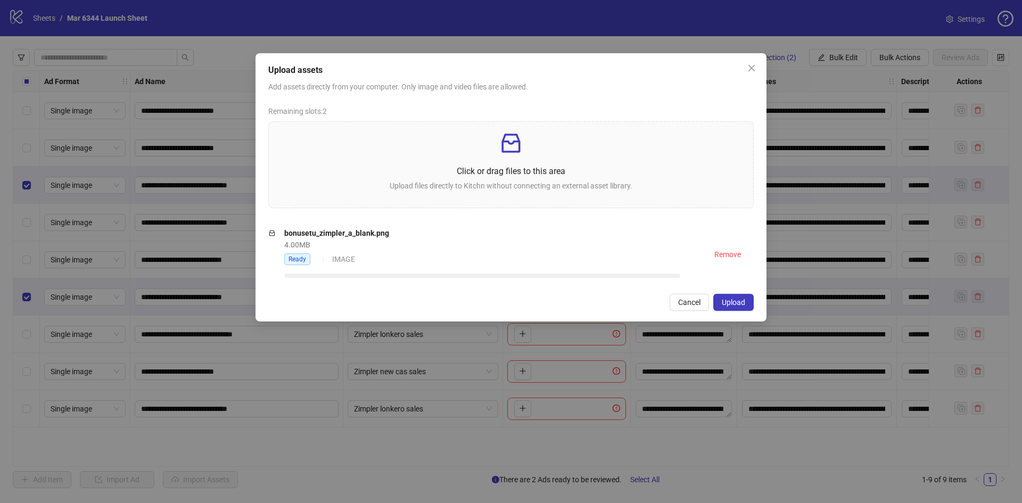
click at [738, 300] on span "Upload" at bounding box center [732, 302] width 23 height 9
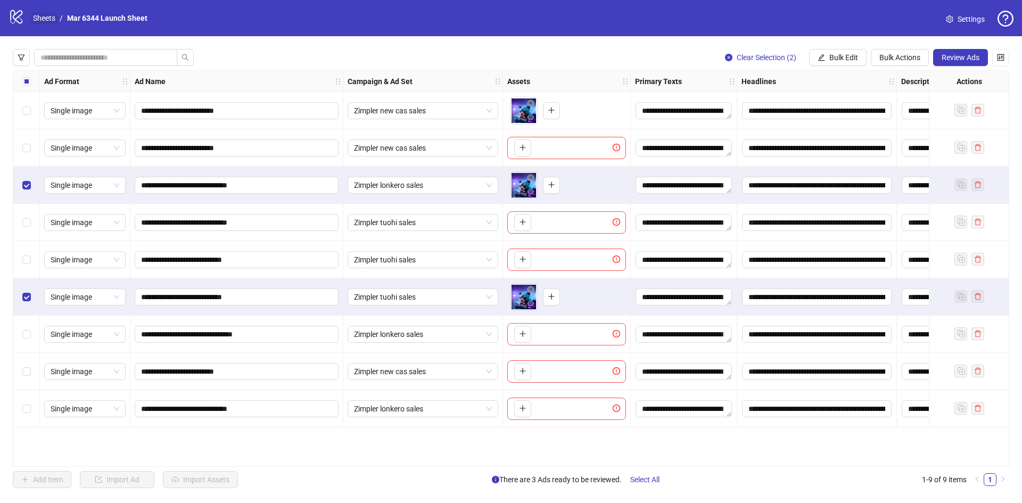
click at [39, 16] on link "Sheets" at bounding box center [44, 18] width 27 height 12
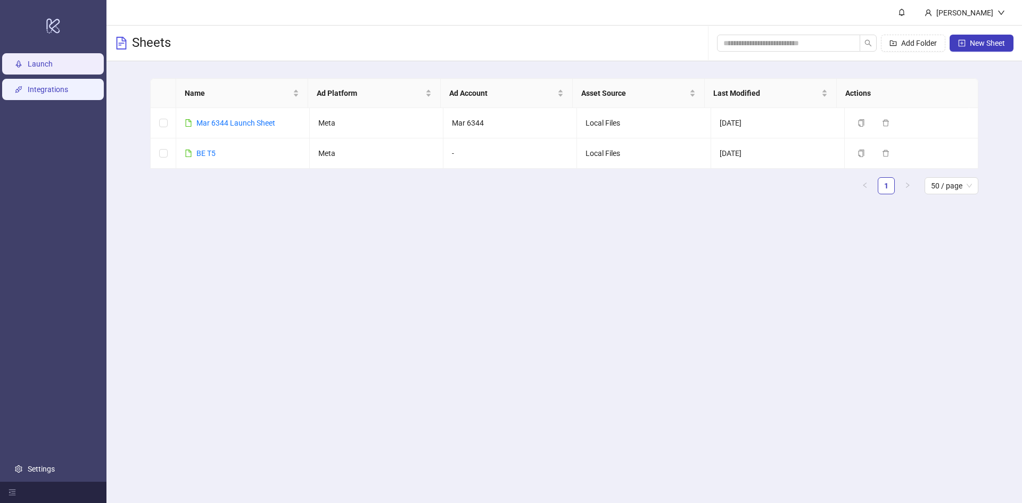
click at [44, 94] on link "Integrations" at bounding box center [48, 89] width 40 height 9
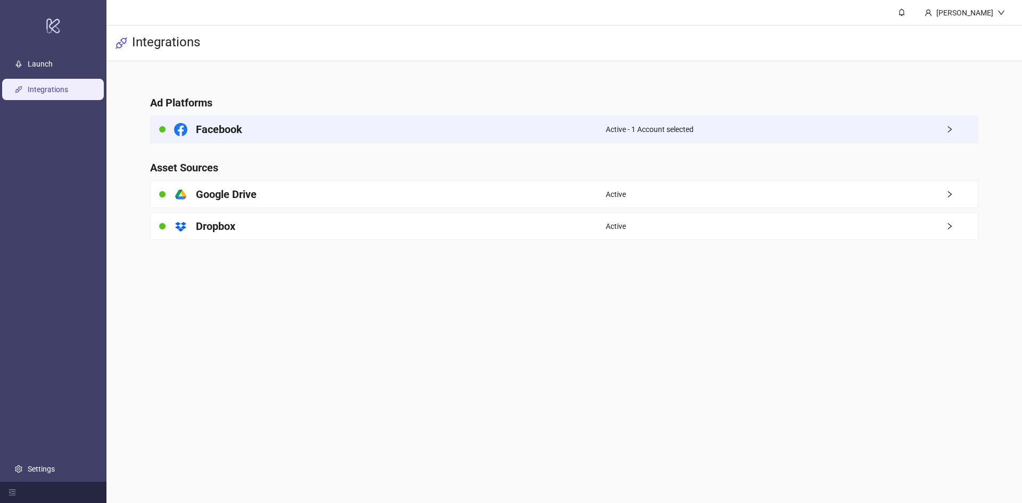
click at [469, 124] on div "Facebook" at bounding box center [378, 129] width 455 height 27
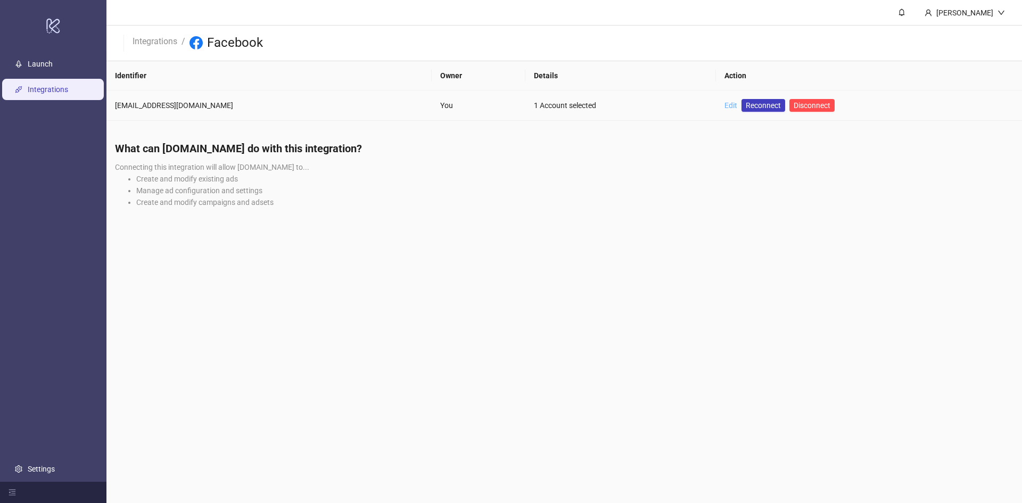
click at [724, 106] on link "Edit" at bounding box center [730, 105] width 13 height 9
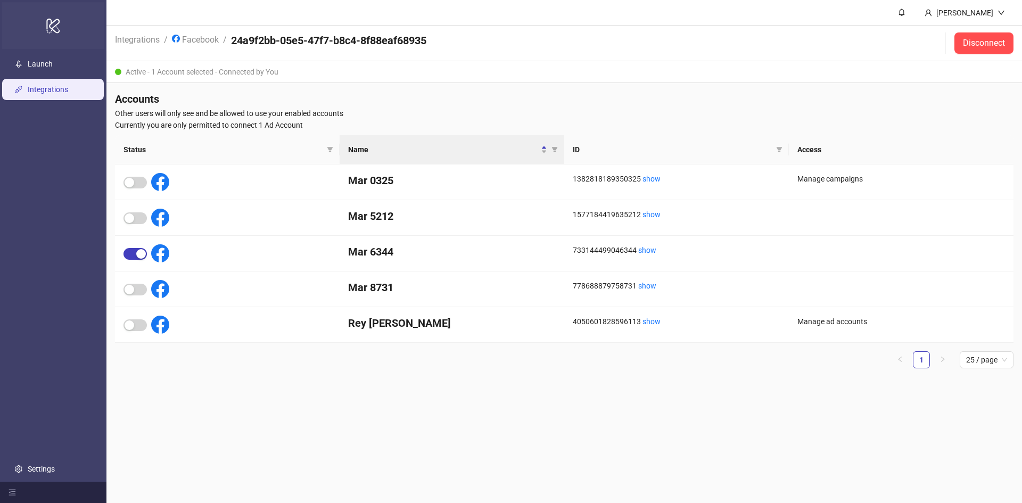
click at [55, 34] on icon "logo/logo-mobile" at bounding box center [53, 26] width 15 height 26
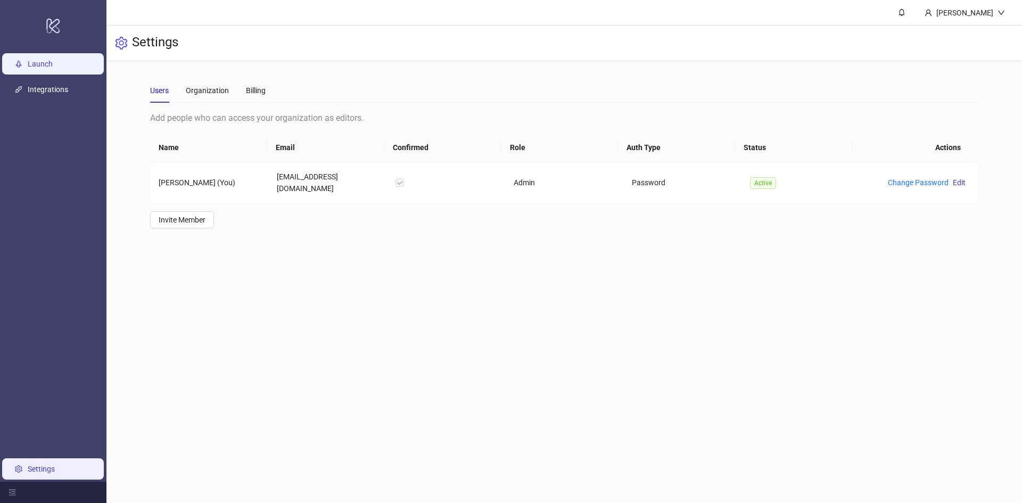
click at [53, 67] on link "Launch" at bounding box center [40, 64] width 25 height 9
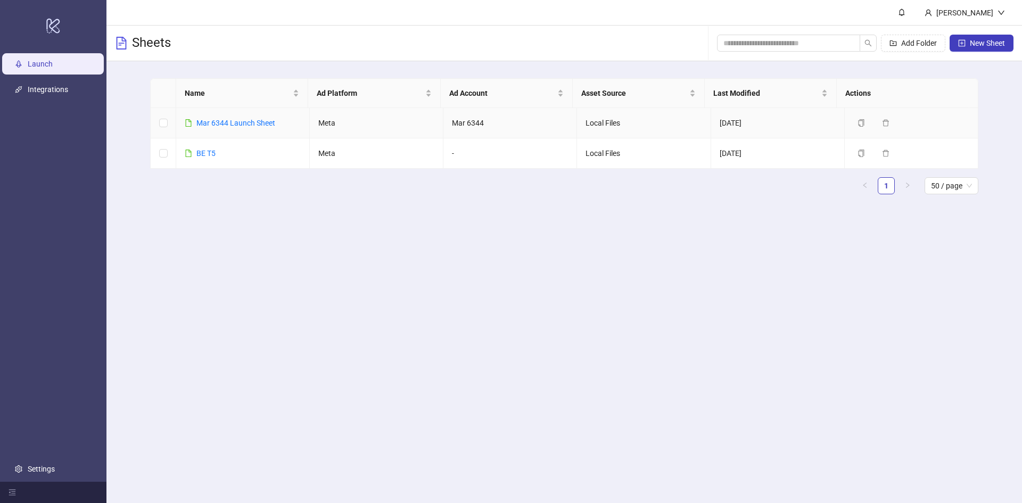
click at [252, 117] on td "Mar 6344 Launch Sheet" at bounding box center [243, 123] width 134 height 30
click at [251, 130] on td "Mar 6344 Launch Sheet" at bounding box center [243, 123] width 134 height 30
click at [247, 126] on link "Mar 6344 Launch Sheet" at bounding box center [235, 123] width 79 height 9
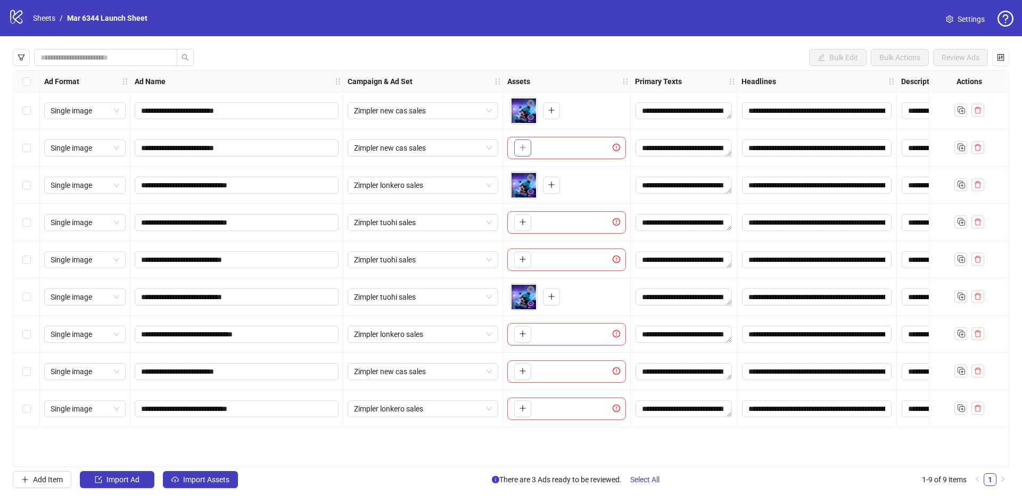
click at [526, 153] on button "button" at bounding box center [522, 147] width 17 height 17
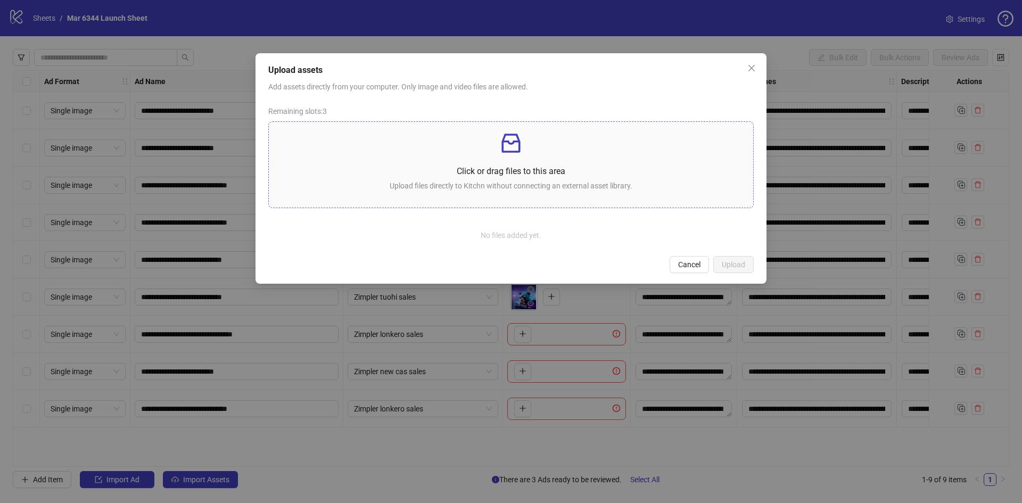
click at [530, 152] on p at bounding box center [510, 143] width 467 height 26
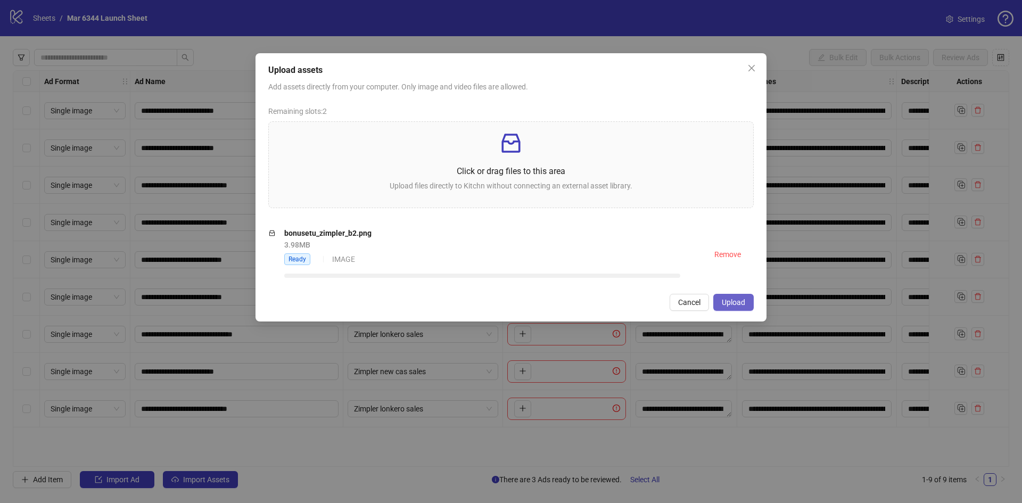
click at [730, 302] on span "Upload" at bounding box center [732, 302] width 23 height 9
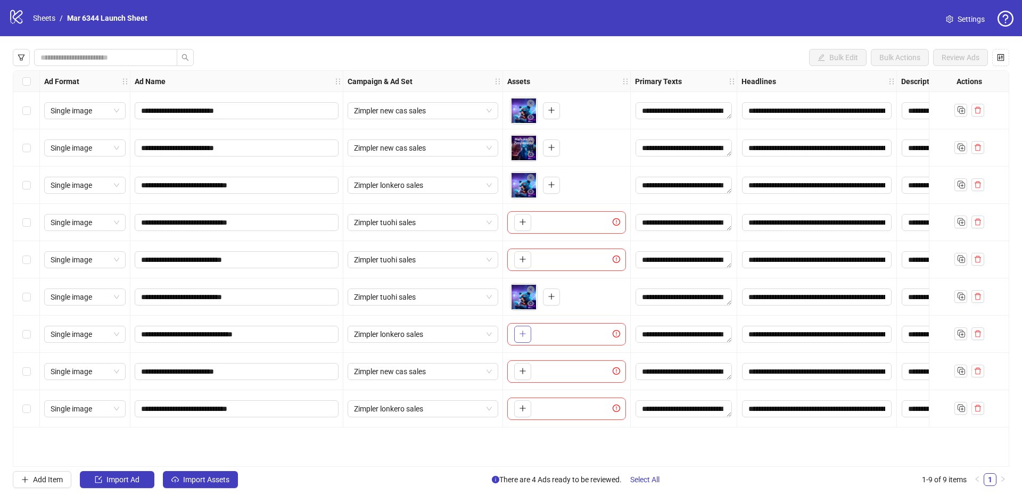
click at [522, 333] on icon "plus" at bounding box center [522, 333] width 7 height 7
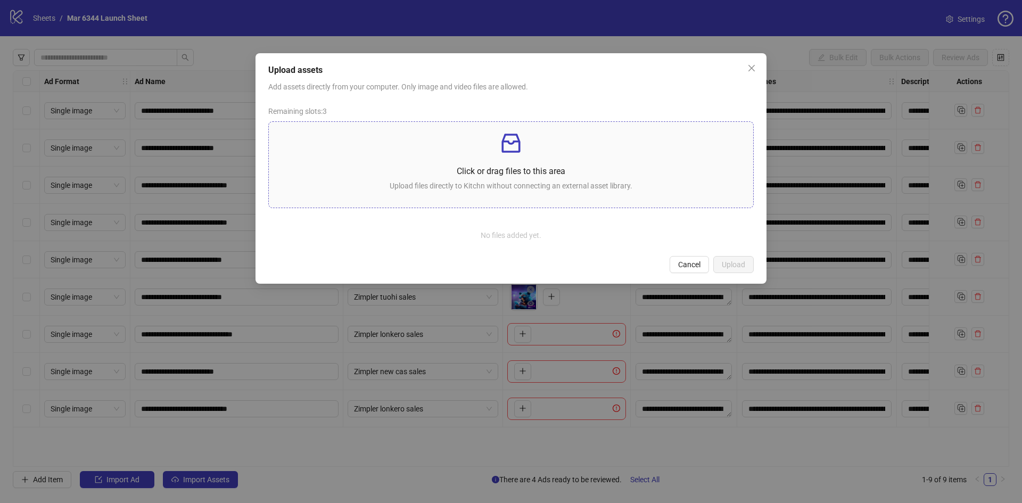
click at [538, 149] on p at bounding box center [510, 143] width 467 height 26
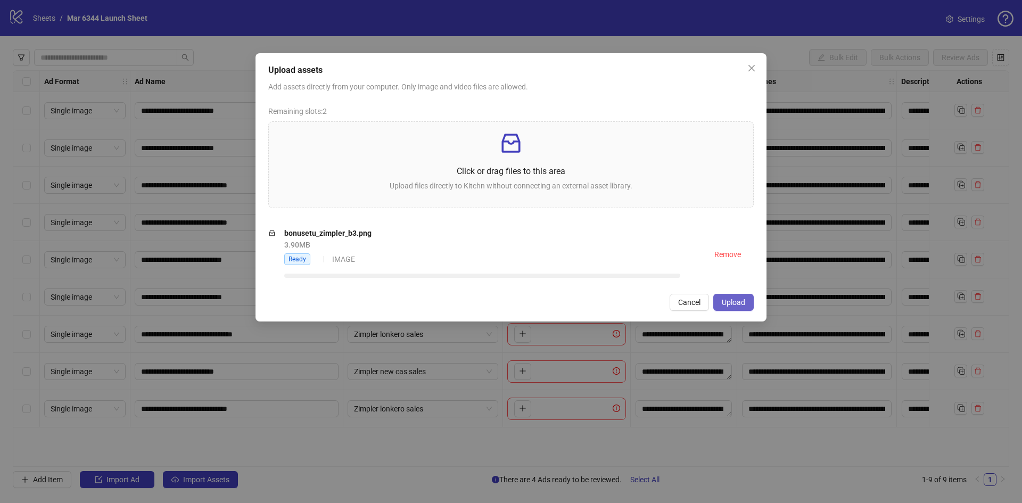
click at [725, 298] on span "Upload" at bounding box center [732, 302] width 23 height 9
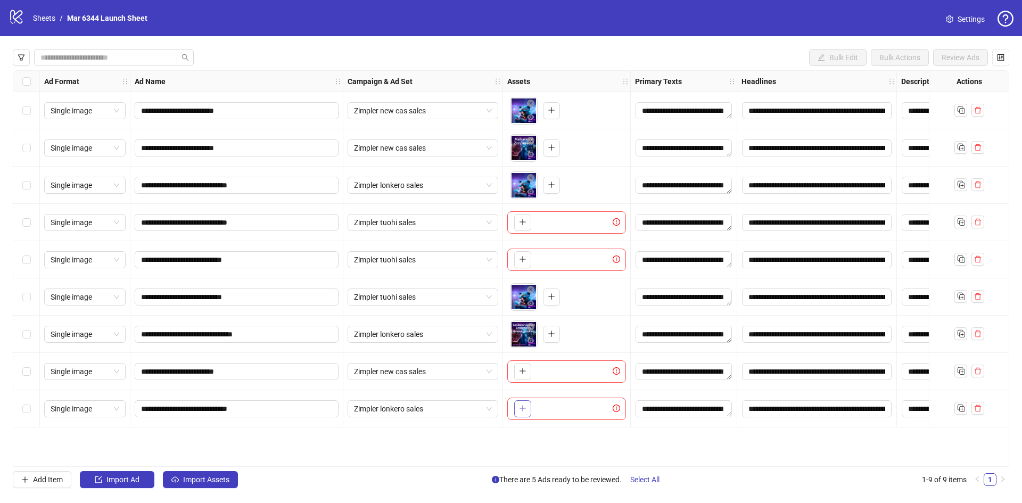
click at [525, 409] on icon "plus" at bounding box center [522, 407] width 7 height 7
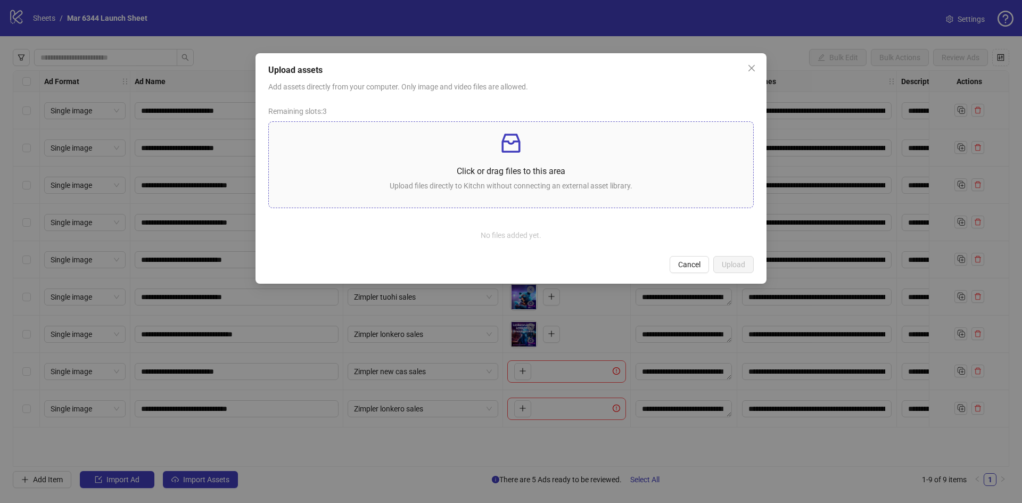
click at [504, 184] on p "Upload files directly to Kitchn without connecting an external asset library." at bounding box center [510, 186] width 467 height 12
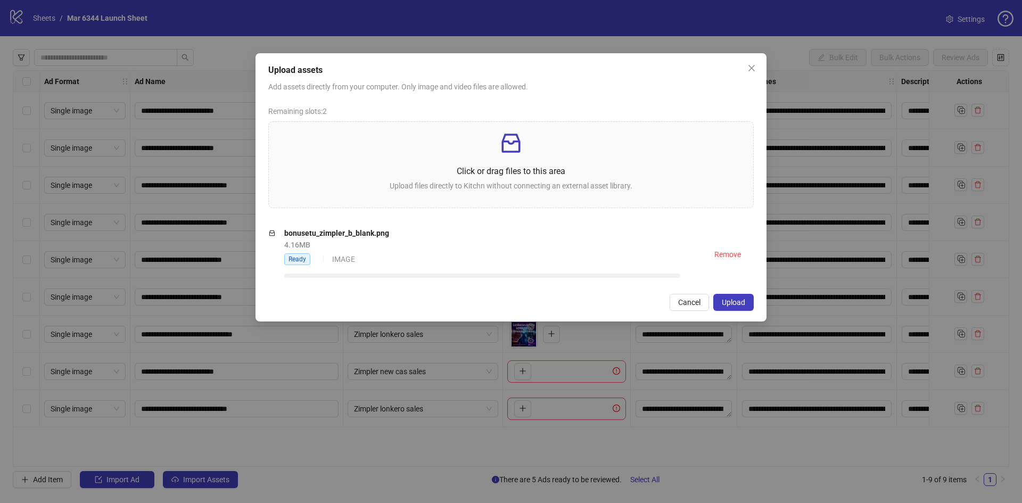
click at [731, 301] on span "Upload" at bounding box center [732, 302] width 23 height 9
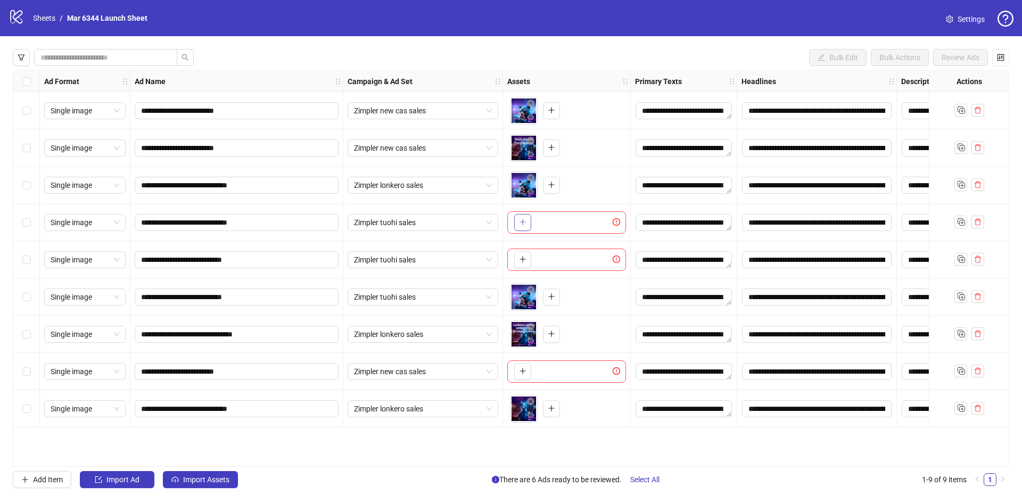
click at [522, 222] on icon "plus" at bounding box center [522, 222] width 6 height 1
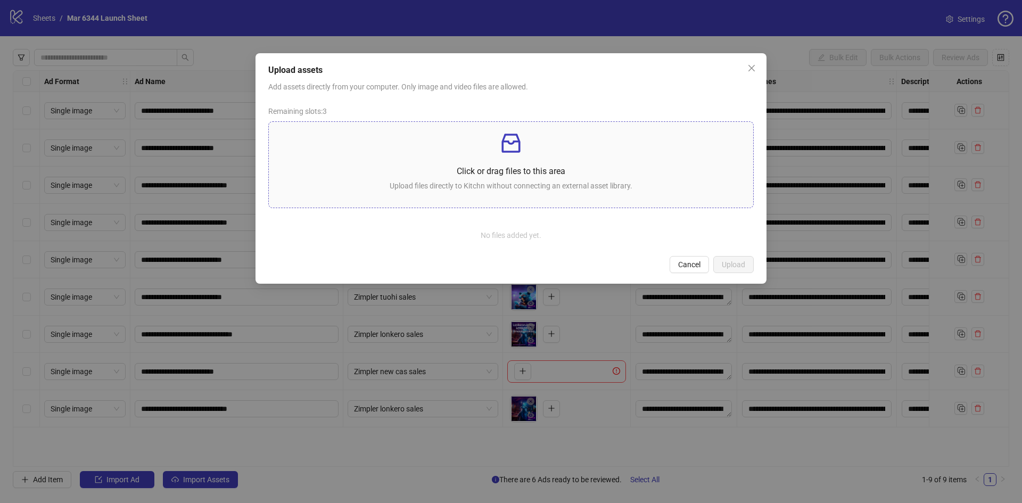
click at [524, 153] on p at bounding box center [510, 143] width 467 height 26
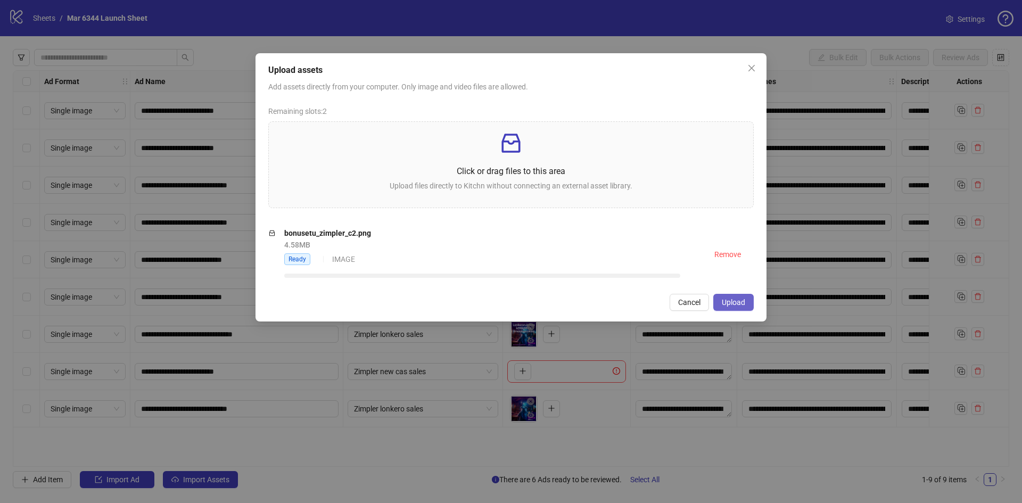
click at [728, 304] on span "Upload" at bounding box center [732, 302] width 23 height 9
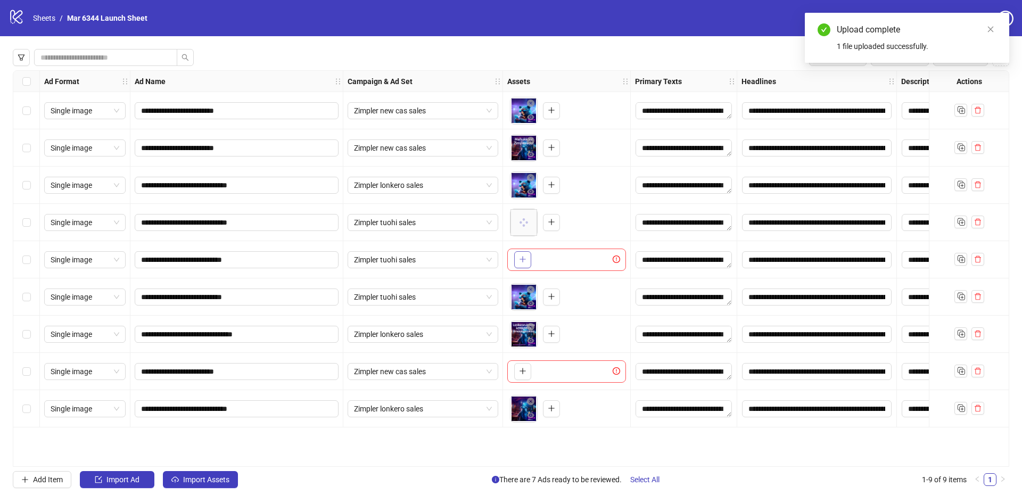
click at [520, 257] on icon "plus" at bounding box center [522, 258] width 7 height 7
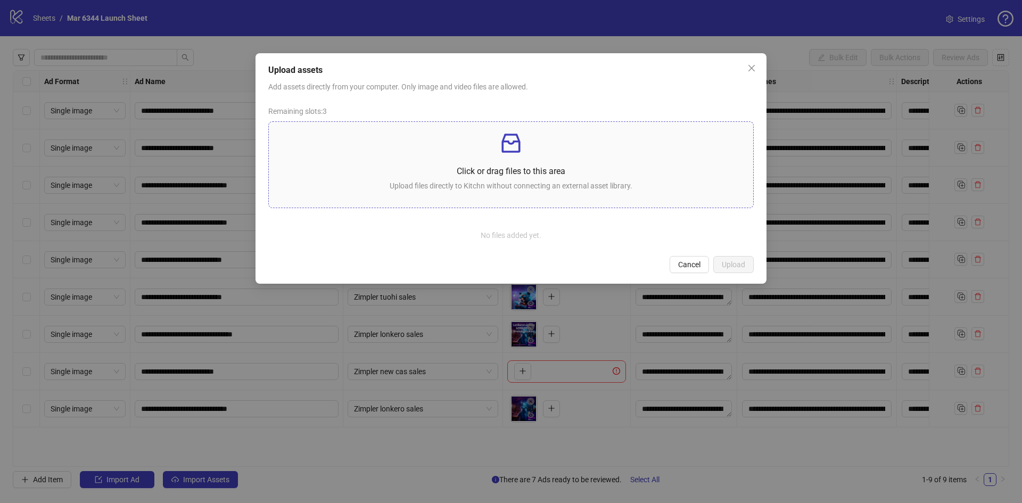
click at [572, 160] on div "Click or drag files to this area Upload files directly to Kitchn without connec…" at bounding box center [510, 164] width 467 height 69
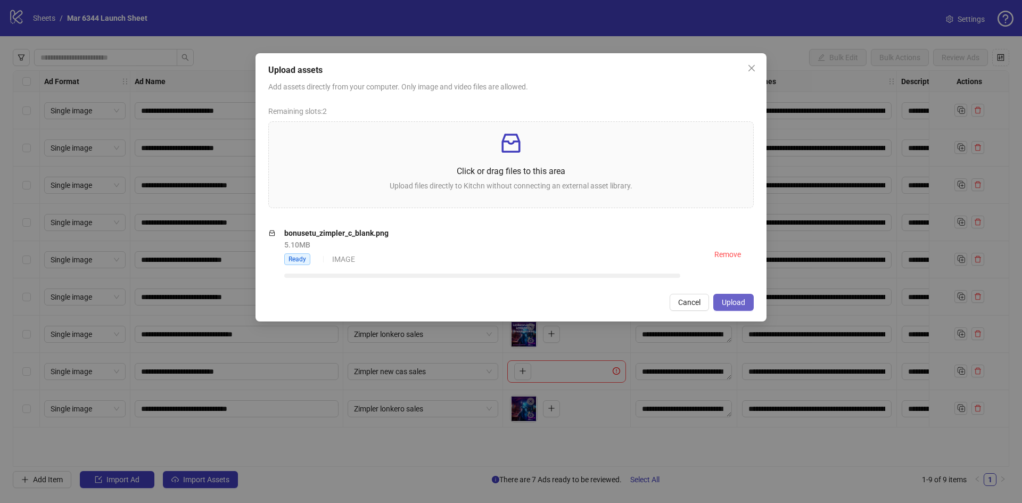
click at [739, 301] on span "Upload" at bounding box center [732, 302] width 23 height 9
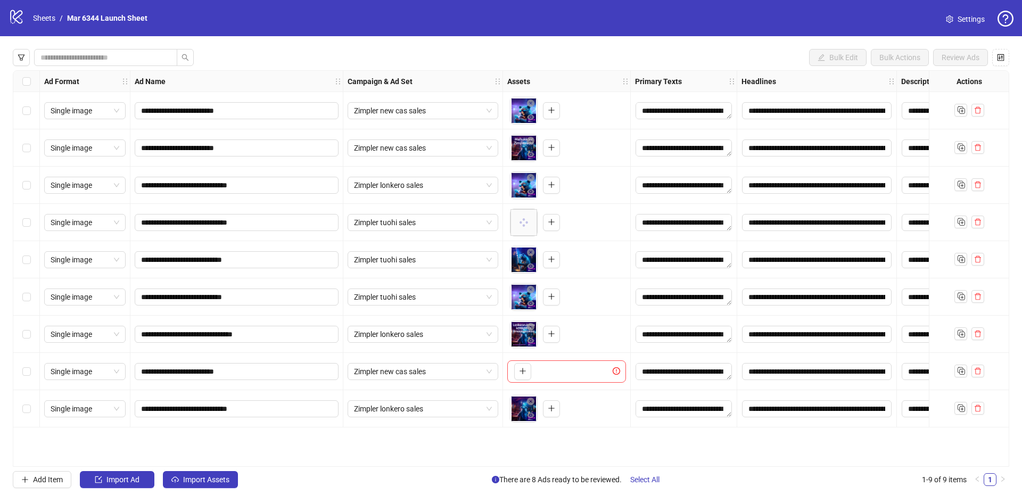
click at [525, 219] on body "**********" at bounding box center [511, 251] width 1022 height 503
click at [525, 362] on div "To pick up a draggable item, press the space bar. While dragging, use the arrow…" at bounding box center [566, 371] width 119 height 22
click at [525, 367] on icon "plus" at bounding box center [522, 370] width 7 height 7
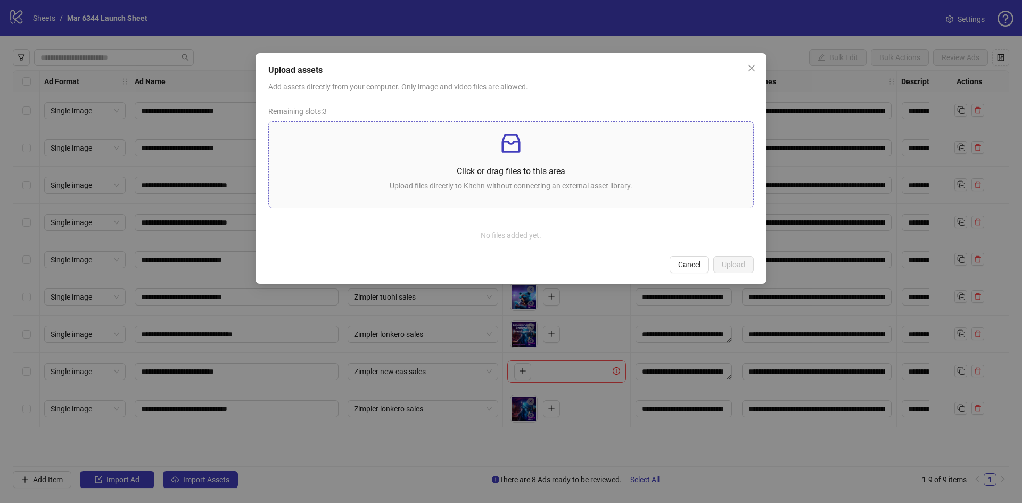
click at [519, 173] on p "Click or drag files to this area" at bounding box center [510, 170] width 467 height 13
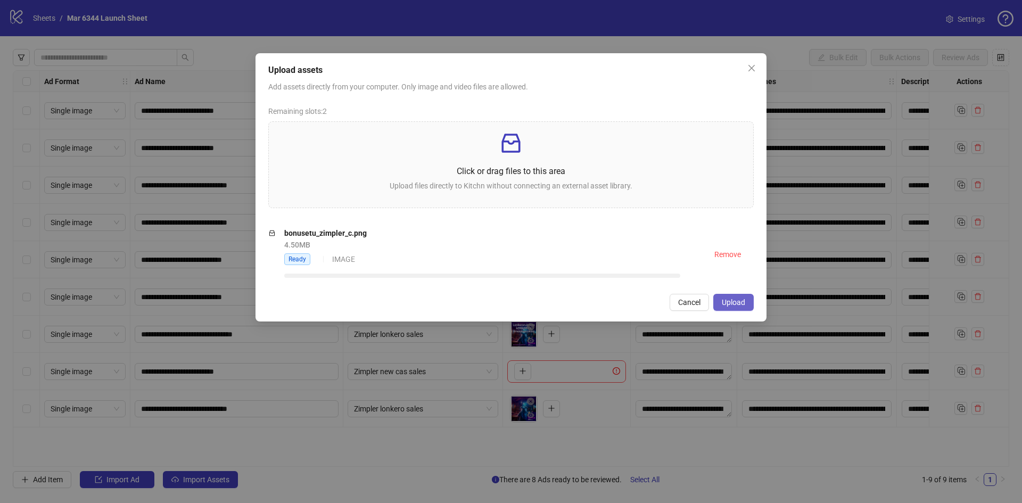
click at [732, 299] on span "Upload" at bounding box center [732, 302] width 23 height 9
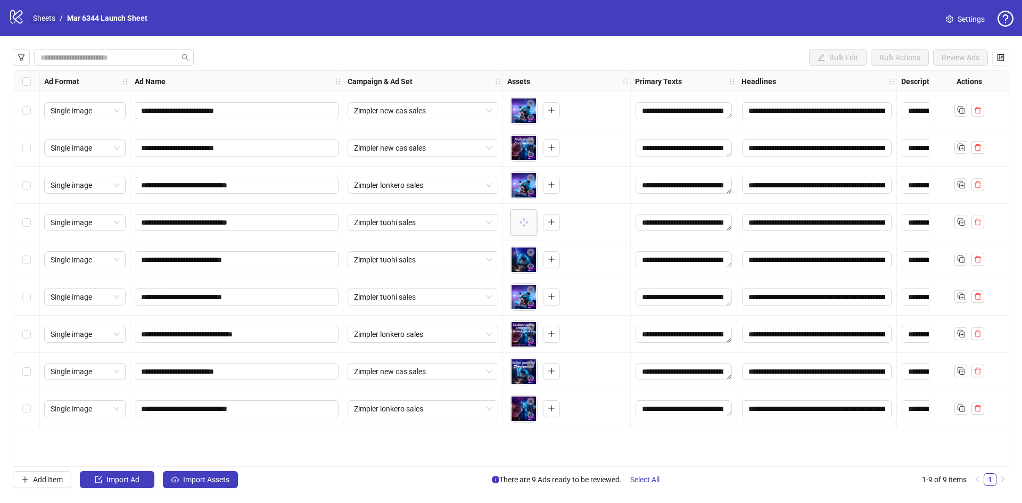
click at [43, 18] on link "Sheets" at bounding box center [44, 18] width 27 height 12
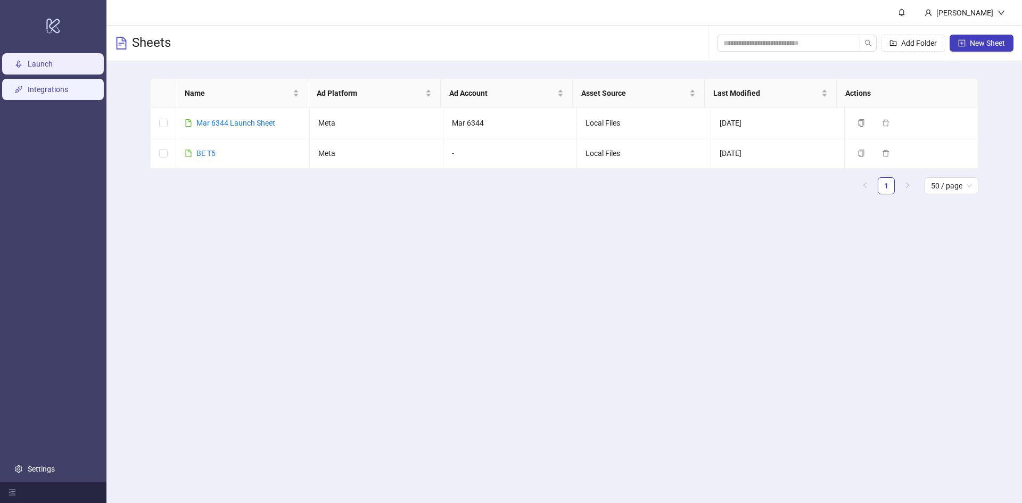
click at [28, 91] on link "Integrations" at bounding box center [48, 89] width 40 height 9
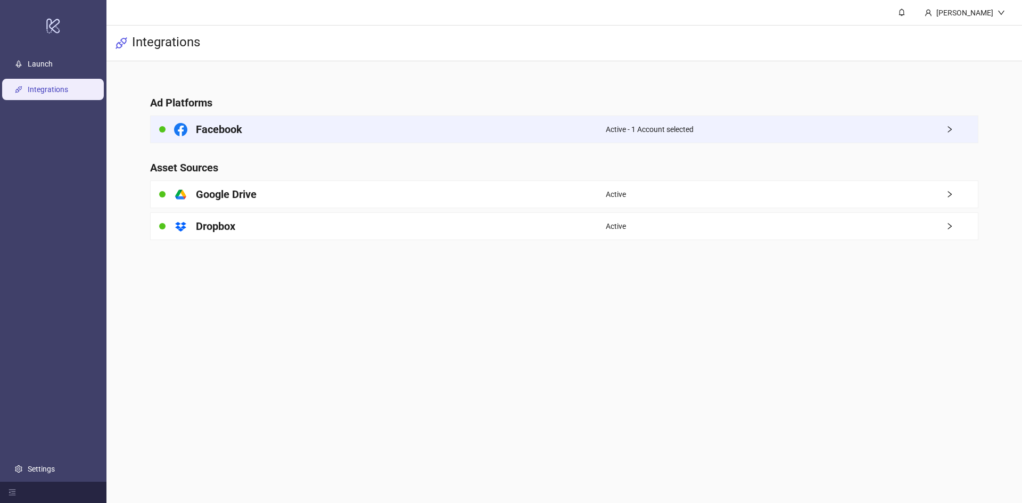
click at [537, 118] on div "Facebook" at bounding box center [378, 129] width 455 height 27
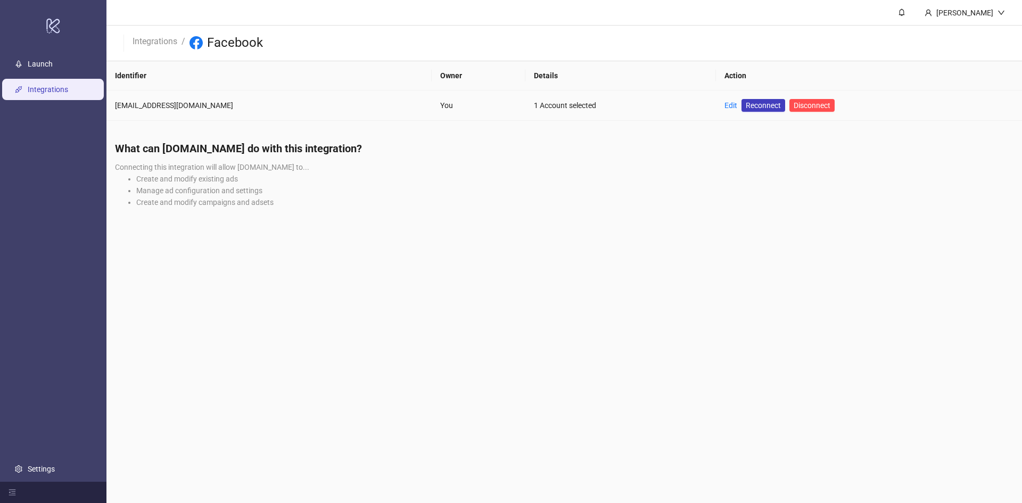
click at [716, 98] on td "Edit Reconnect Disconnect" at bounding box center [869, 105] width 306 height 30
click at [724, 104] on link "Edit" at bounding box center [730, 105] width 13 height 9
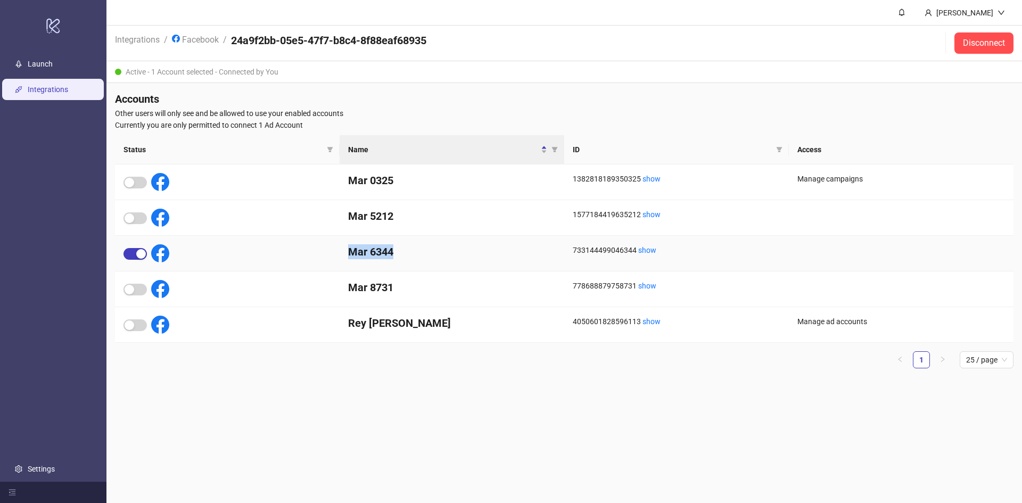
drag, startPoint x: 408, startPoint y: 255, endPoint x: 342, endPoint y: 260, distance: 66.6
click at [342, 260] on div "Mar 6344" at bounding box center [451, 254] width 225 height 36
copy h4 "Mar 6344"
click at [137, 256] on div "button" at bounding box center [141, 254] width 10 height 10
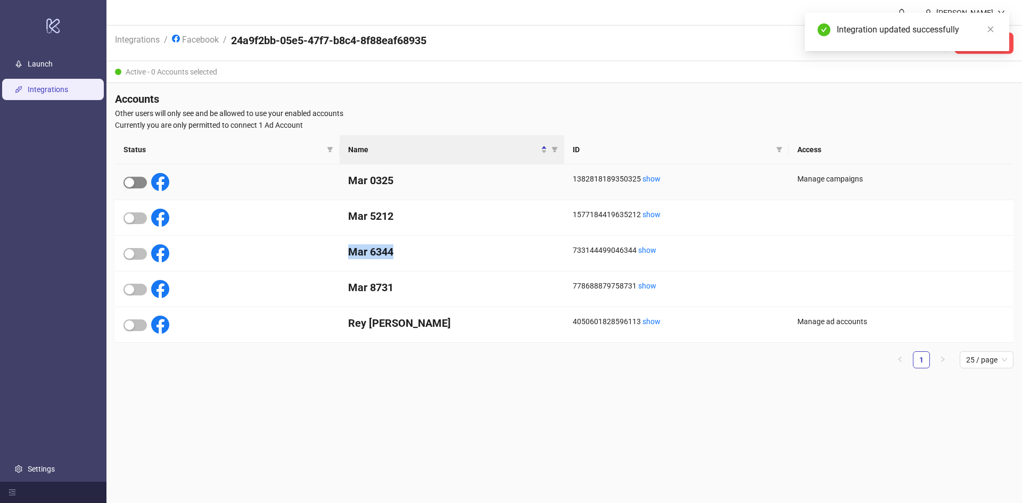
click at [142, 183] on span "button" at bounding box center [134, 183] width 23 height 12
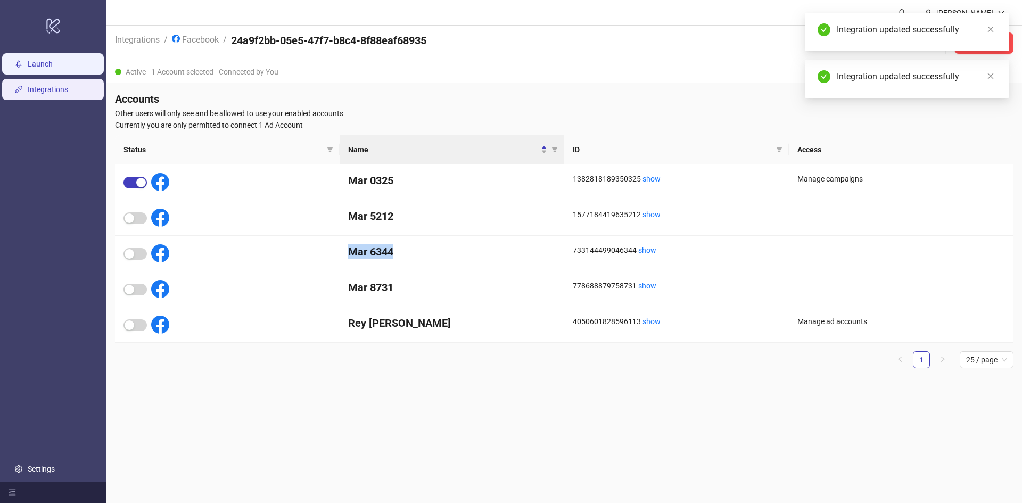
drag, startPoint x: 47, startPoint y: 67, endPoint x: 79, endPoint y: 74, distance: 32.3
click at [48, 67] on link "Launch" at bounding box center [40, 64] width 25 height 9
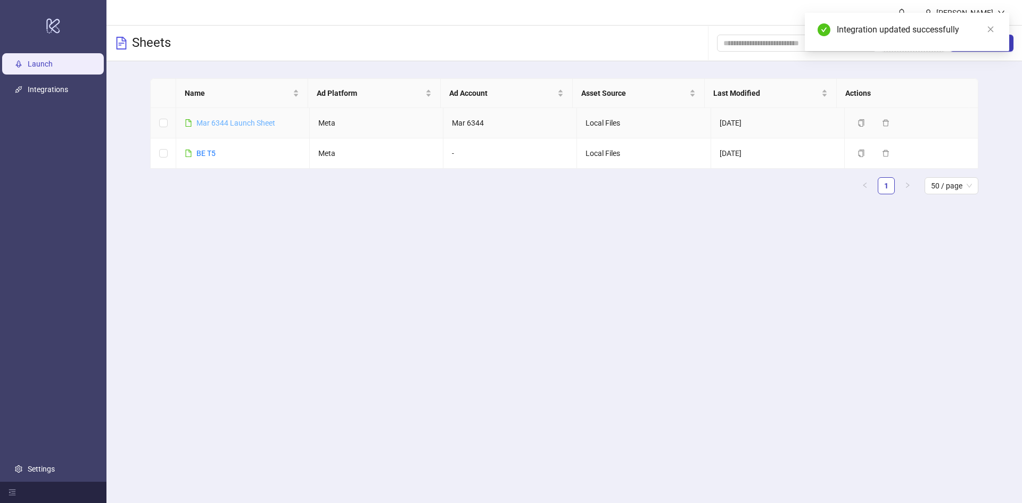
click at [253, 121] on link "Mar 6344 Launch Sheet" at bounding box center [235, 123] width 79 height 9
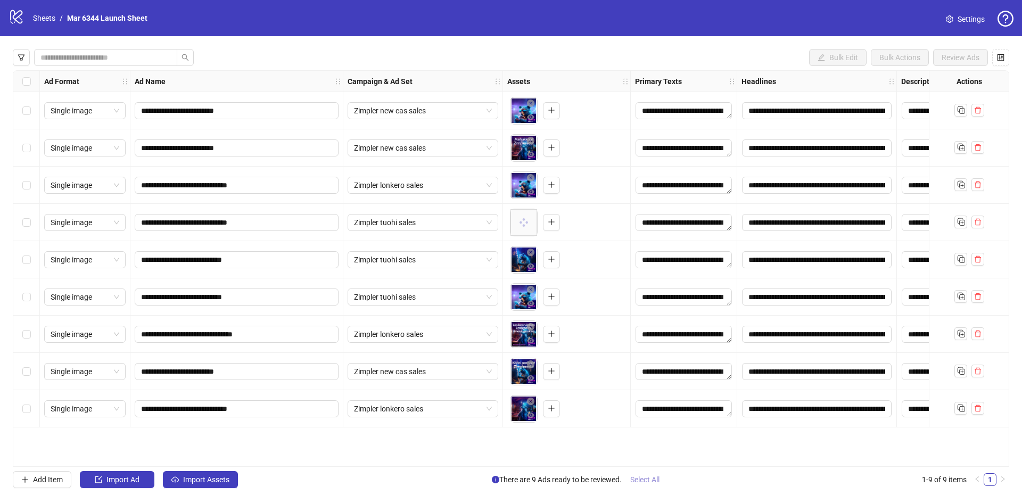
click at [653, 480] on span "Select All" at bounding box center [644, 479] width 29 height 9
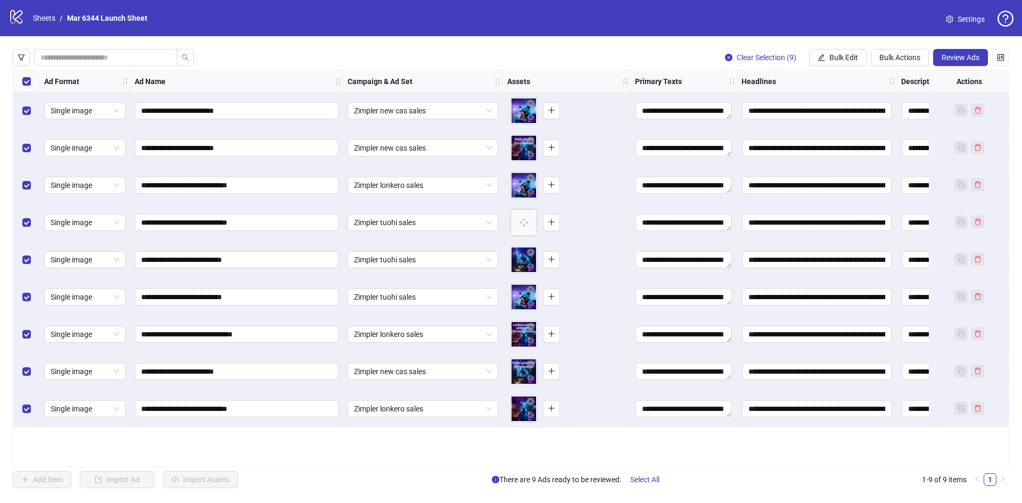
click at [969, 46] on div "**********" at bounding box center [511, 268] width 1022 height 464
click at [970, 57] on span "Review Ads" at bounding box center [960, 57] width 38 height 9
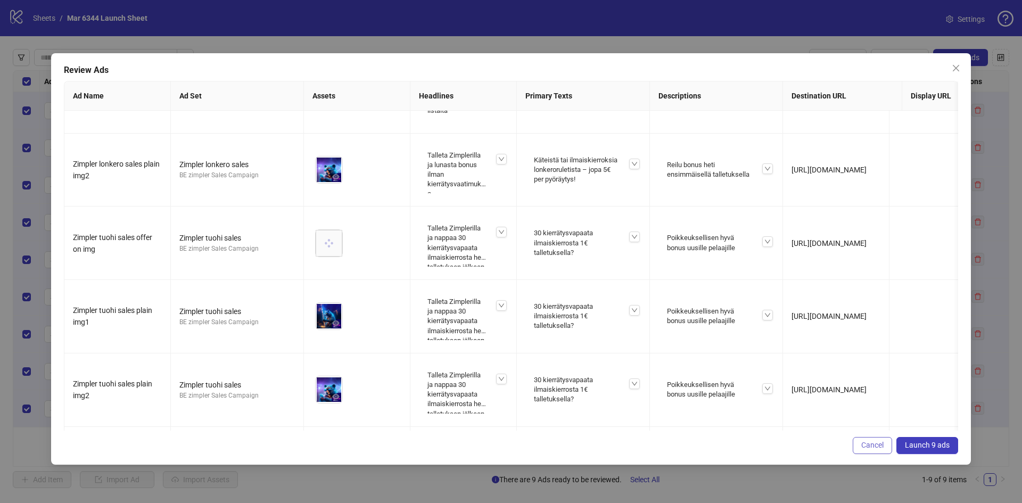
click at [868, 445] on span "Cancel" at bounding box center [872, 445] width 22 height 9
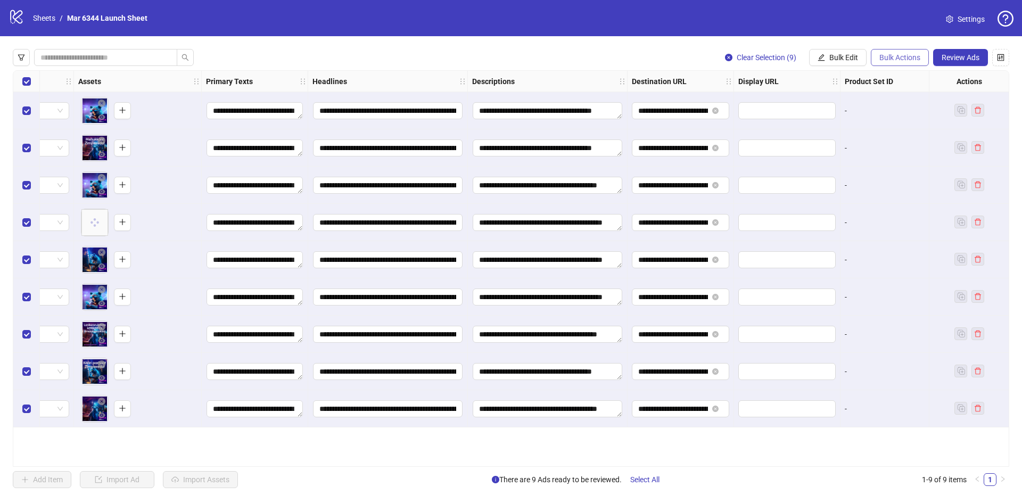
click at [908, 56] on span "Bulk Actions" at bounding box center [899, 57] width 41 height 9
click at [837, 55] on span "Bulk Edit" at bounding box center [843, 57] width 29 height 9
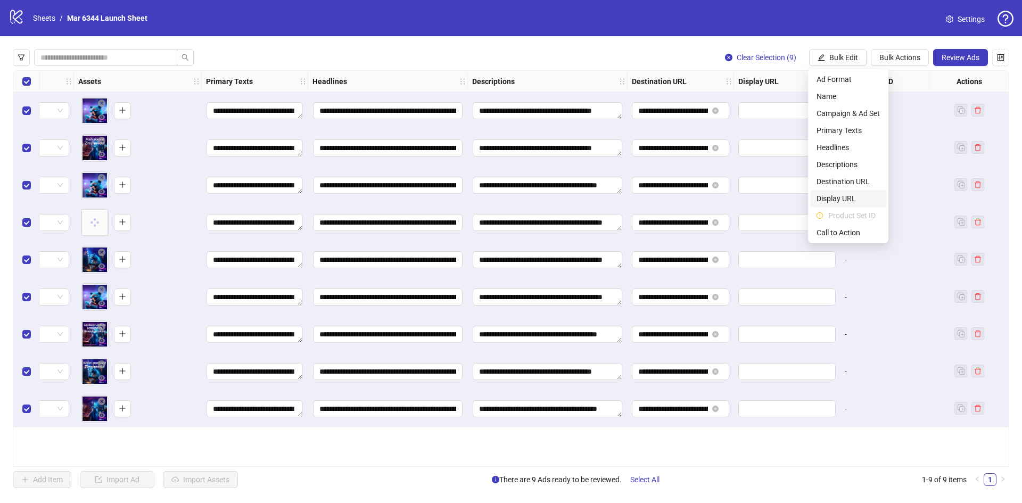
click at [841, 193] on span "Display URL" at bounding box center [847, 199] width 63 height 12
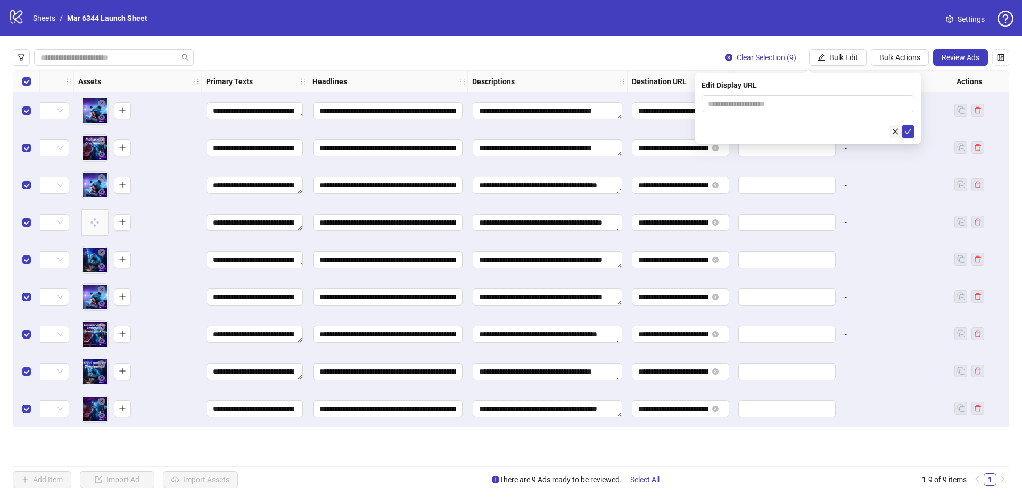
click at [893, 129] on icon "close" at bounding box center [895, 131] width 6 height 6
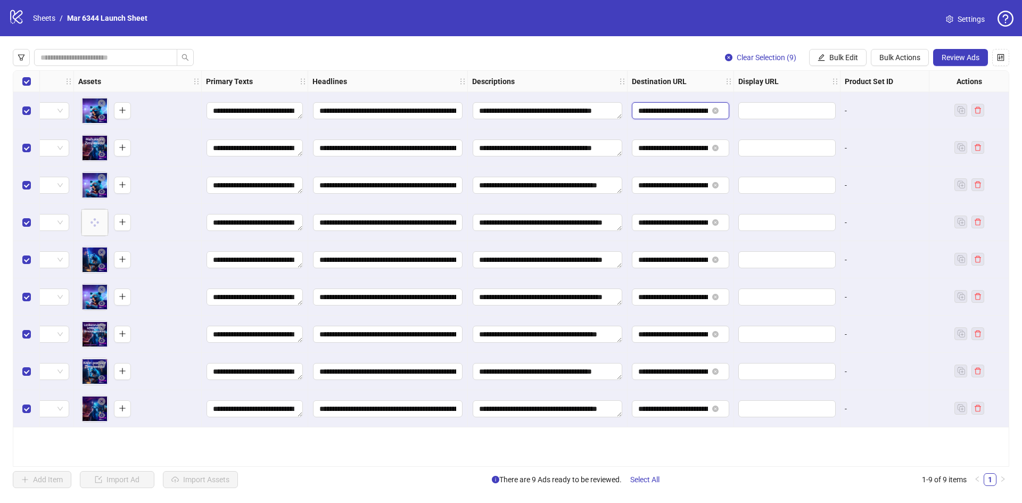
click at [677, 106] on input "**********" at bounding box center [673, 111] width 70 height 12
drag, startPoint x: 677, startPoint y: 106, endPoint x: 862, endPoint y: 119, distance: 185.6
click at [862, 71] on div "**********" at bounding box center [361, 71] width 1554 height 0
drag, startPoint x: 675, startPoint y: 296, endPoint x: 901, endPoint y: 296, distance: 226.1
click at [901, 71] on div "**********" at bounding box center [361, 71] width 1554 height 0
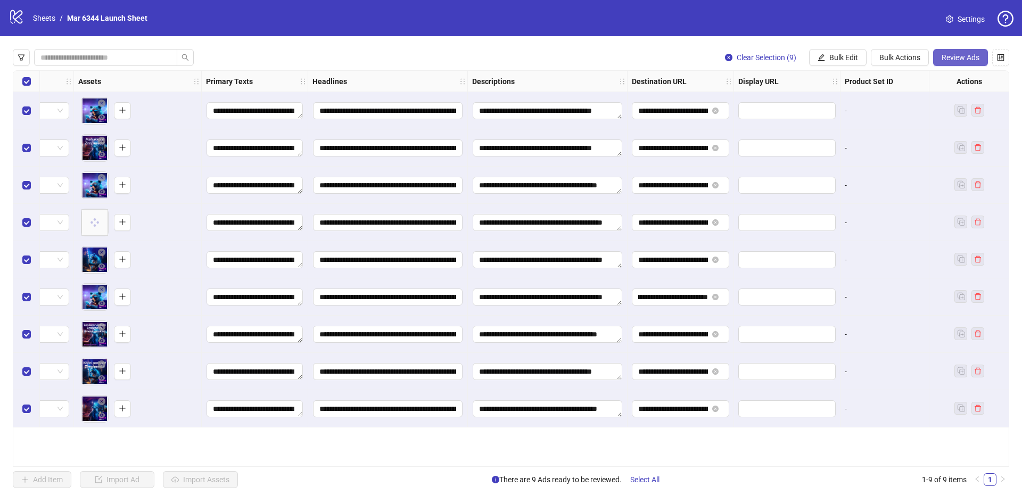
click at [963, 56] on span "Review Ads" at bounding box center [960, 57] width 38 height 9
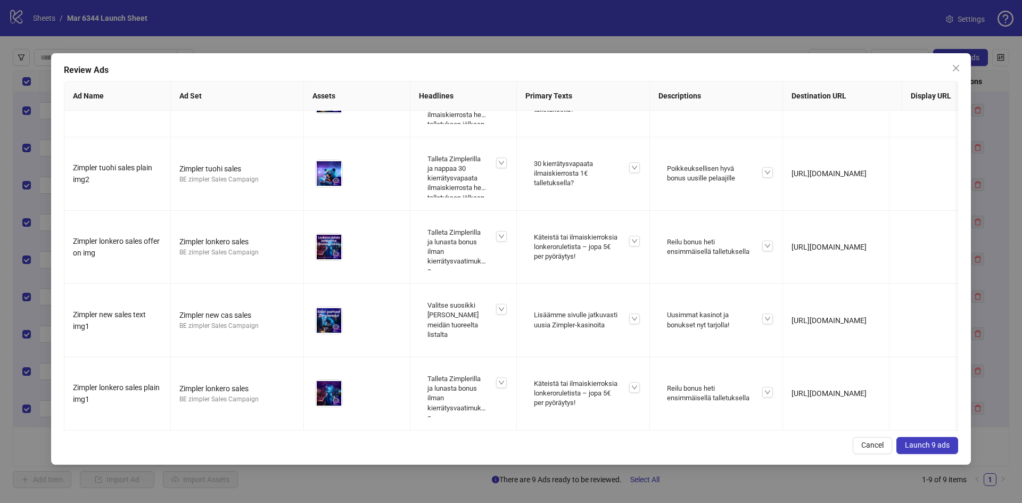
click at [944, 445] on span "Launch 9 ads" at bounding box center [926, 445] width 45 height 9
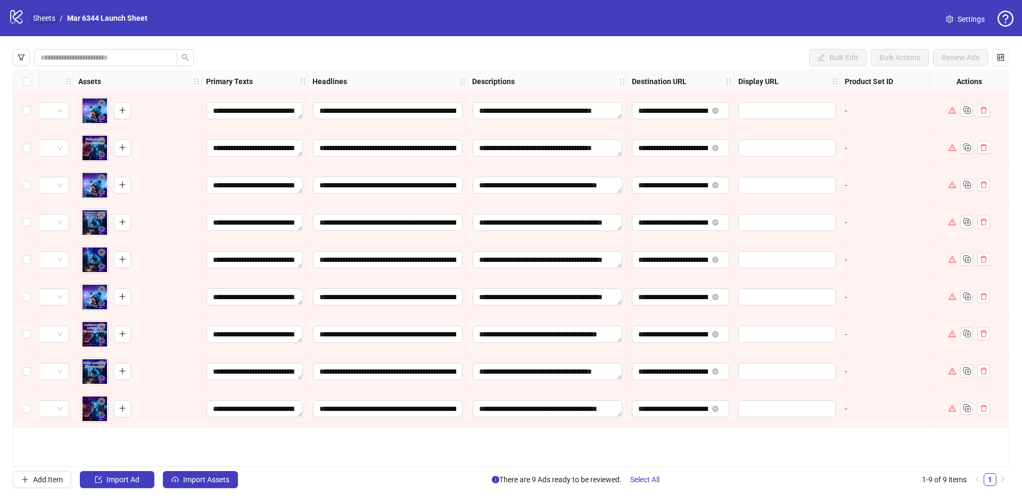
click at [49, 21] on link "Sheets" at bounding box center [44, 18] width 27 height 12
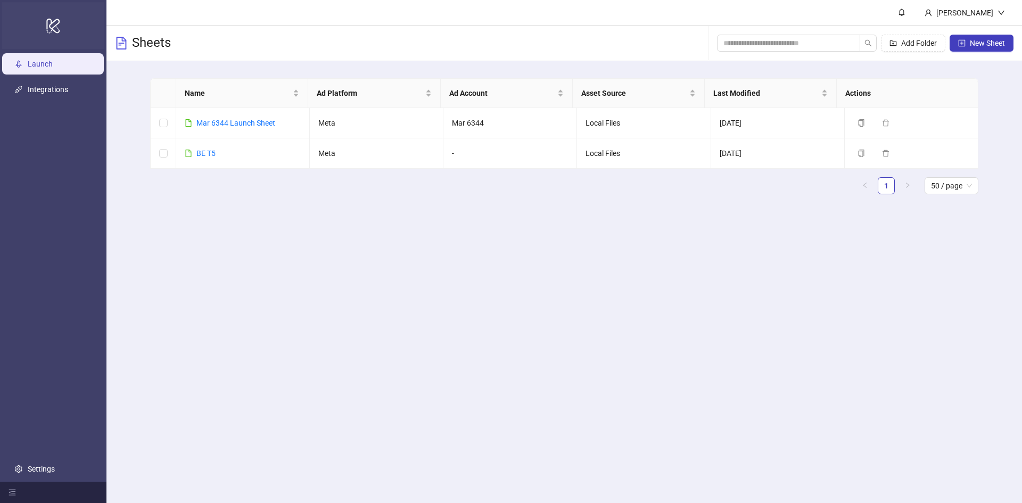
click at [44, 23] on div "logo/logo-mobile" at bounding box center [53, 25] width 102 height 47
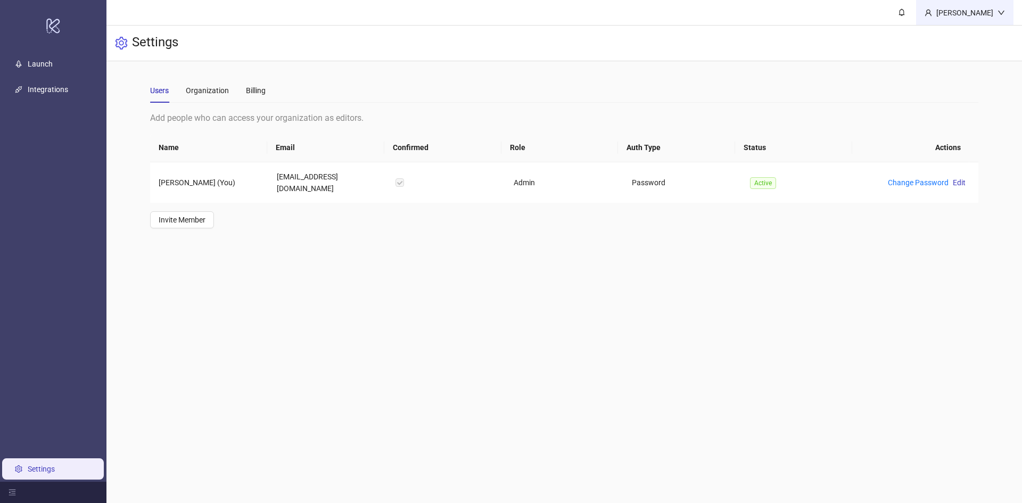
click at [985, 2] on div "[PERSON_NAME]" at bounding box center [964, 12] width 97 height 25
click at [984, 4] on div "[PERSON_NAME]" at bounding box center [964, 12] width 97 height 25
click at [893, 18] on link at bounding box center [901, 12] width 29 height 25
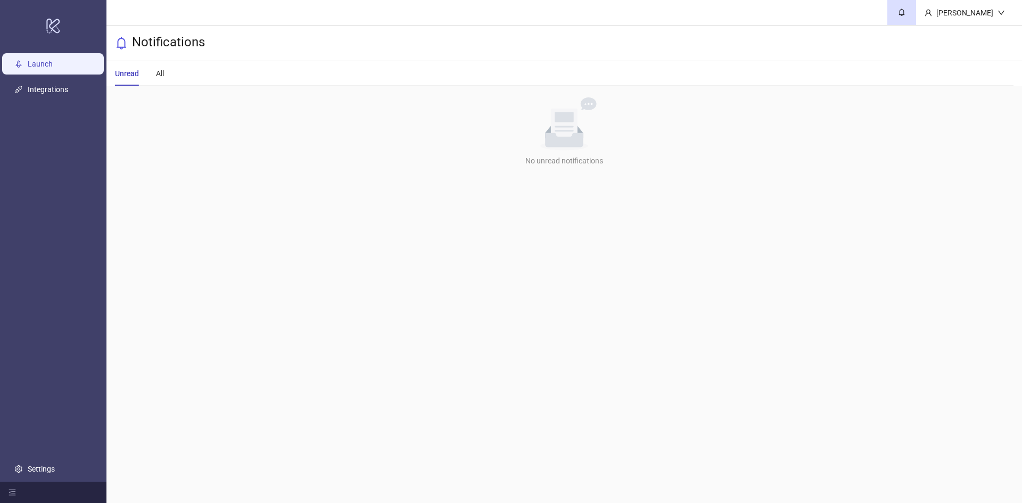
click at [32, 60] on link "Launch" at bounding box center [40, 64] width 25 height 9
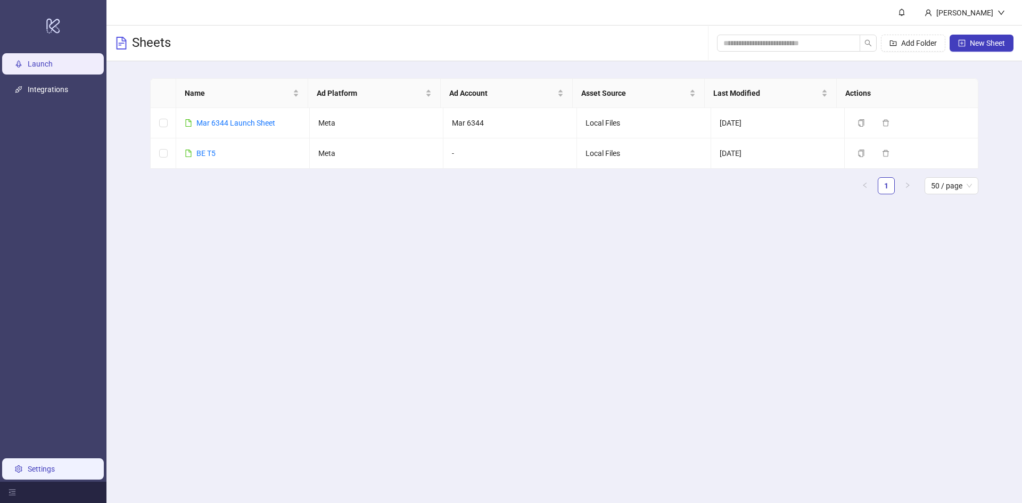
click at [28, 467] on link "Settings" at bounding box center [41, 468] width 27 height 9
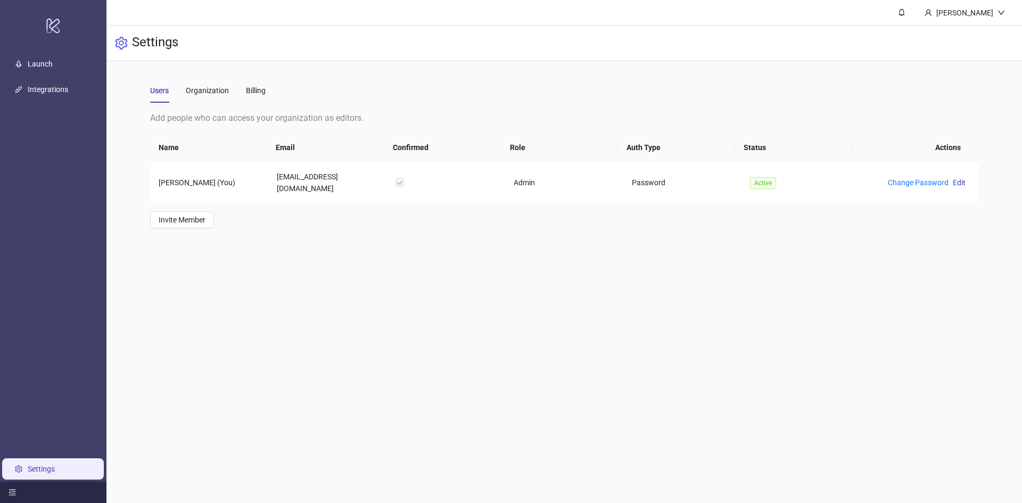
click at [17, 492] on div at bounding box center [53, 491] width 106 height 21
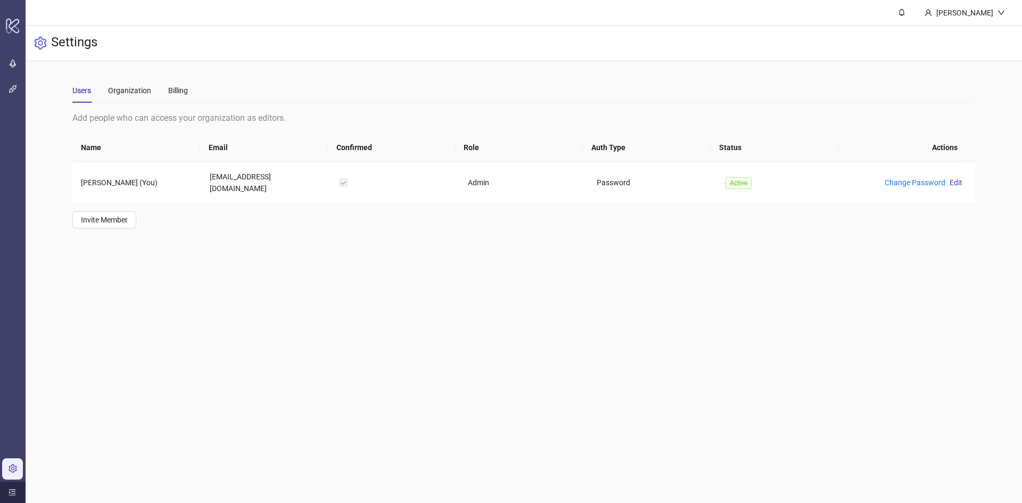
click at [17, 492] on div at bounding box center [13, 491] width 26 height 21
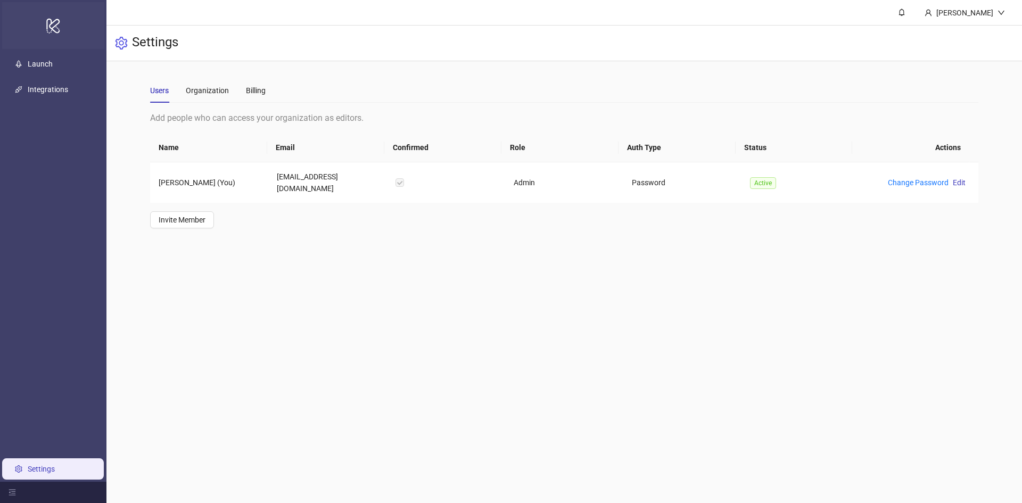
click at [53, 23] on icon "logo/logo-mobile" at bounding box center [53, 26] width 15 height 26
click at [38, 61] on link "Launch" at bounding box center [40, 64] width 25 height 9
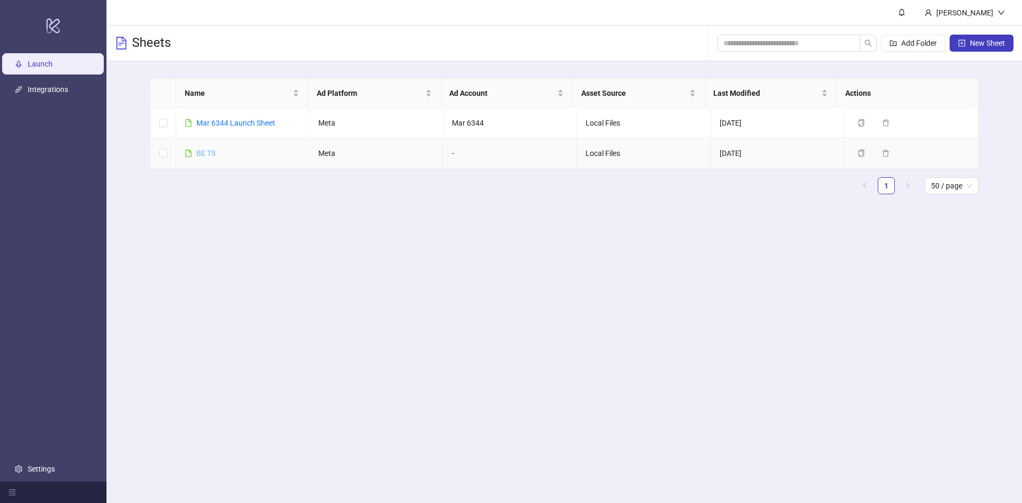
click at [207, 153] on link "BE T5" at bounding box center [205, 153] width 19 height 9
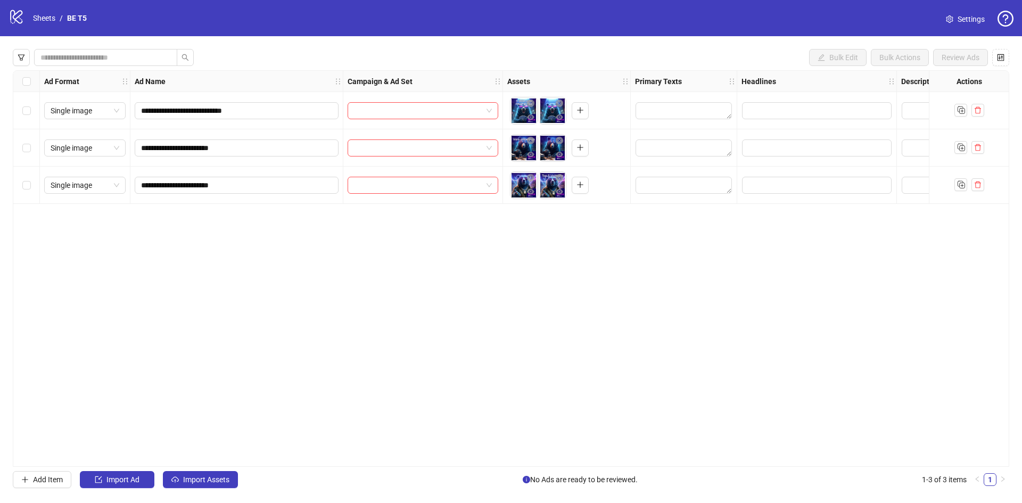
click at [1002, 13] on icon "question-circle" at bounding box center [1005, 19] width 16 height 16
click at [981, 74] on link "Suggest a feature" at bounding box center [963, 77] width 59 height 9
click at [907, 265] on div "**********" at bounding box center [511, 268] width 996 height 396
click at [1002, 58] on icon "control" at bounding box center [1000, 57] width 7 height 7
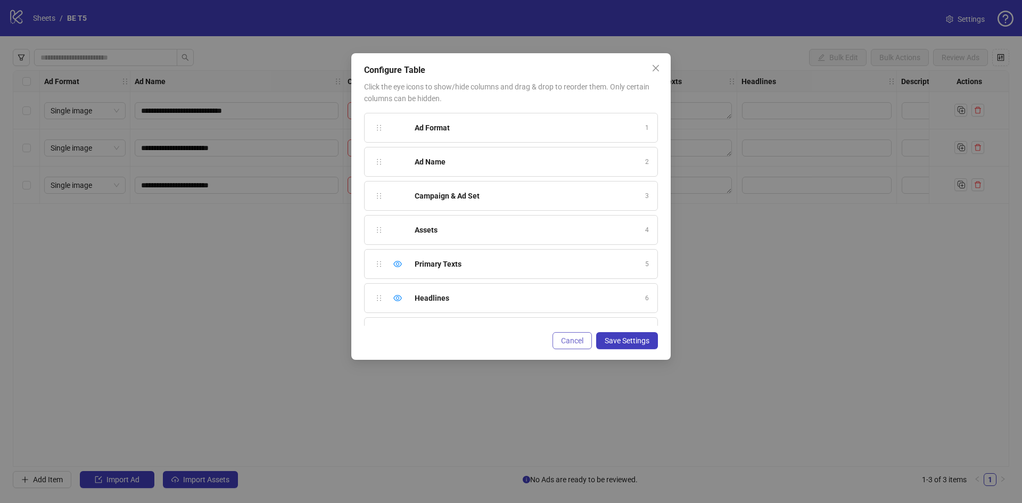
click at [574, 341] on span "Cancel" at bounding box center [572, 340] width 22 height 9
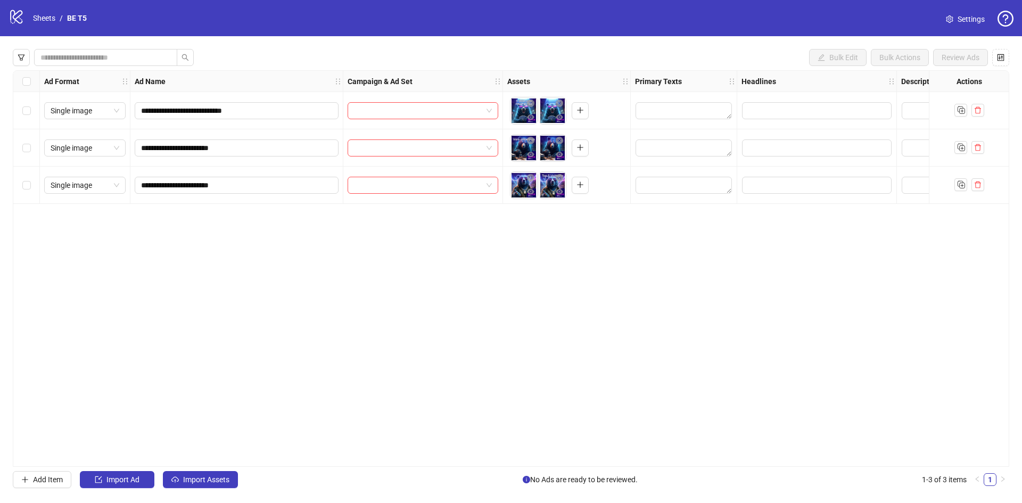
click at [1003, 15] on icon "question-circle" at bounding box center [1005, 19] width 16 height 16
click at [981, 61] on link "Go to documentation" at bounding box center [969, 60] width 70 height 9
click at [15, 18] on icon "logo/logo-mobile" at bounding box center [17, 17] width 16 height 16
click at [44, 18] on link "Sheets" at bounding box center [44, 18] width 27 height 12
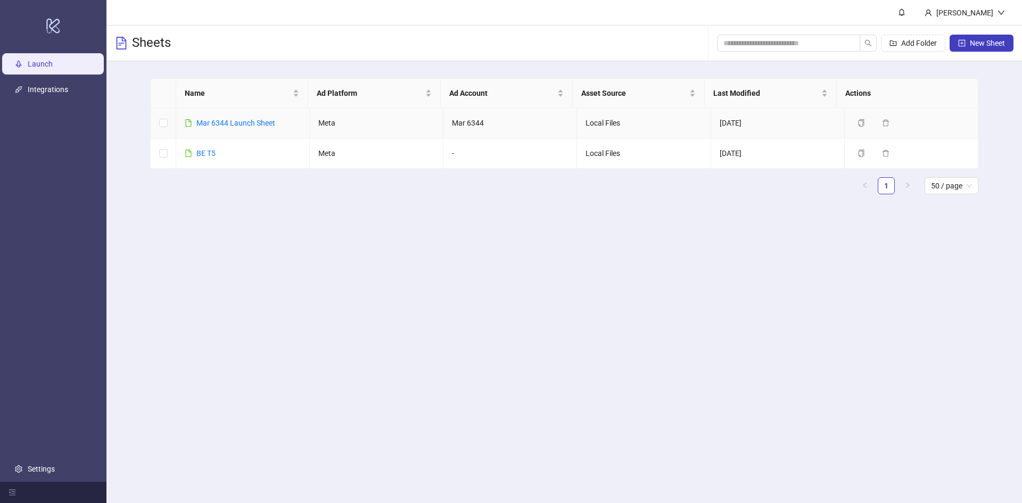
click at [244, 117] on td "Mar 6344 Launch Sheet" at bounding box center [243, 123] width 134 height 30
click at [244, 117] on div "Mar 6344 Launch Sheet" at bounding box center [235, 123] width 79 height 12
click at [246, 120] on link "Mar 6344 Launch Sheet" at bounding box center [235, 123] width 79 height 9
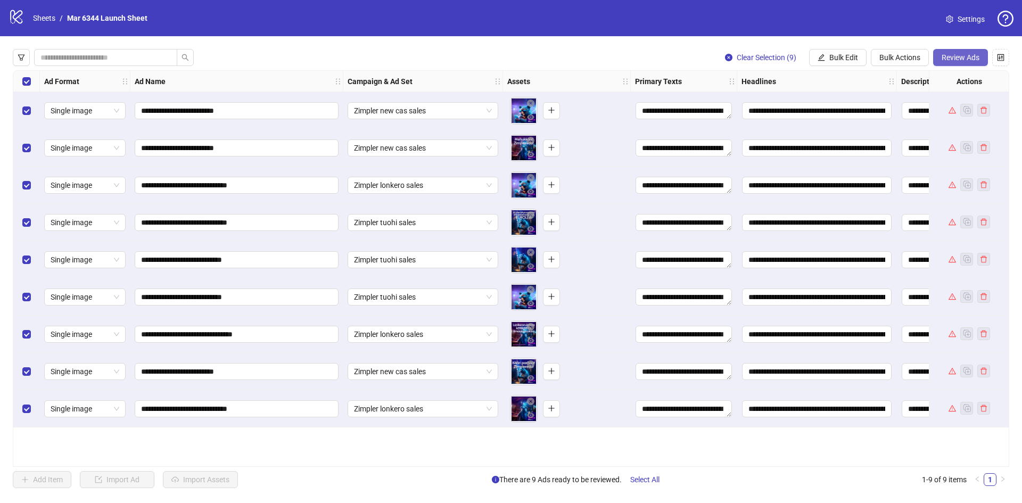
click at [961, 56] on span "Review Ads" at bounding box center [960, 57] width 38 height 9
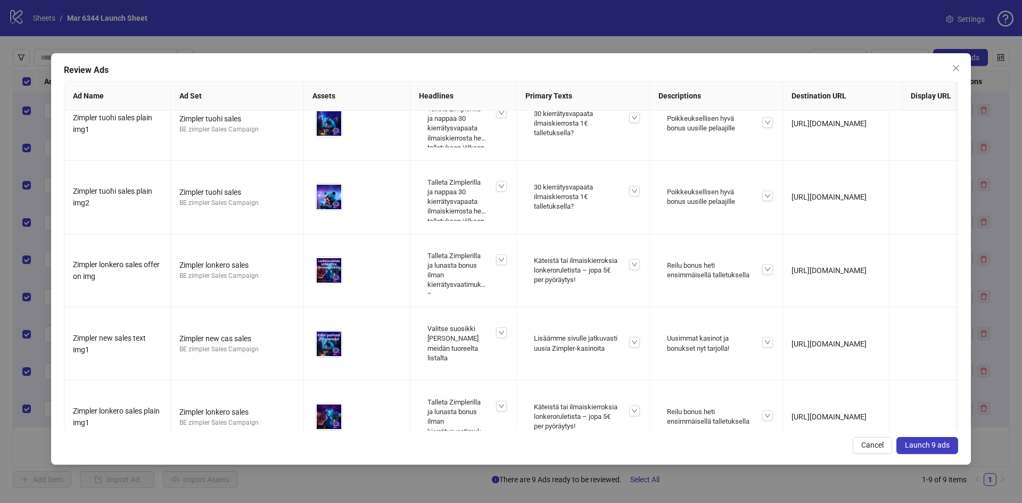
scroll to position [319, 0]
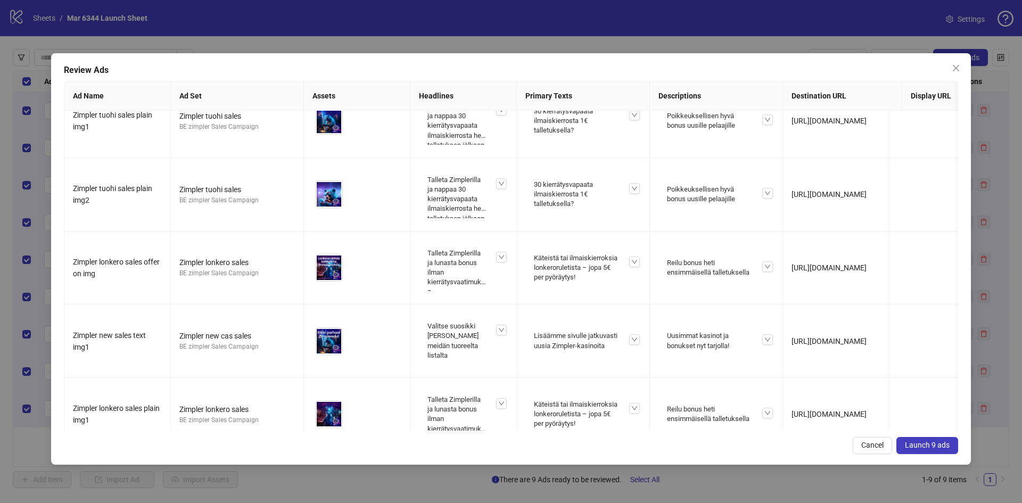
click at [933, 448] on span "Launch 9 ads" at bounding box center [926, 445] width 45 height 9
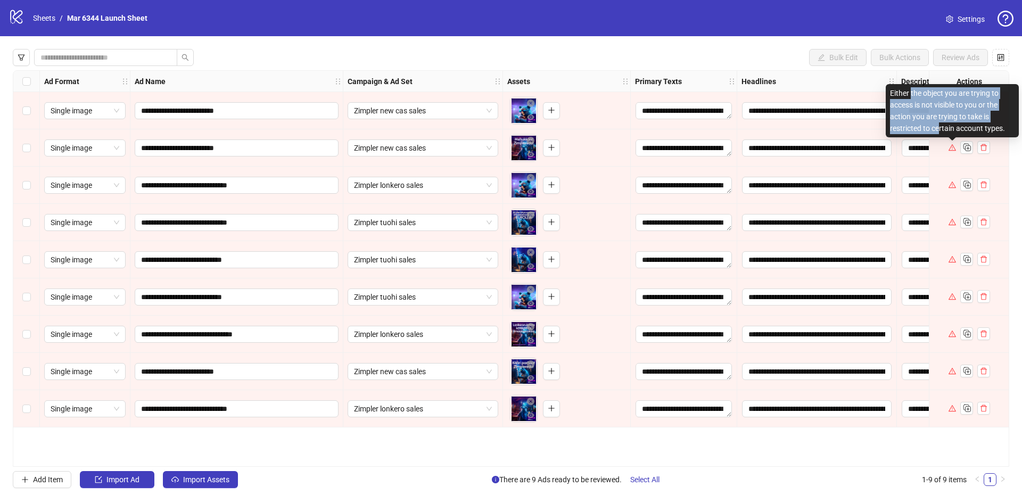
drag, startPoint x: 939, startPoint y: 128, endPoint x: 910, endPoint y: 93, distance: 45.4
click at [910, 93] on div "Either the object you are trying to access is not visible to you or the action …" at bounding box center [951, 110] width 133 height 53
drag, startPoint x: 890, startPoint y: 93, endPoint x: 1008, endPoint y: 127, distance: 123.4
click at [1008, 127] on div "Either the object you are trying to access is not visible to you or the action …" at bounding box center [951, 110] width 133 height 53
copy div "Either the object you are trying to access is not visible to you or the action …"
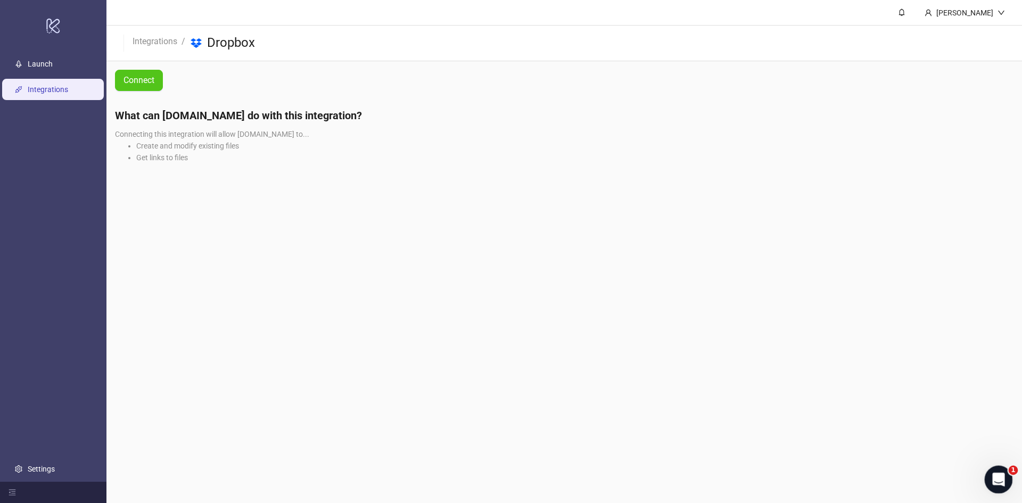
click at [1000, 483] on icon "Open Intercom Messenger" at bounding box center [997, 478] width 18 height 18
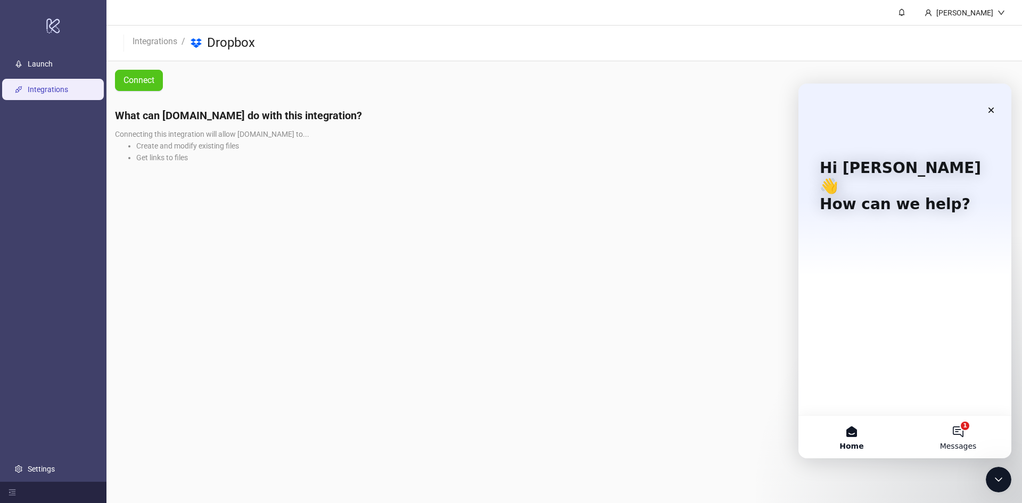
click at [960, 439] on button "1 Messages" at bounding box center [957, 437] width 106 height 43
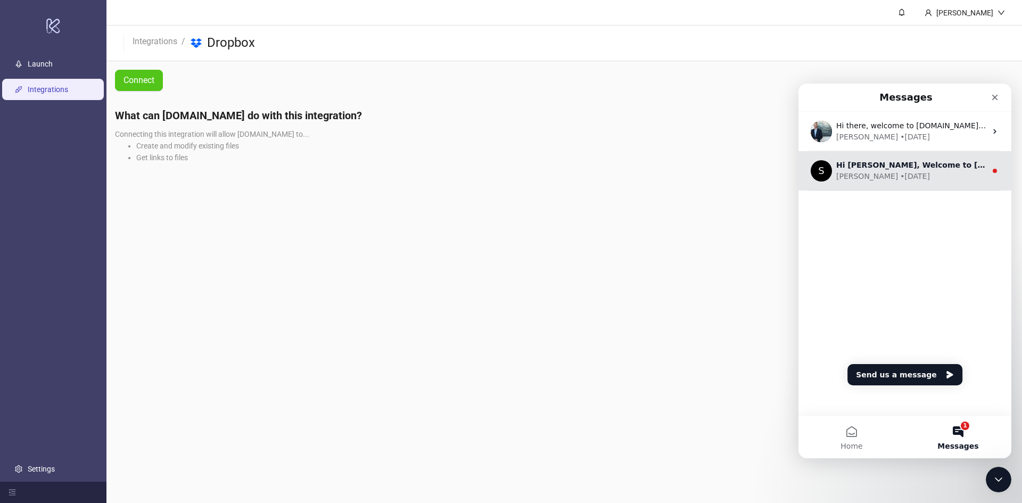
click at [900, 175] on div "• 1d ago" at bounding box center [915, 176] width 30 height 11
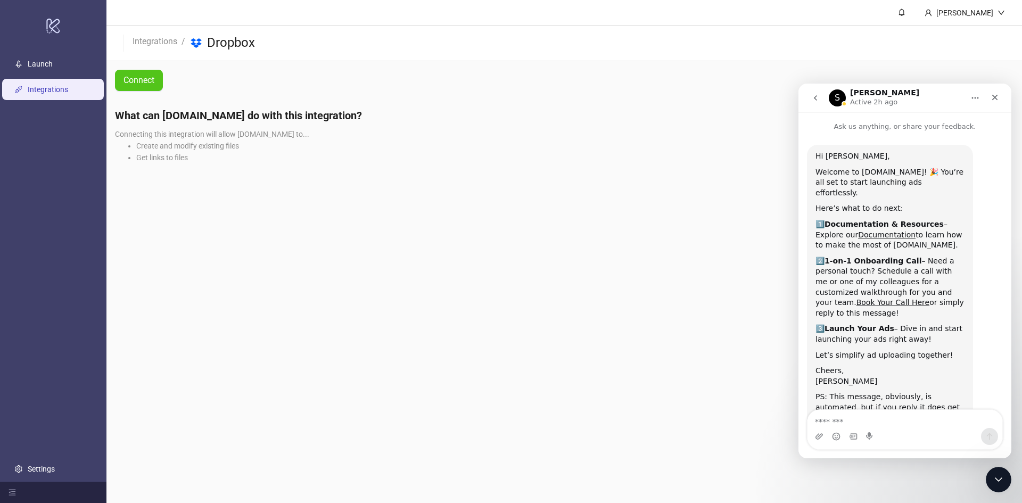
scroll to position [31, 0]
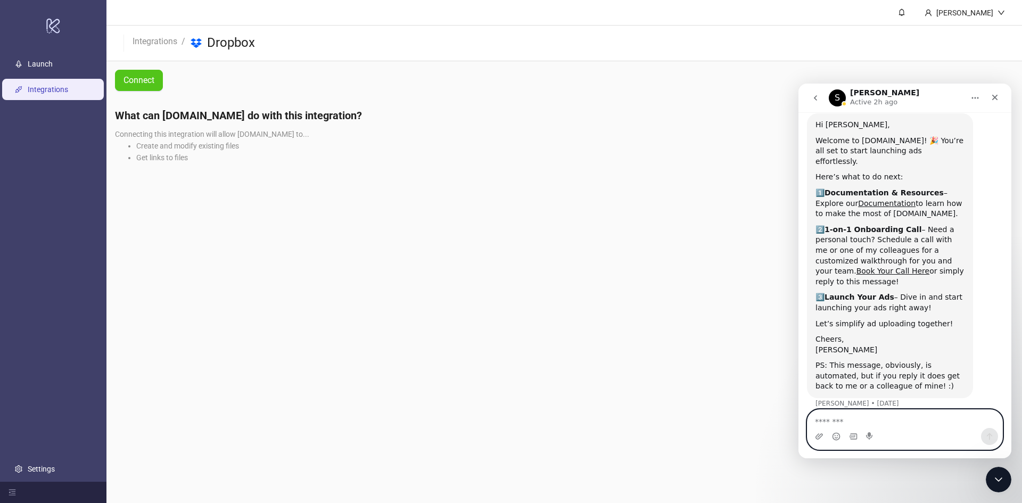
click at [841, 421] on textarea "Message…" at bounding box center [904, 419] width 195 height 18
drag, startPoint x: 814, startPoint y: 423, endPoint x: 1633, endPoint y: 554, distance: 829.7
click at [814, 423] on textarea "**********" at bounding box center [904, 419] width 195 height 18
click at [932, 411] on textarea "**********" at bounding box center [904, 419] width 195 height 18
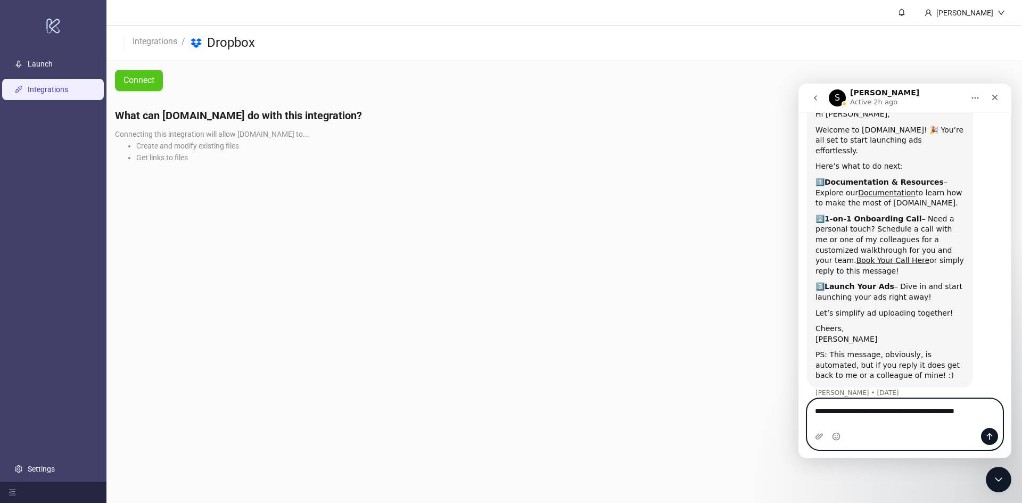
paste textarea "**********"
type textarea "**********"
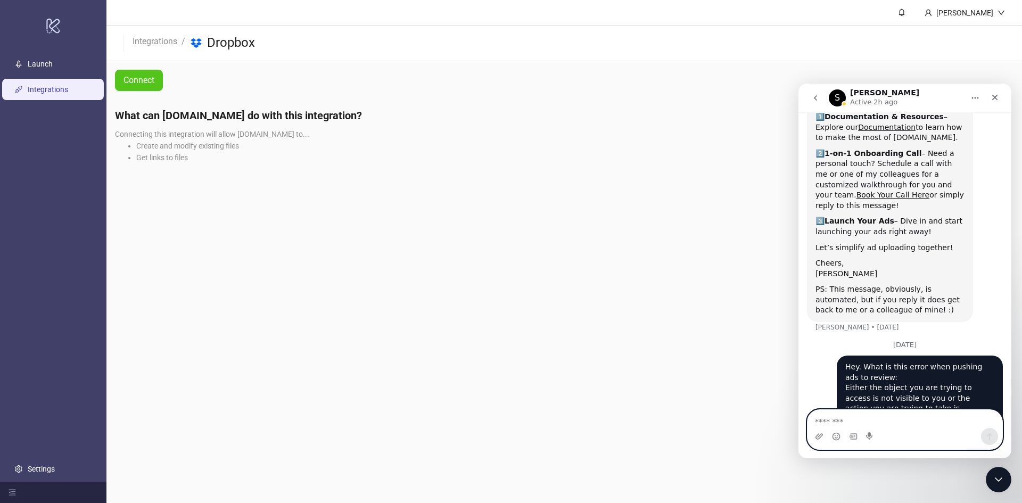
scroll to position [119, 0]
